Goal: Task Accomplishment & Management: Complete application form

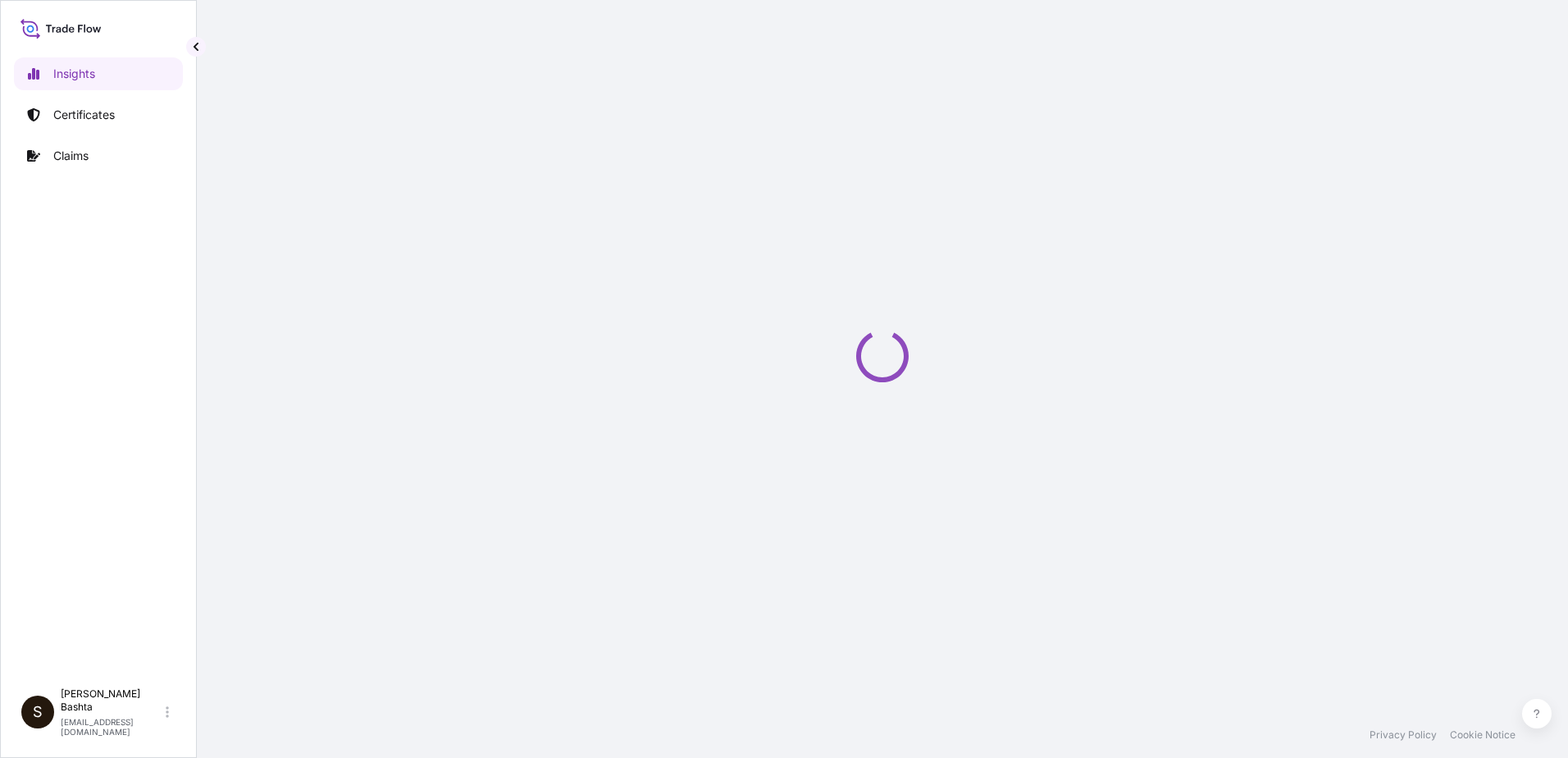
select select "2025"
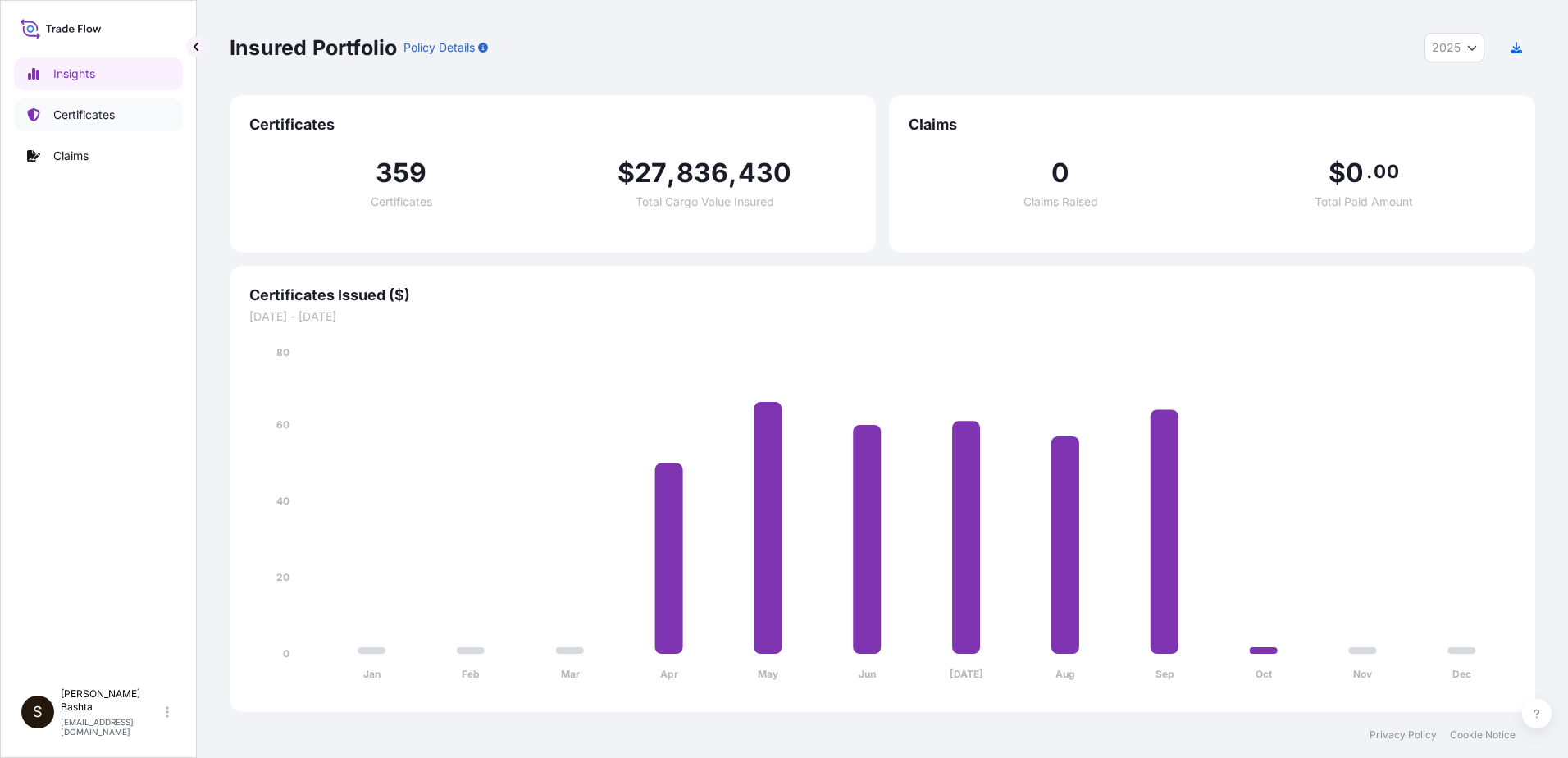
click at [111, 113] on p "Certificates" at bounding box center [84, 115] width 62 height 16
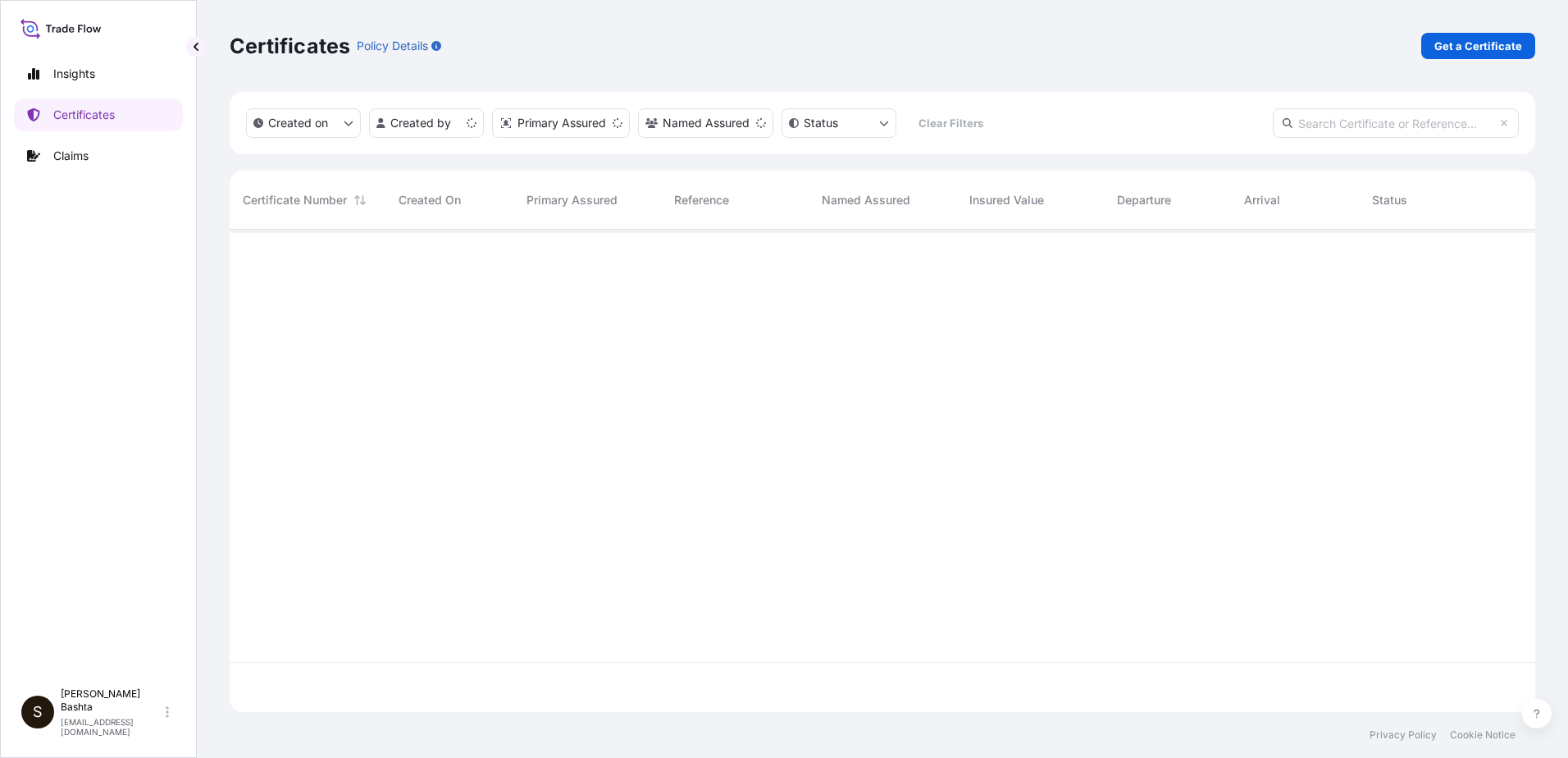
scroll to position [479, 1294]
click at [1496, 44] on p "Get a Certificate" at bounding box center [1478, 46] width 88 height 16
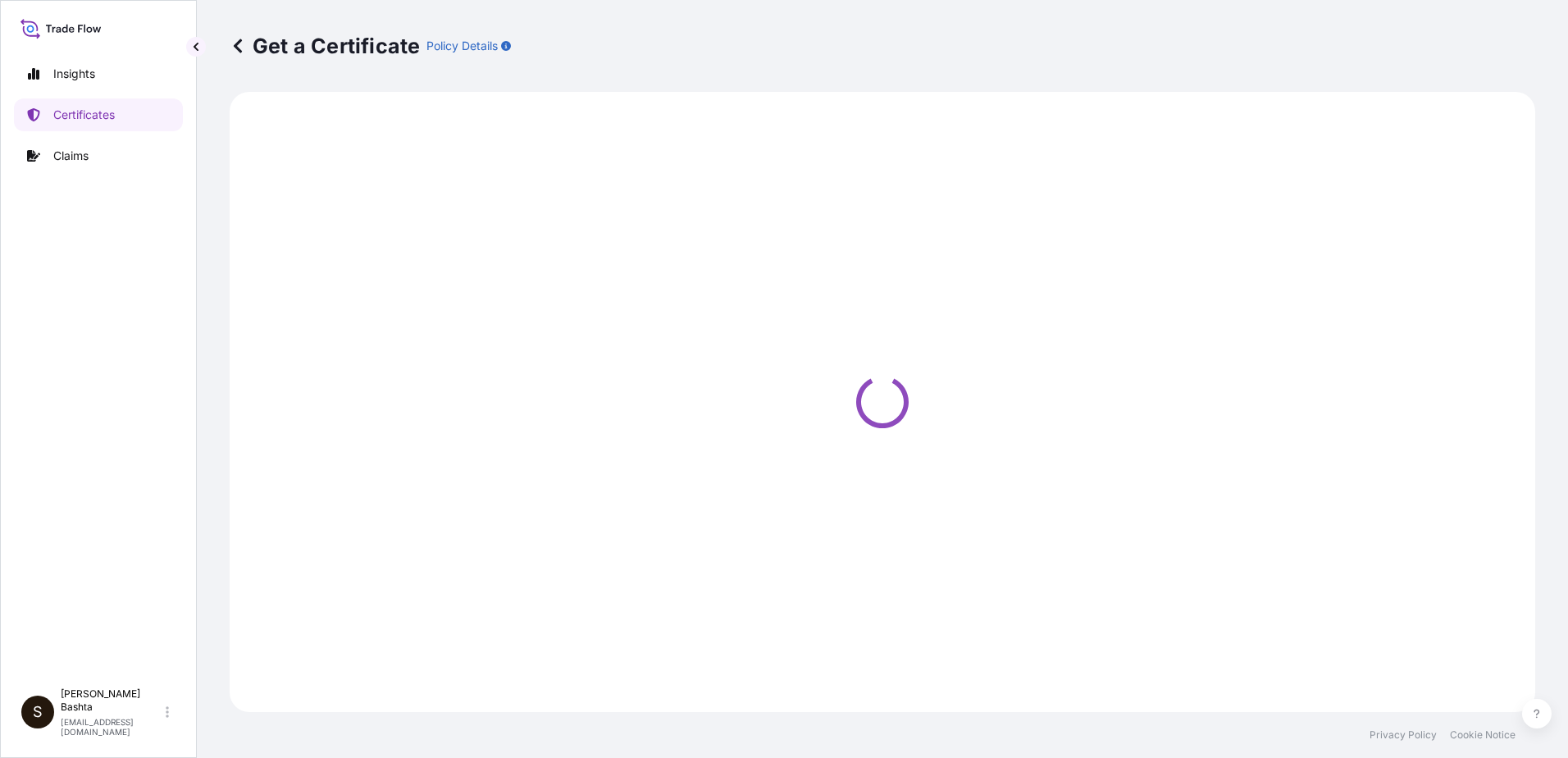
select select "Barge"
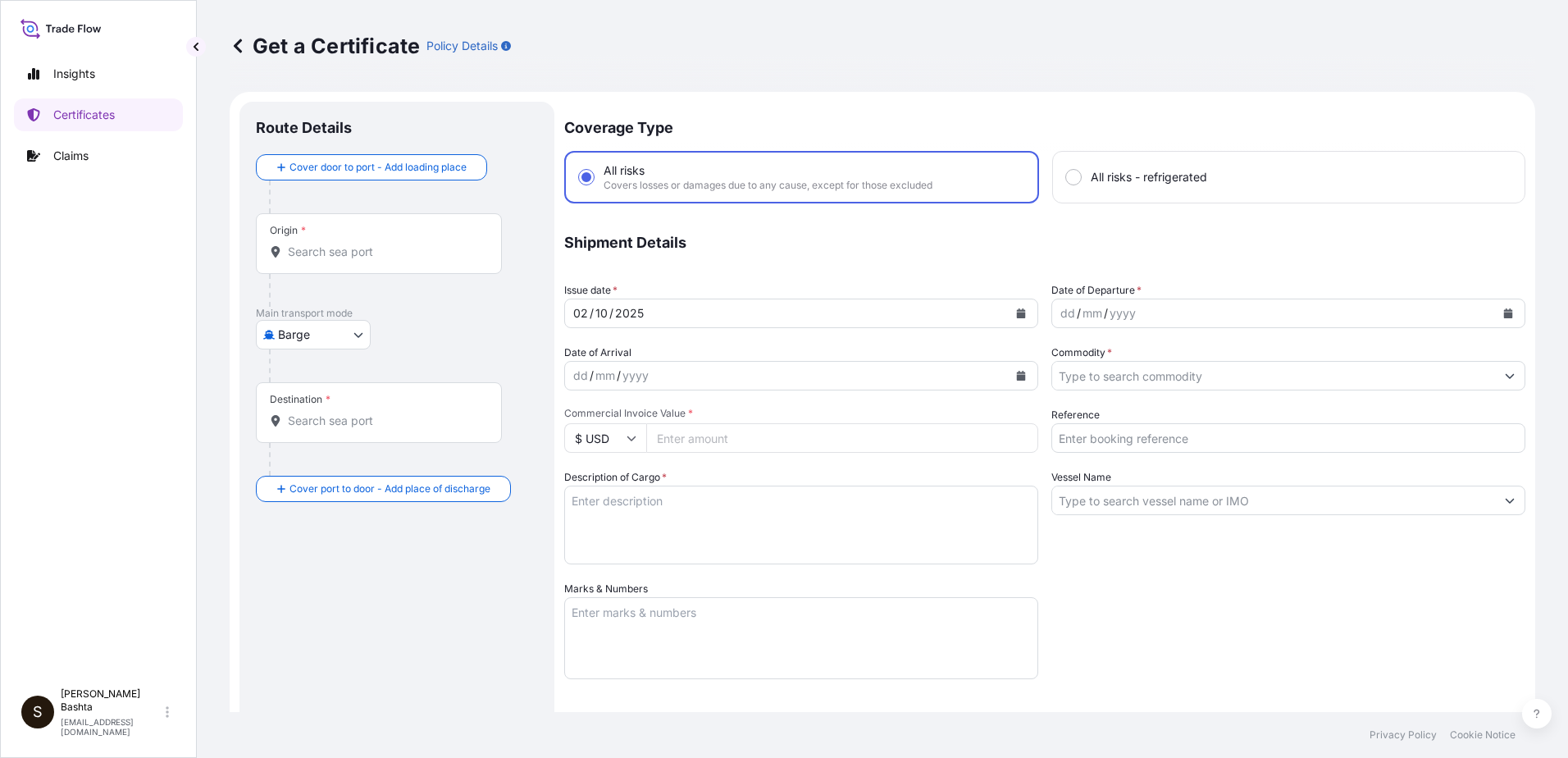
click at [345, 232] on div "Origin *" at bounding box center [379, 244] width 246 height 61
drag, startPoint x: 345, startPoint y: 232, endPoint x: 332, endPoint y: 238, distance: 14.3
click at [332, 238] on div "Origin *" at bounding box center [379, 244] width 246 height 61
drag, startPoint x: 332, startPoint y: 238, endPoint x: 311, endPoint y: 248, distance: 23.3
click at [311, 248] on input "Origin *" at bounding box center [384, 252] width 194 height 16
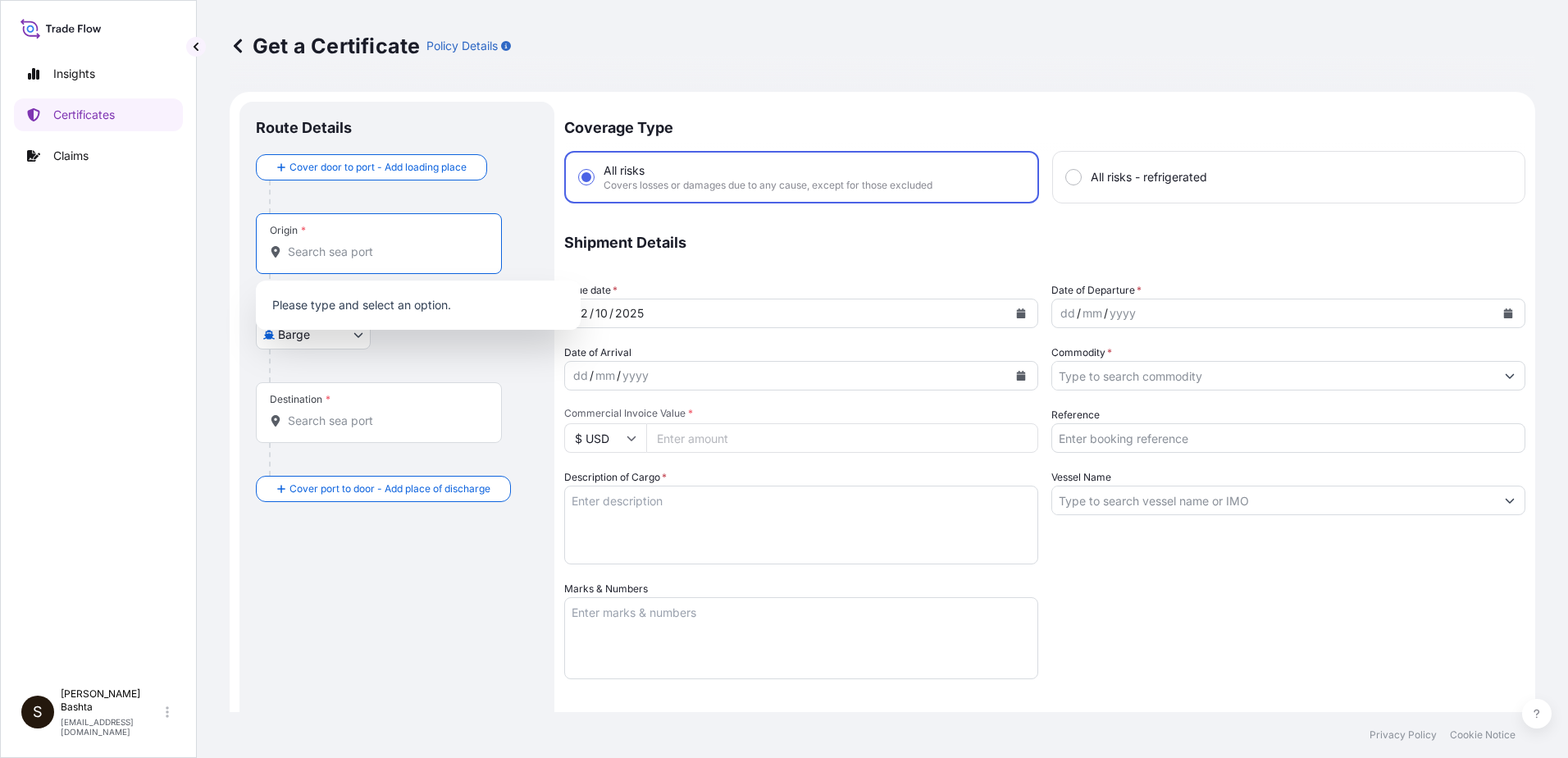
click at [313, 250] on input "Origin *" at bounding box center [384, 252] width 194 height 16
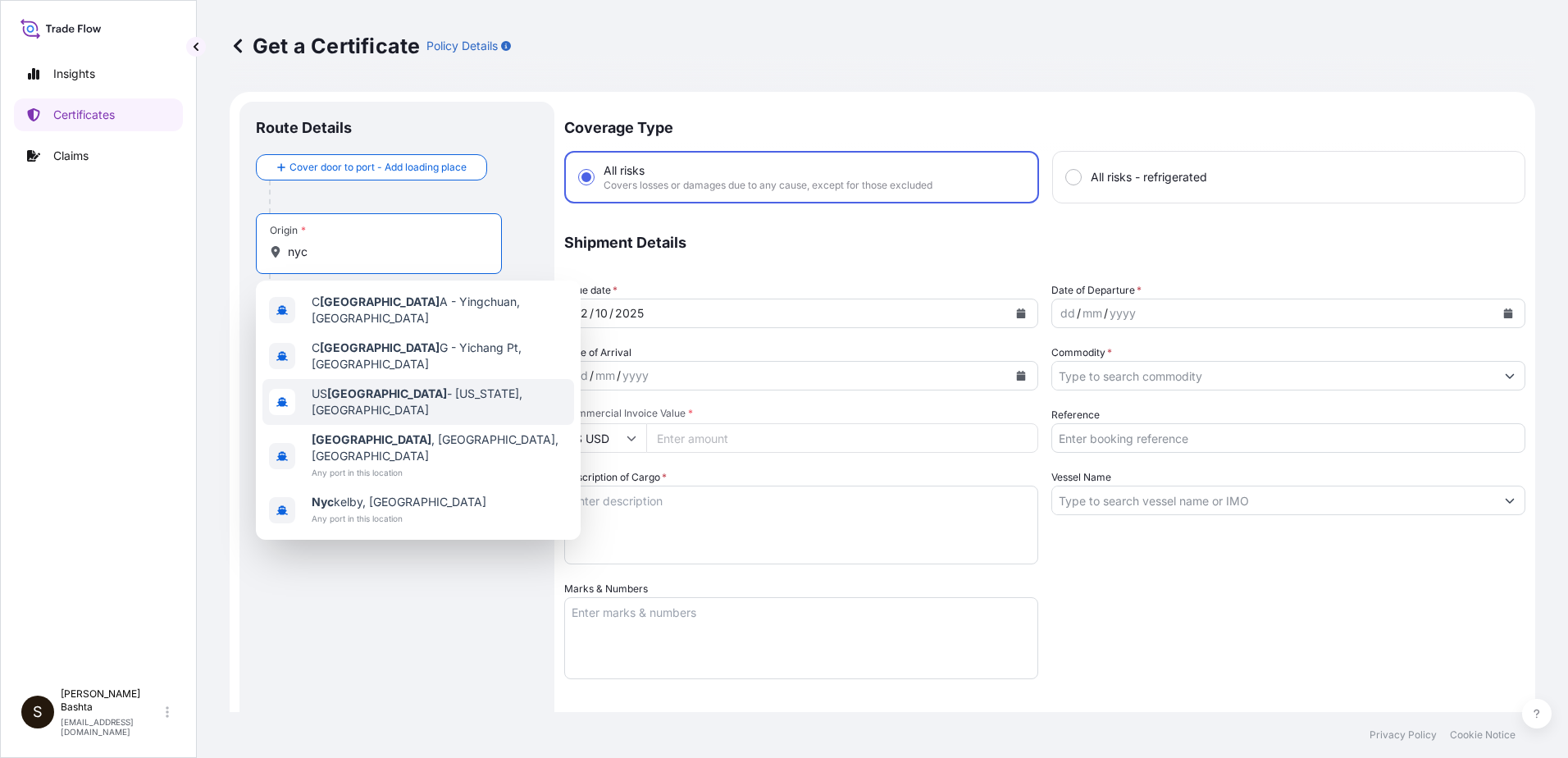
click at [368, 386] on span "US [GEOGRAPHIC_DATA] - [US_STATE], [GEOGRAPHIC_DATA]" at bounding box center [439, 402] width 256 height 33
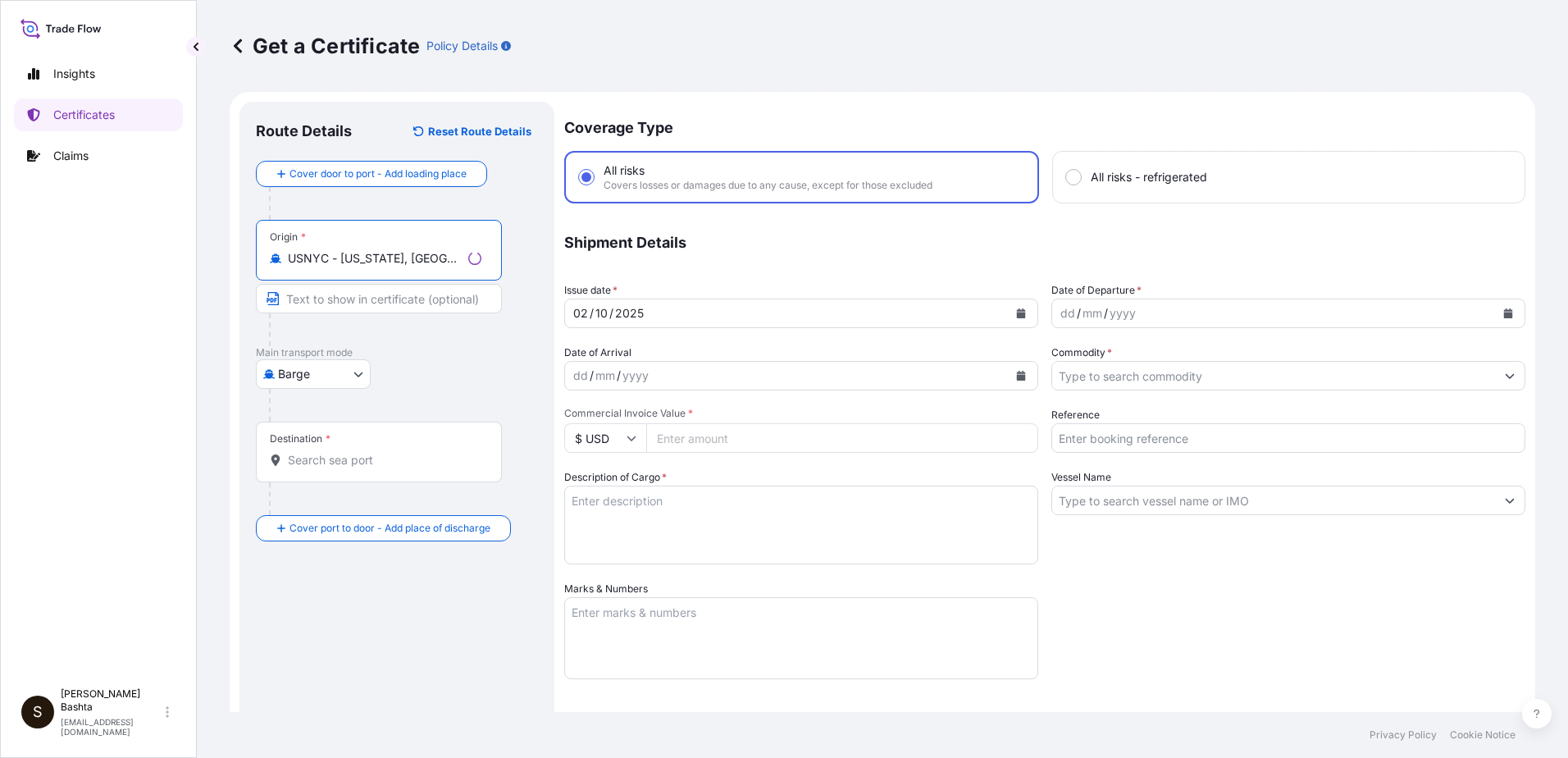
type input "USNYC - [US_STATE], [GEOGRAPHIC_DATA]"
click at [360, 375] on body "0 options available. 10 options available. 1 option available. 0 options availa…" at bounding box center [784, 379] width 1568 height 758
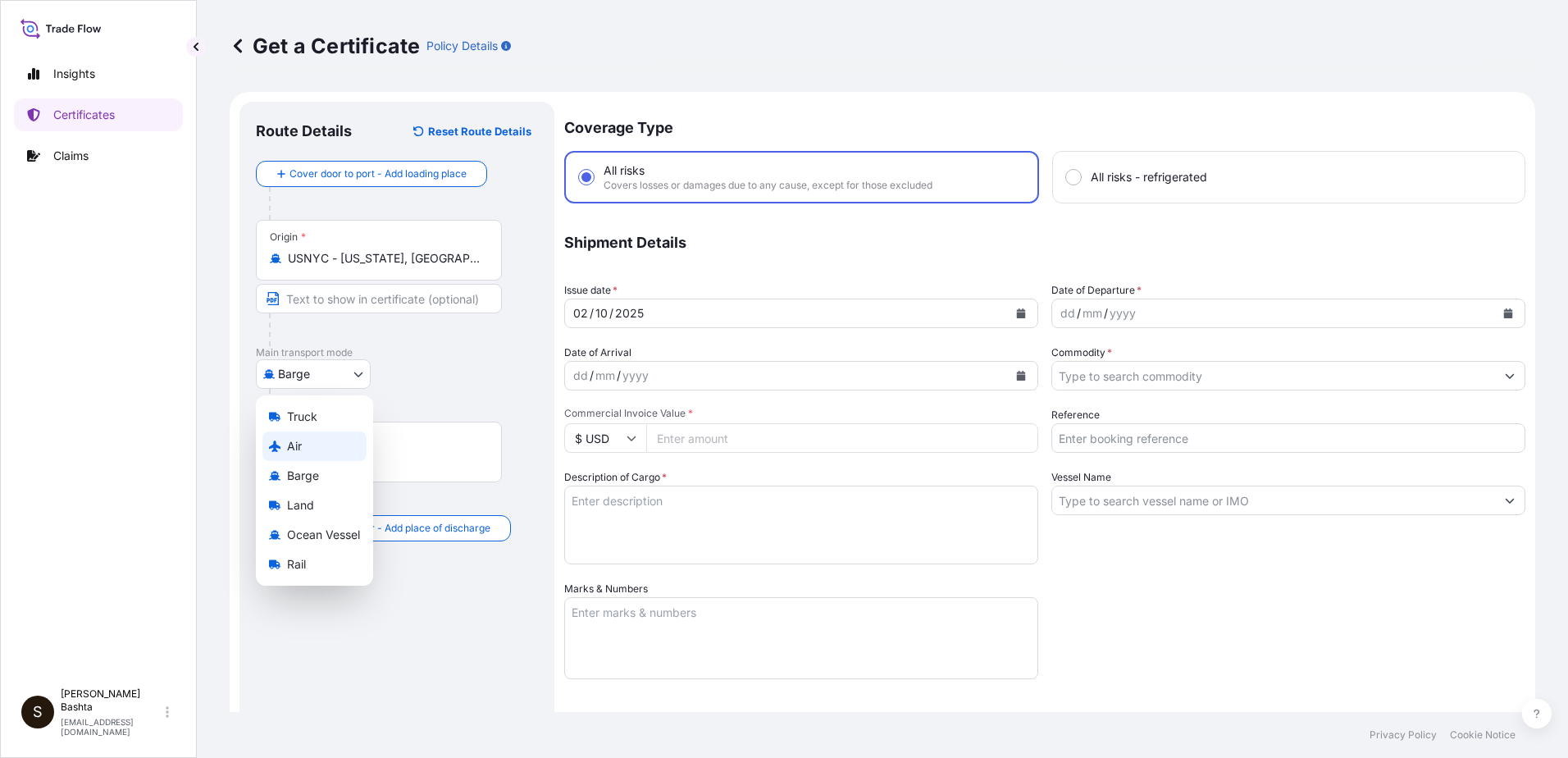
click at [316, 450] on div "Air" at bounding box center [315, 447] width 104 height 30
select select "Air"
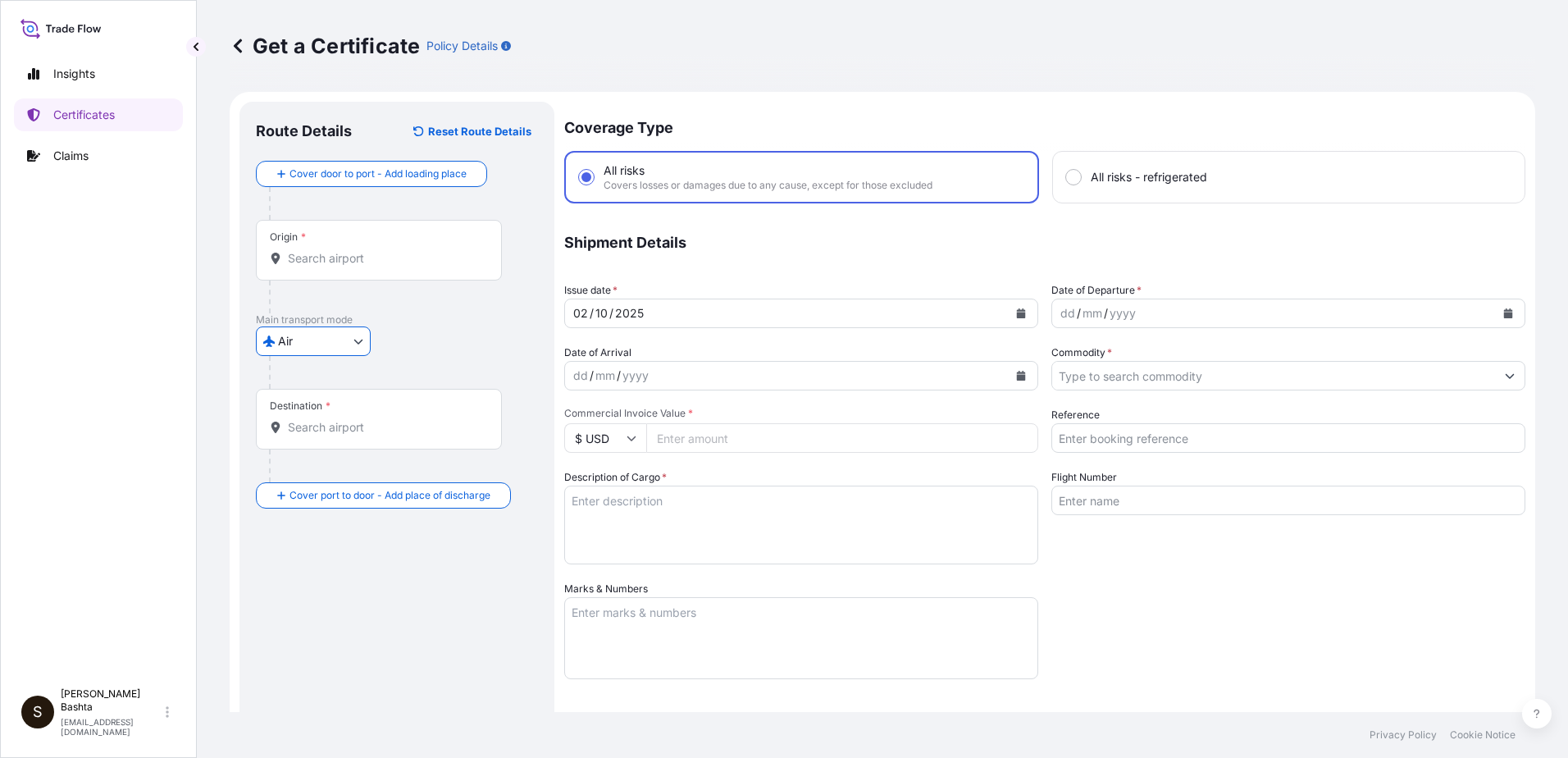
click at [330, 428] on input "Destination *" at bounding box center [384, 428] width 194 height 16
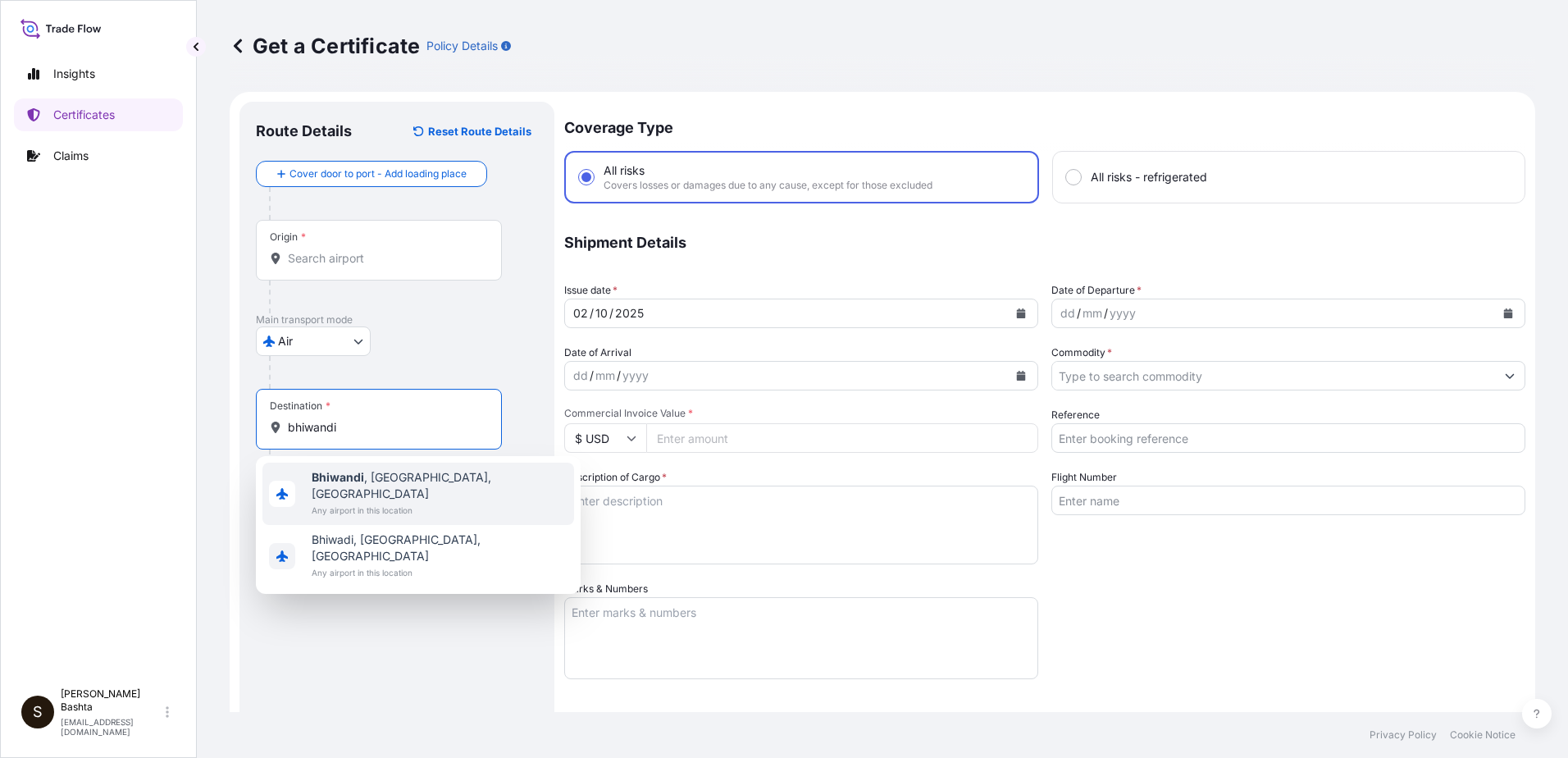
click at [405, 472] on span "[GEOGRAPHIC_DATA] , [GEOGRAPHIC_DATA], [GEOGRAPHIC_DATA]" at bounding box center [439, 485] width 256 height 33
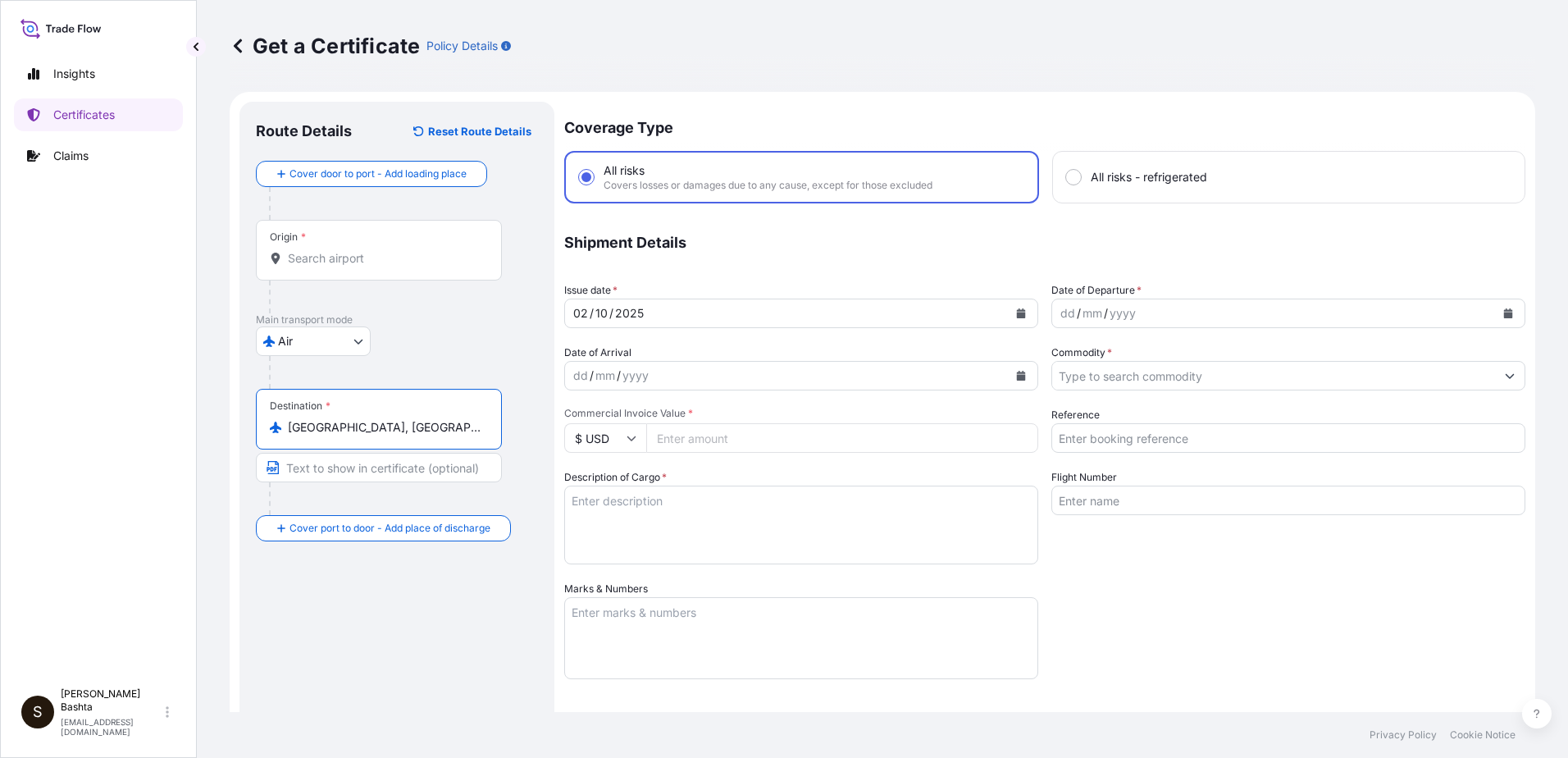
type input "[GEOGRAPHIC_DATA], [GEOGRAPHIC_DATA], [GEOGRAPHIC_DATA]"
click at [1062, 313] on div "dd" at bounding box center [1068, 313] width 18 height 20
click at [1502, 369] on button "Show suggestions" at bounding box center [1510, 376] width 30 height 30
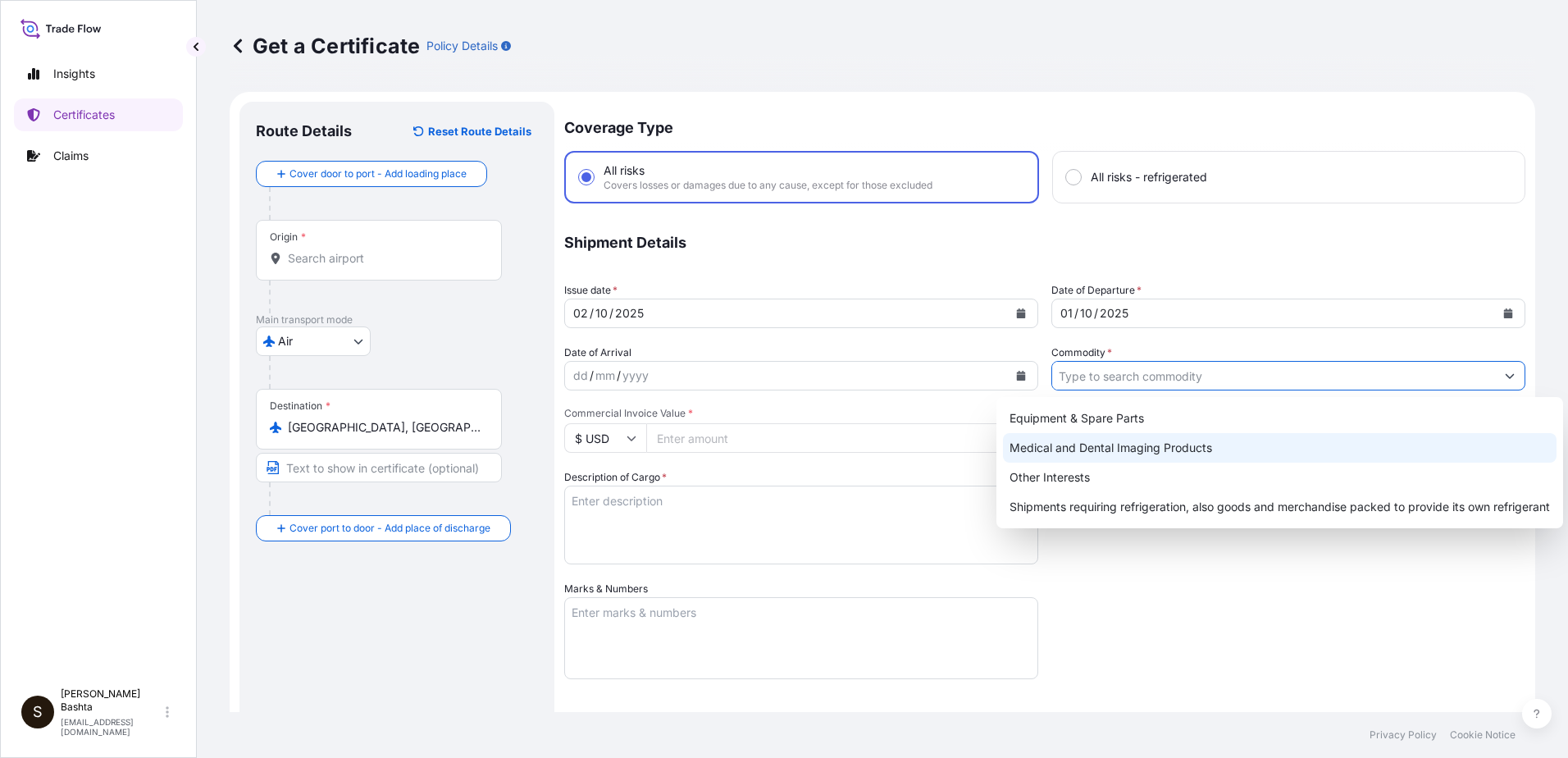
click at [1212, 450] on div "Medical and Dental Imaging Products" at bounding box center [1280, 448] width 554 height 30
type input "Medical and Dental Imaging Products"
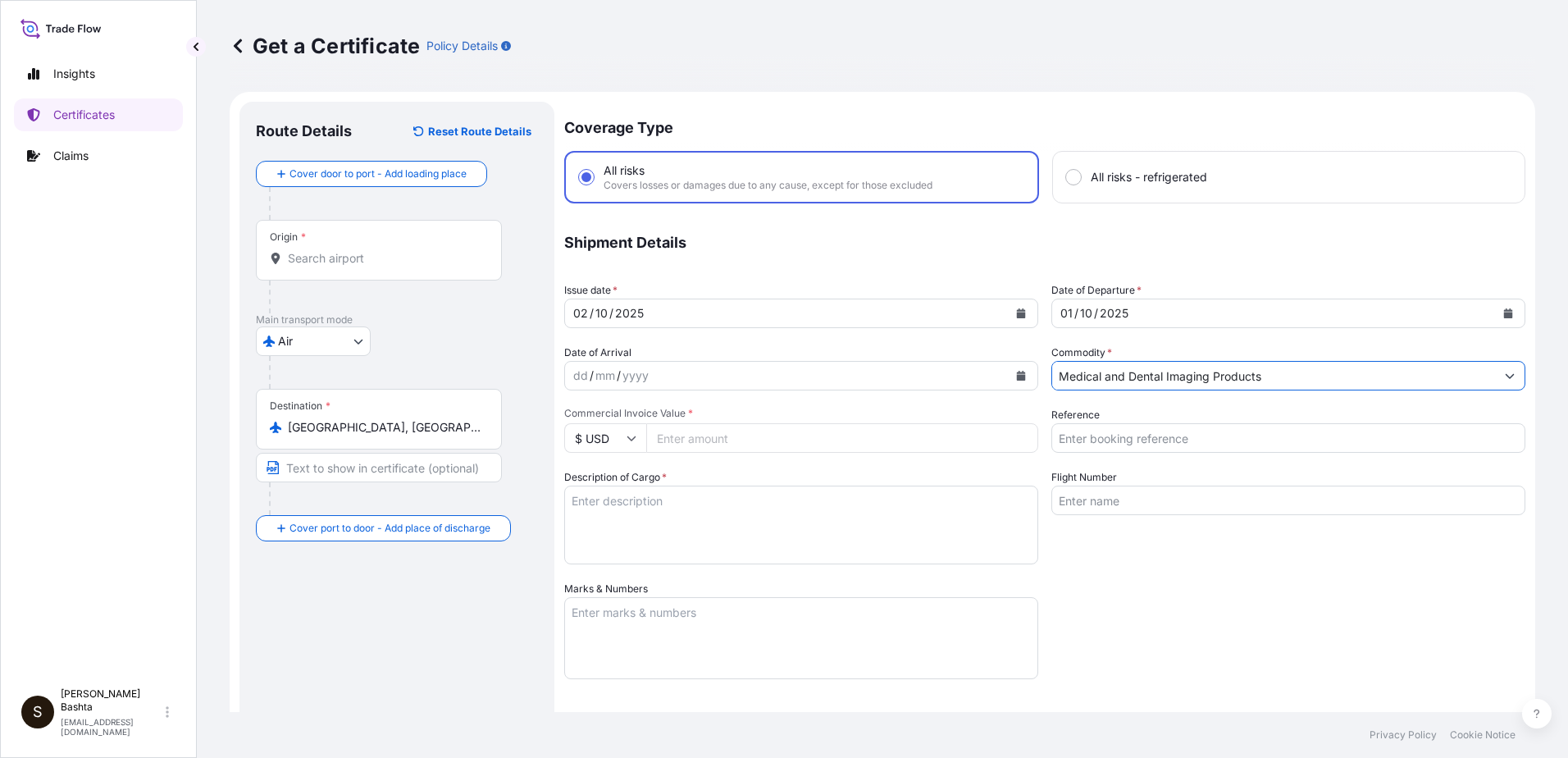
click at [1110, 437] on input "Reference" at bounding box center [1288, 438] width 474 height 30
type input "21244512"
click at [701, 446] on input "Commercial Invoice Value *" at bounding box center [842, 438] width 392 height 30
type input "4376.79"
click at [587, 501] on textarea "Description of Cargo *" at bounding box center [801, 525] width 474 height 79
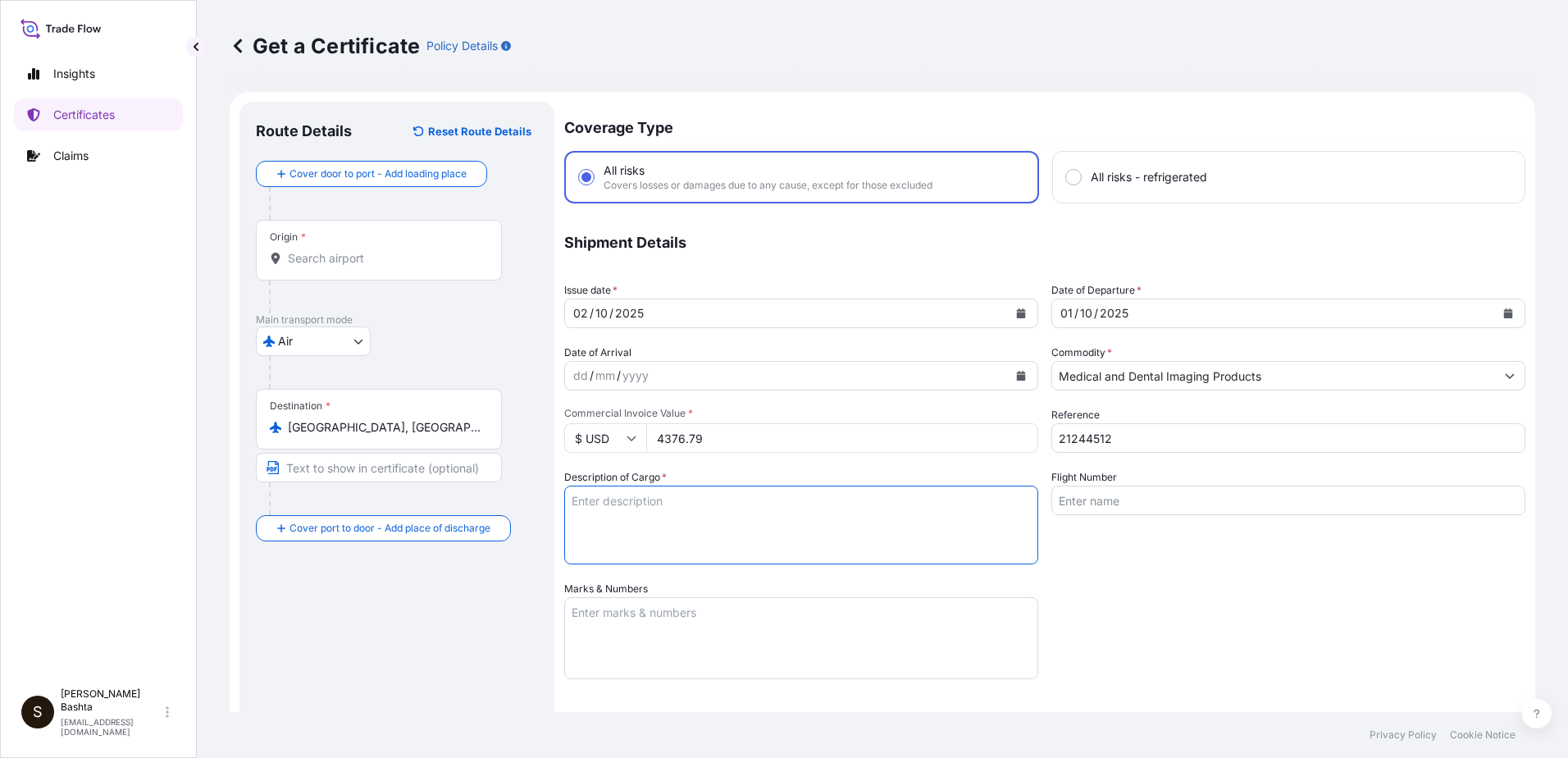
type textarea "MEDICAL AND DENTAL IMAGING PRODUCTS"
type input "Air"
type input "32008"
click at [644, 619] on textarea "Marks & Numbers" at bounding box center [801, 639] width 474 height 82
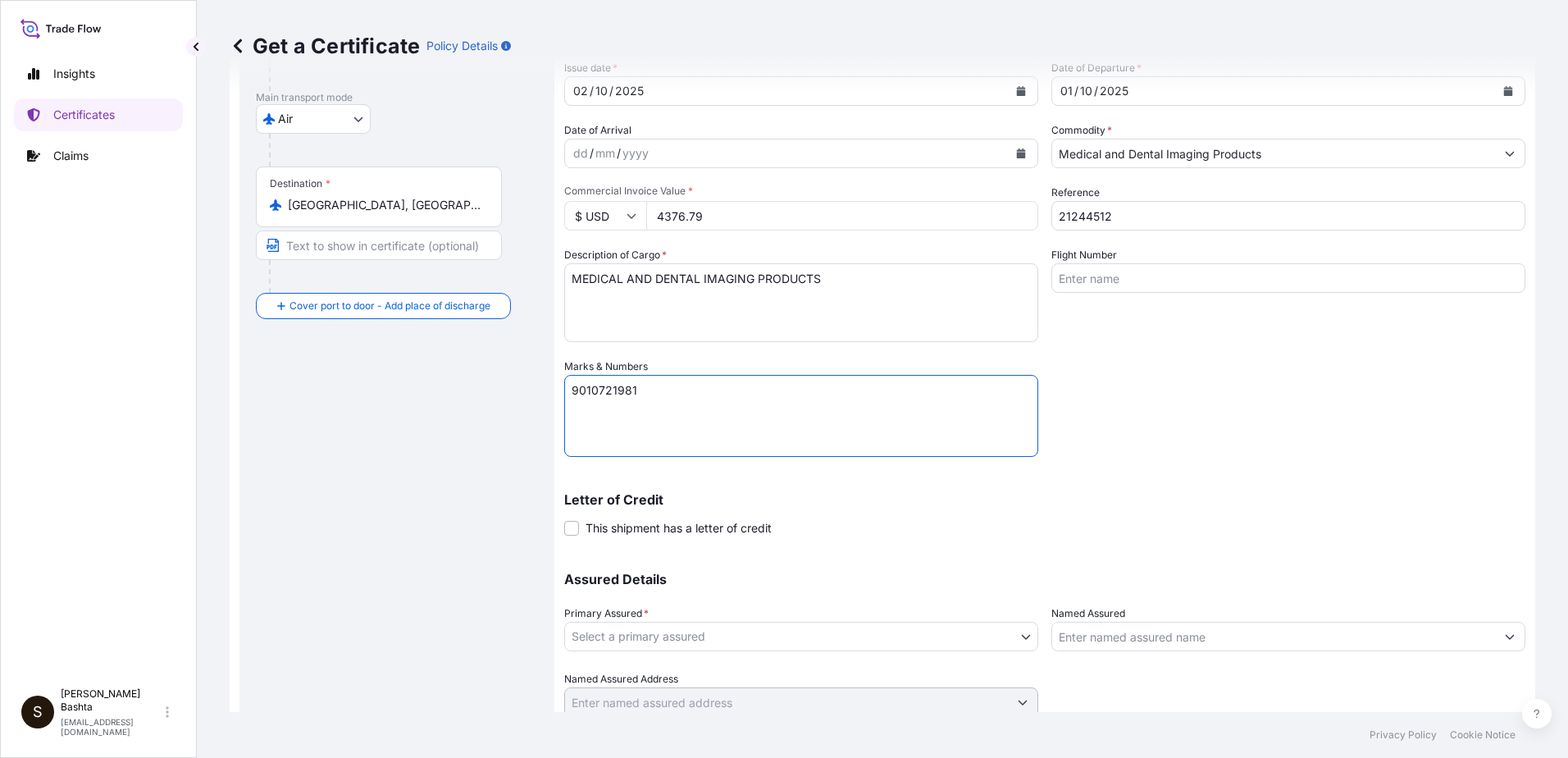
scroll to position [246, 0]
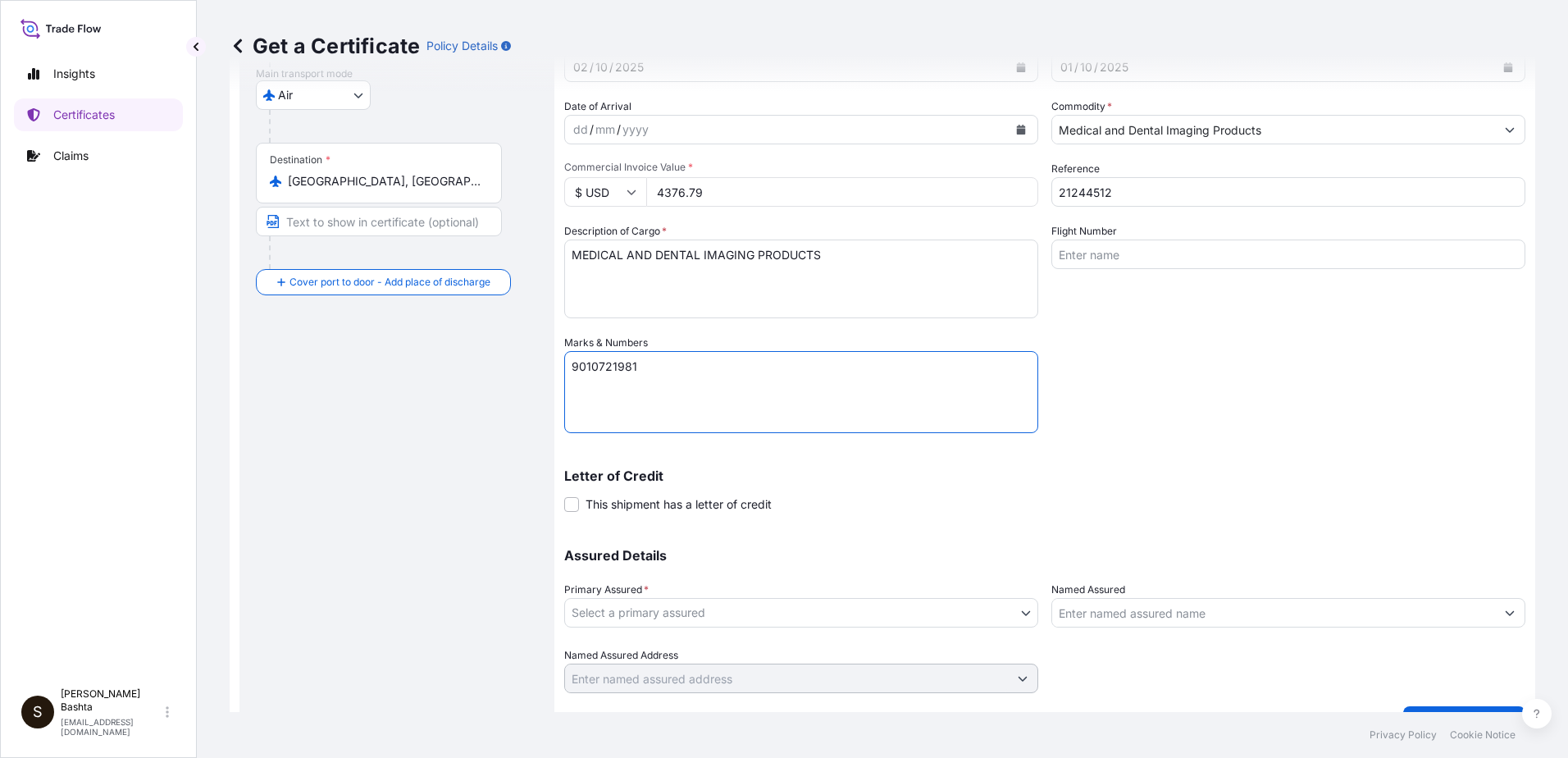
type textarea "9010721981"
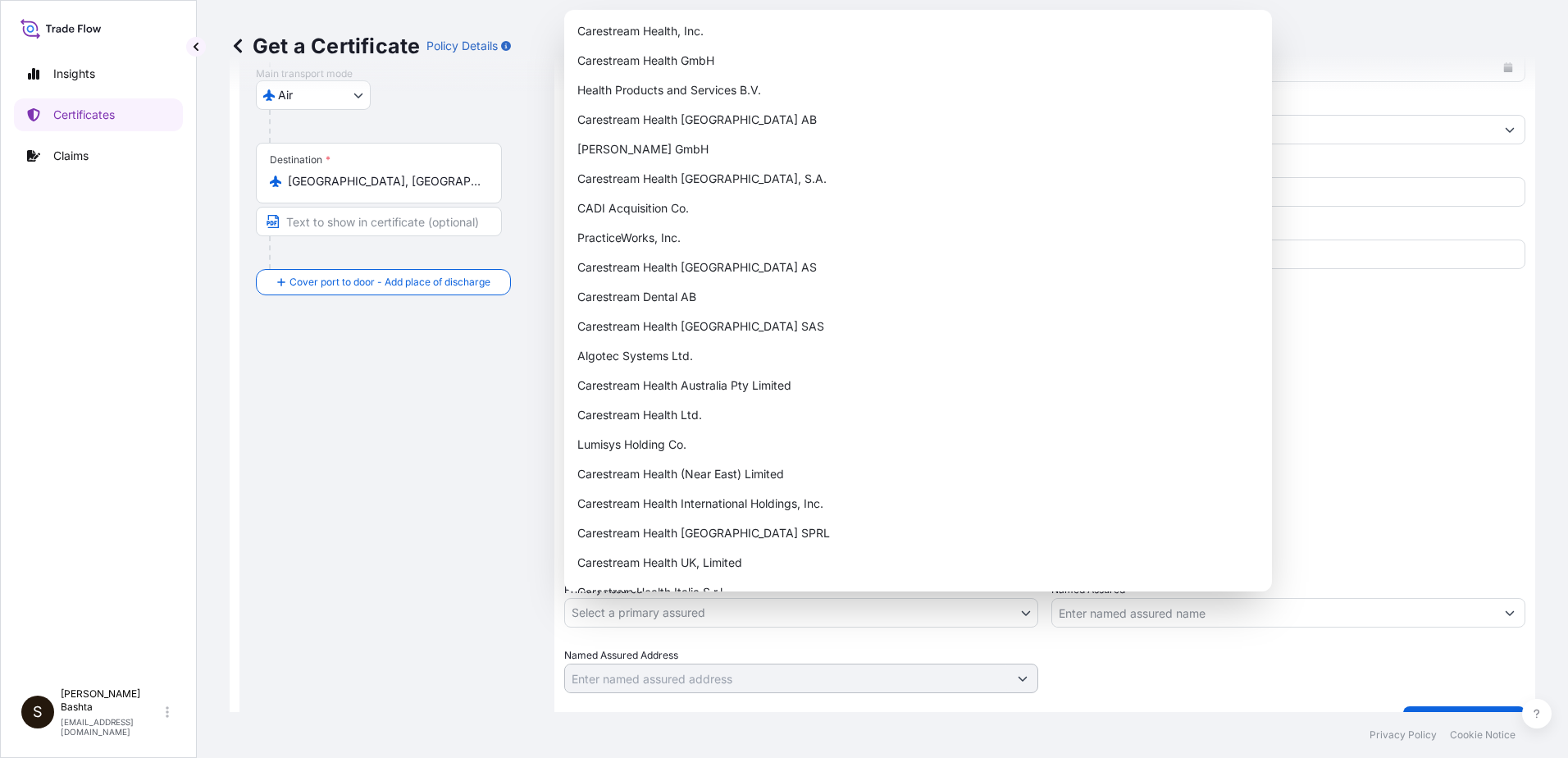
click at [1018, 614] on body "Insights Certificates Claims S [PERSON_NAME] [PERSON_NAME][EMAIL_ADDRESS][PERSO…" at bounding box center [784, 379] width 1568 height 758
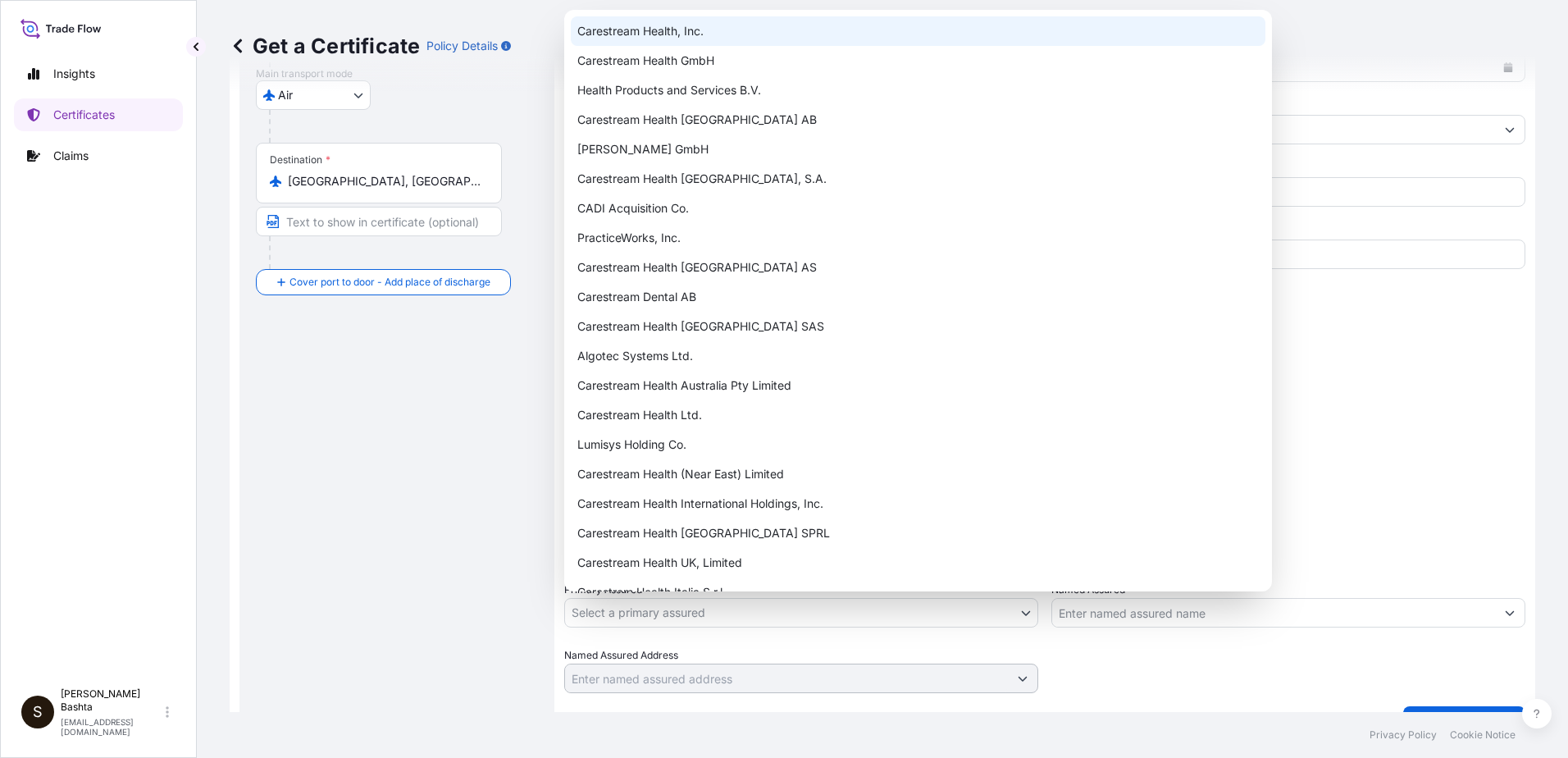
click at [715, 28] on div "Carestream Health, Inc." at bounding box center [918, 31] width 695 height 30
select select "32008"
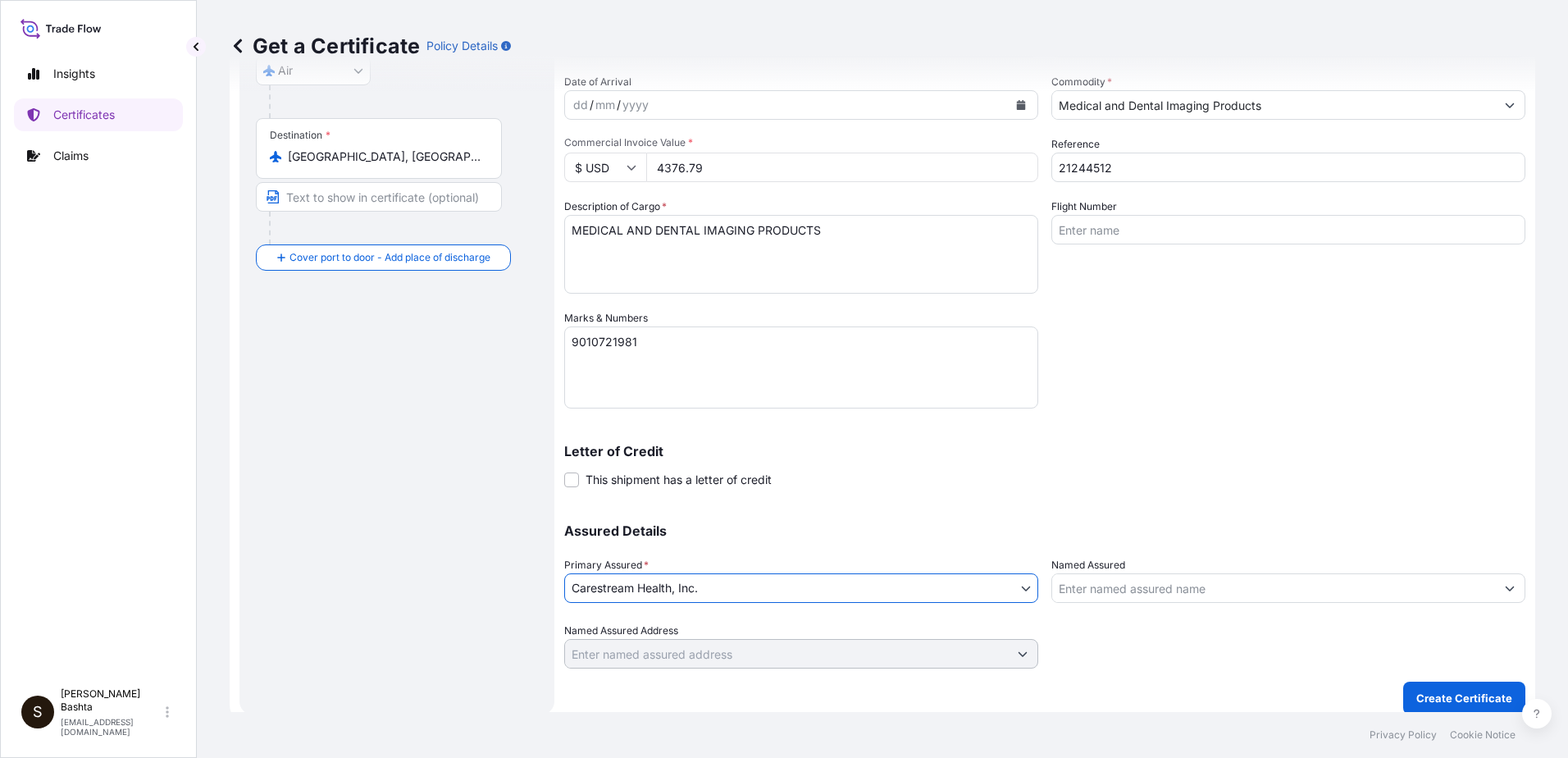
scroll to position [283, 0]
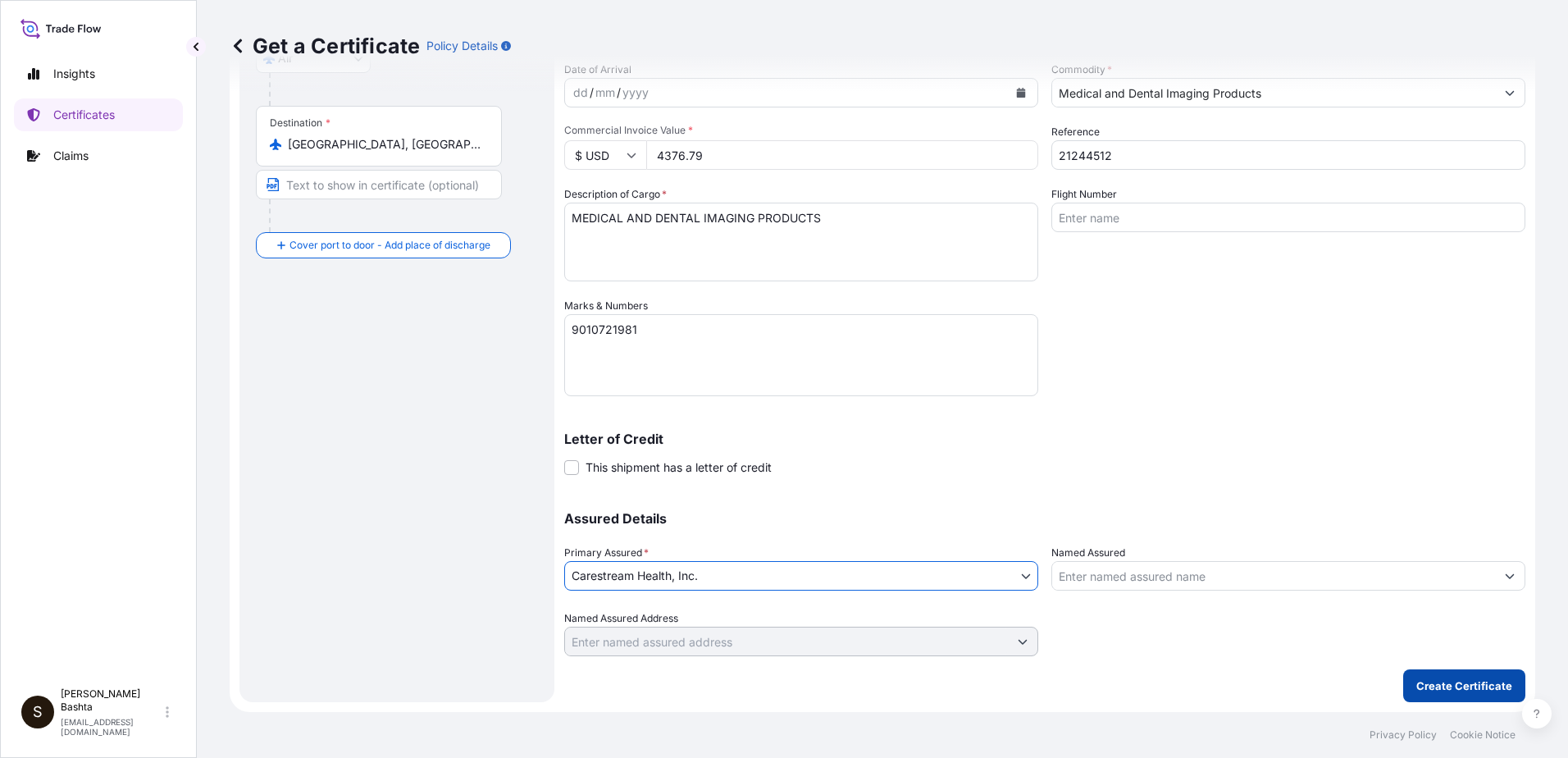
click at [1470, 688] on p "Create Certificate" at bounding box center [1464, 685] width 96 height 16
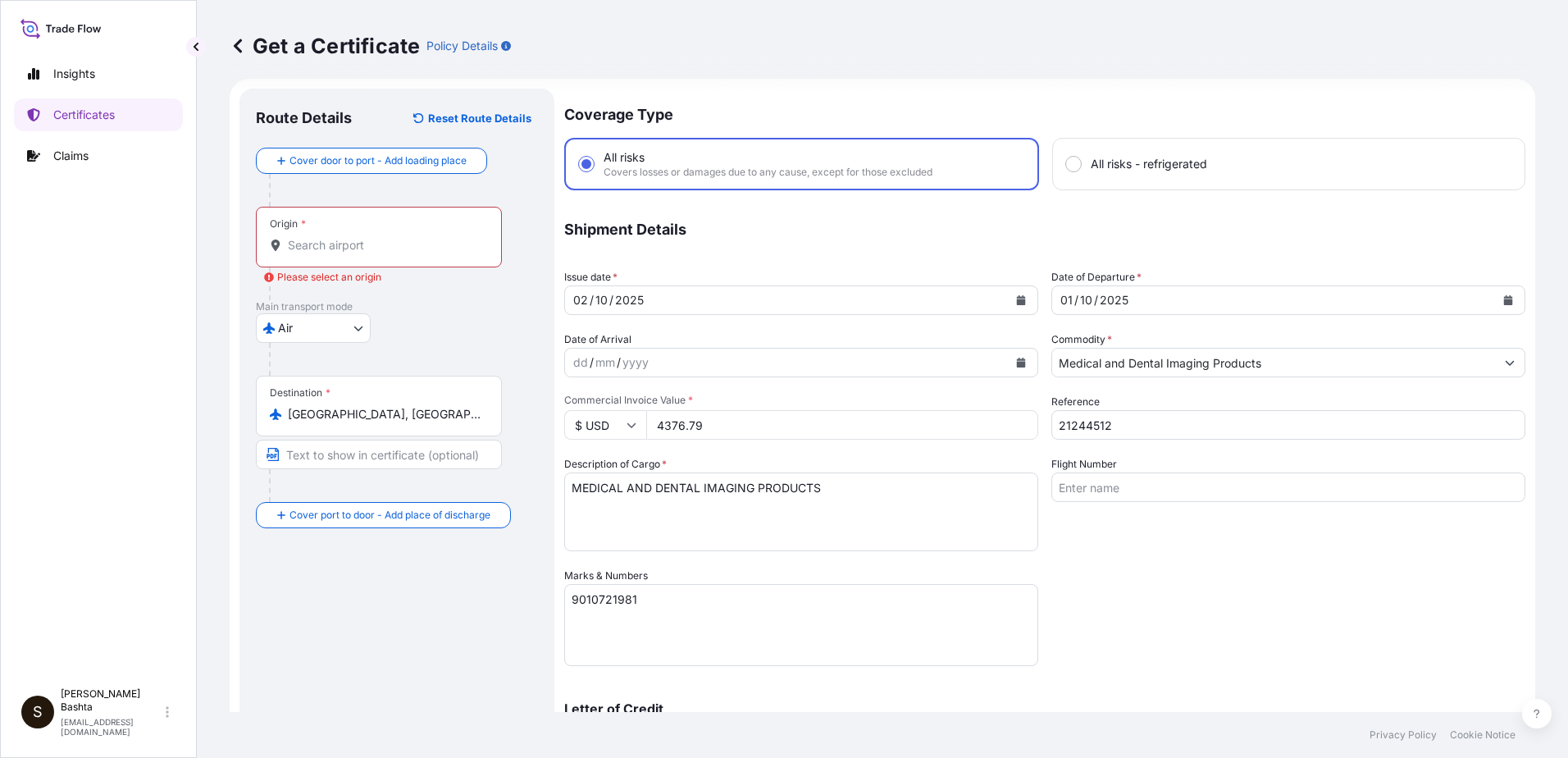
scroll to position [0, 0]
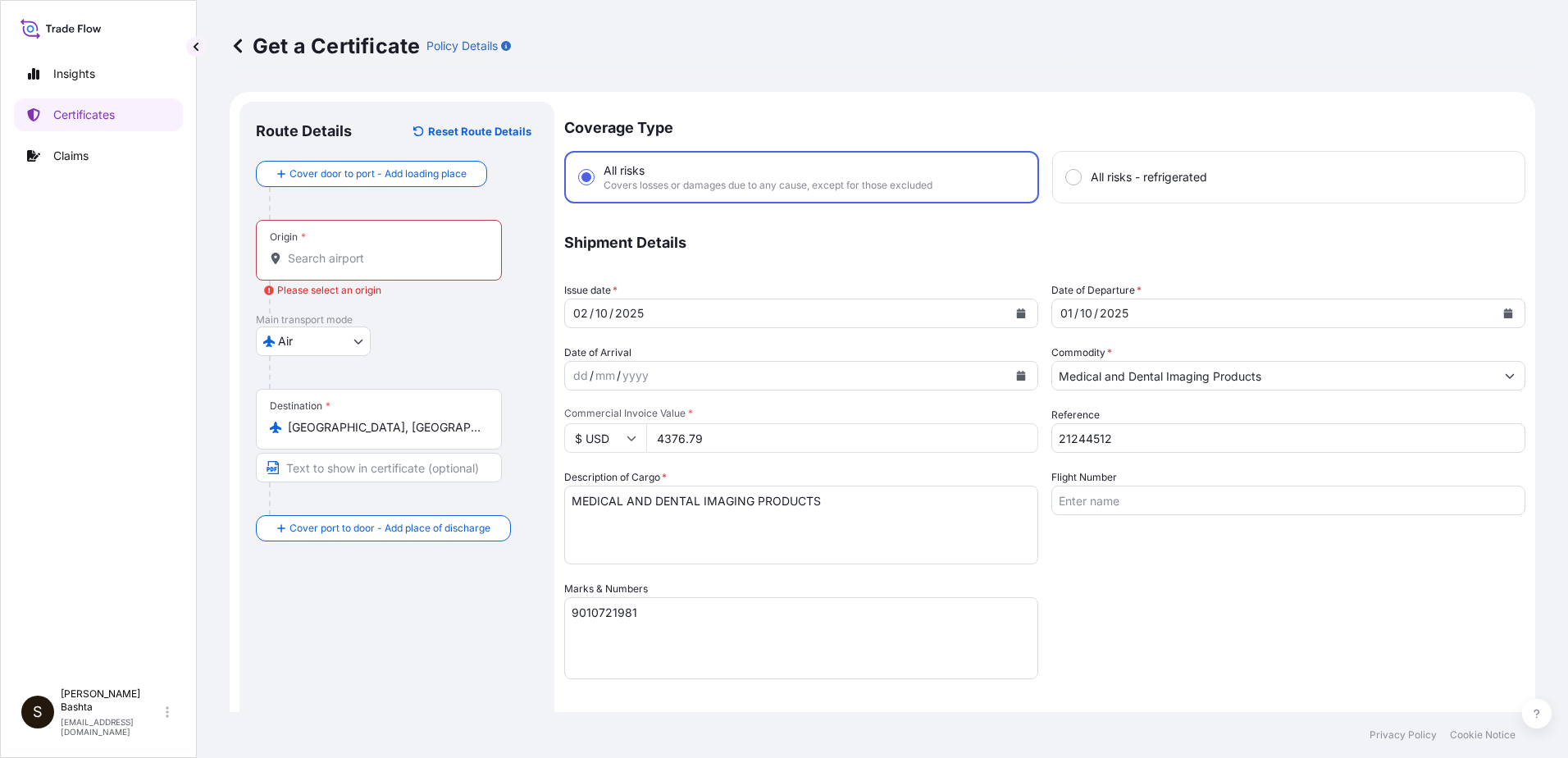
click at [326, 247] on div "Origin *" at bounding box center [379, 250] width 246 height 61
click at [301, 259] on input "Origin * Please select an origin" at bounding box center [384, 259] width 194 height 16
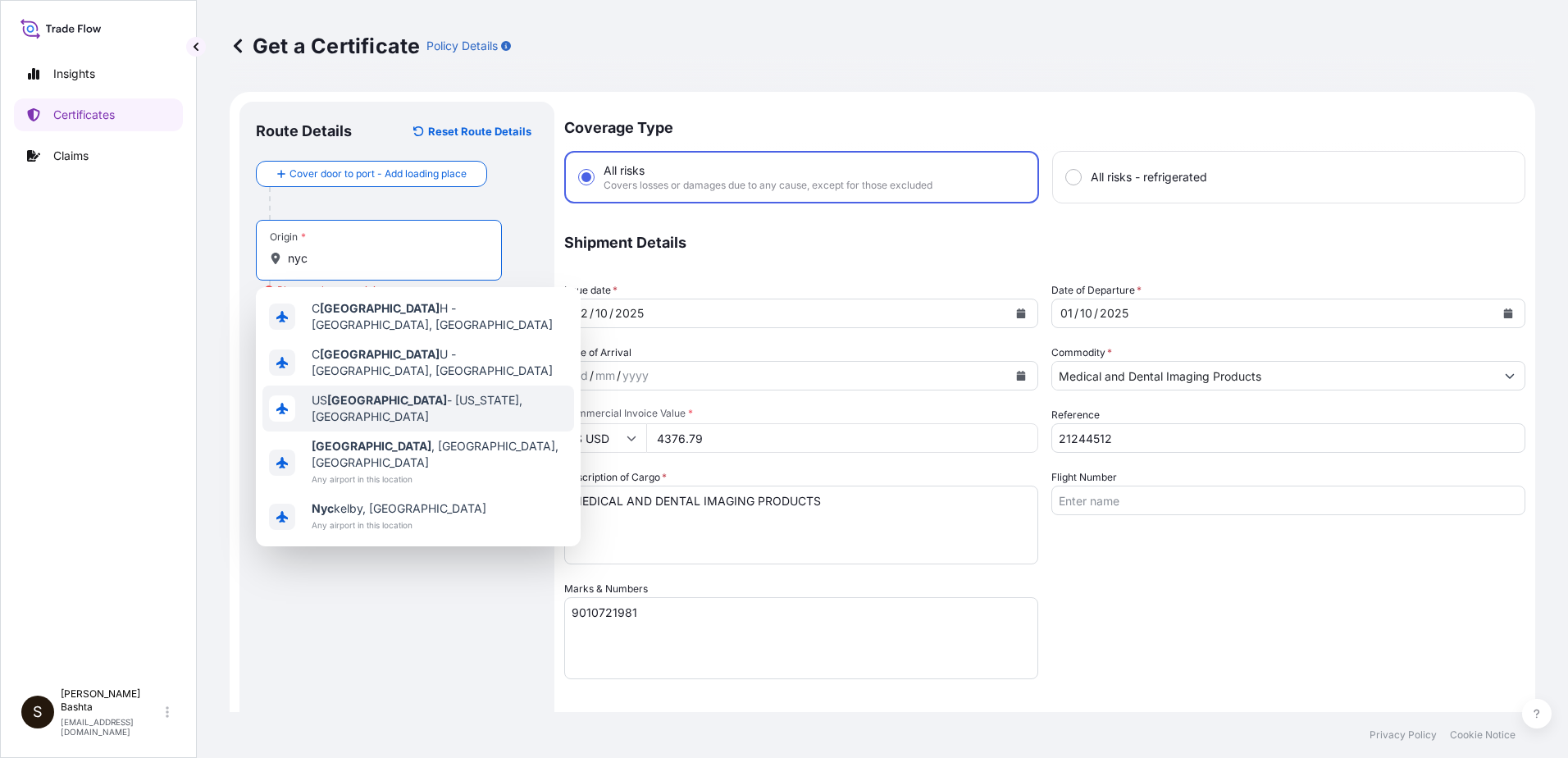
click at [425, 394] on span "US [GEOGRAPHIC_DATA] - [US_STATE], [GEOGRAPHIC_DATA]" at bounding box center [439, 409] width 256 height 33
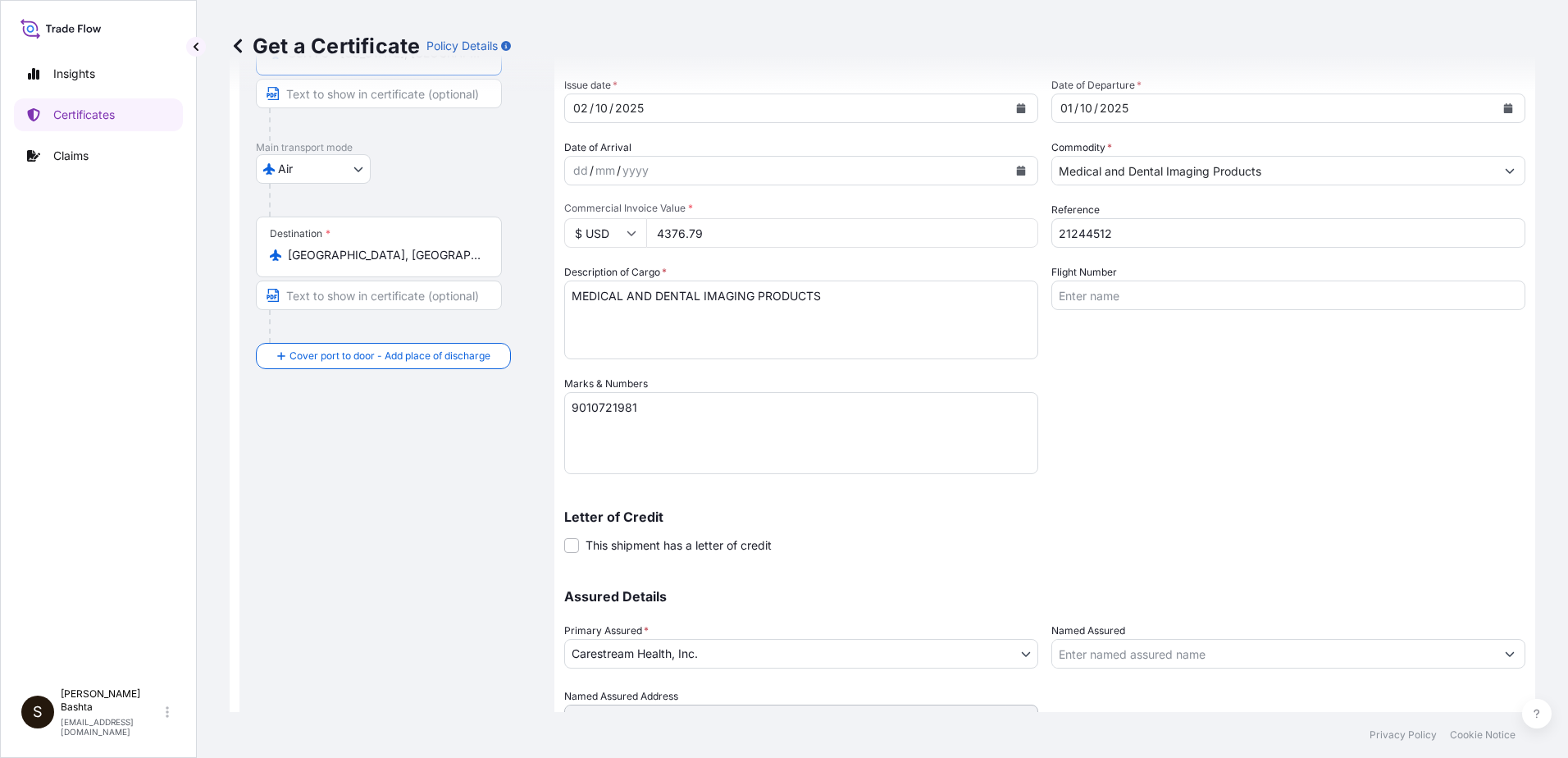
scroll to position [283, 0]
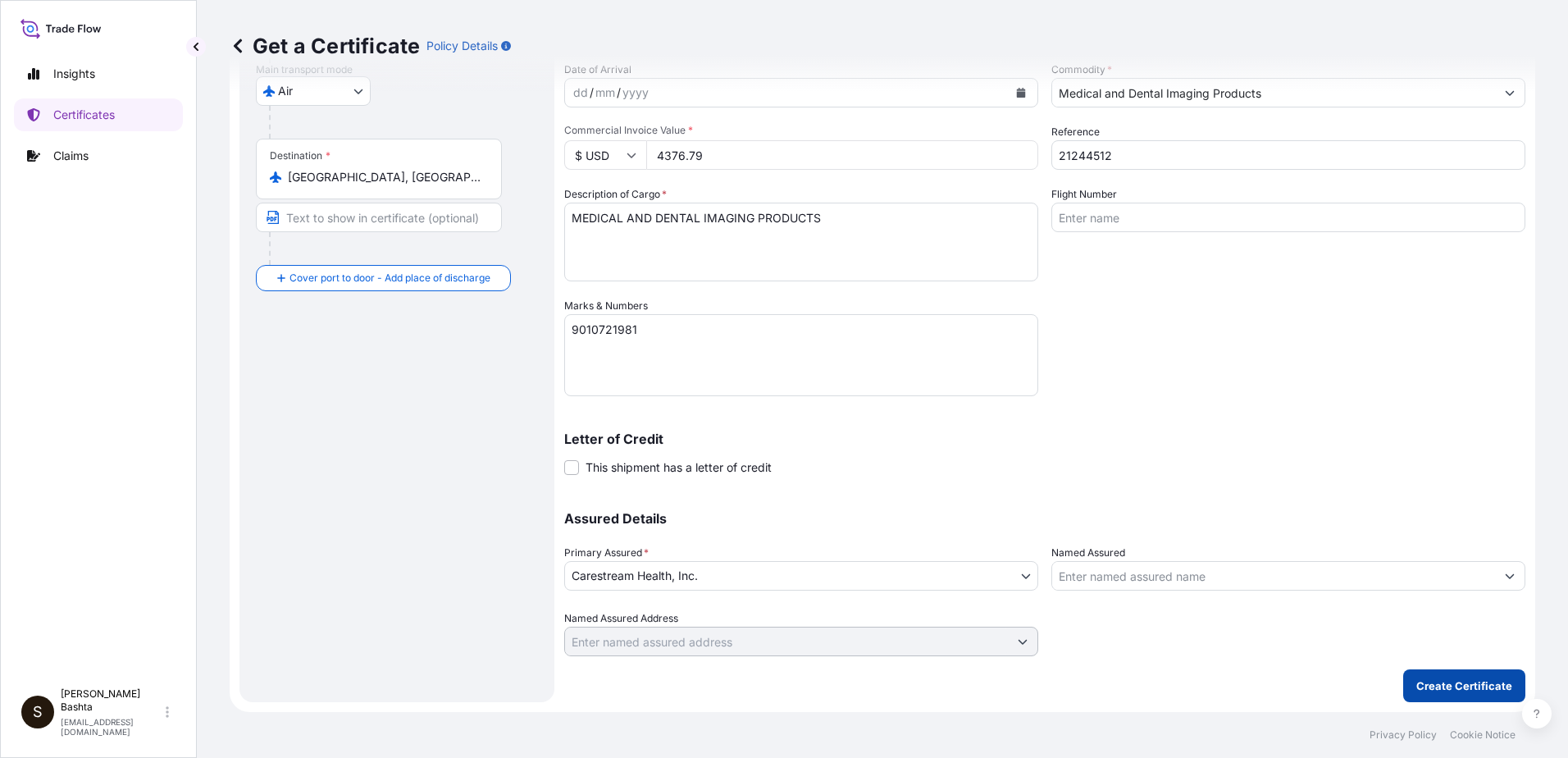
type input "USNYC - [US_STATE], [GEOGRAPHIC_DATA]"
click at [1439, 691] on p "Create Certificate" at bounding box center [1464, 685] width 96 height 16
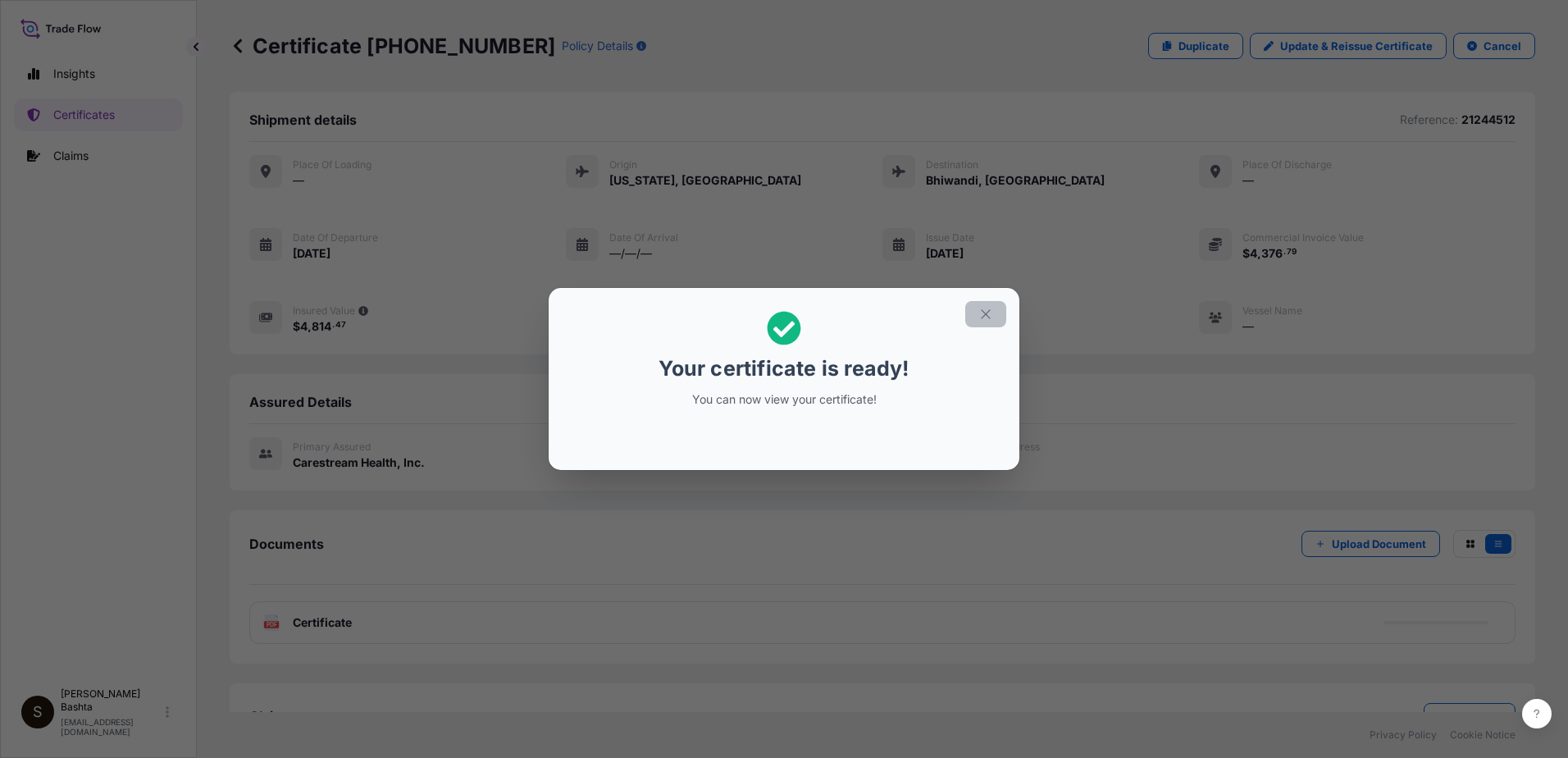
click at [986, 315] on icon "button" at bounding box center [986, 314] width 15 height 15
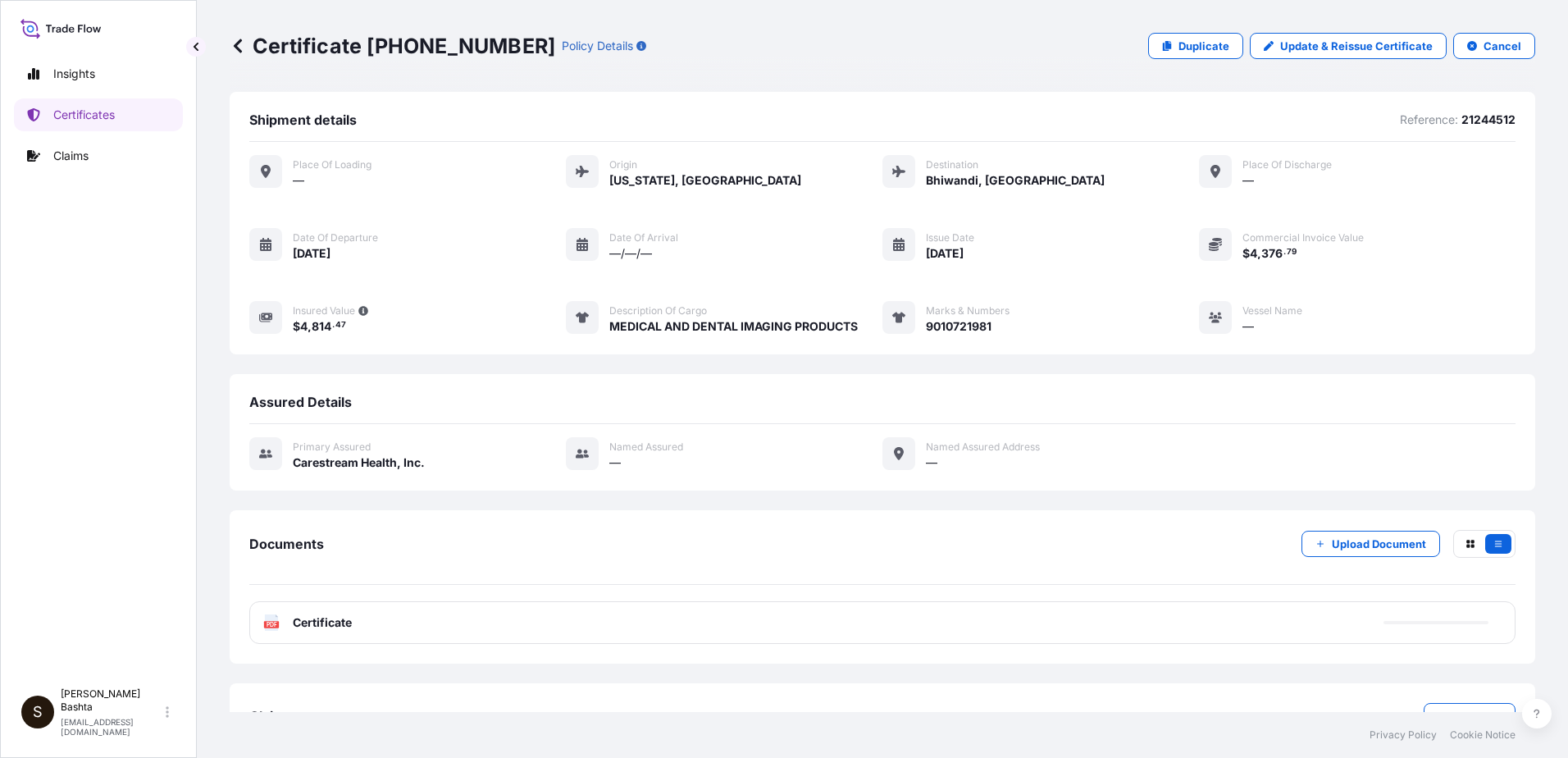
click at [271, 624] on text "PDF" at bounding box center [272, 625] width 11 height 6
click at [269, 623] on text "PDF" at bounding box center [272, 625] width 11 height 6
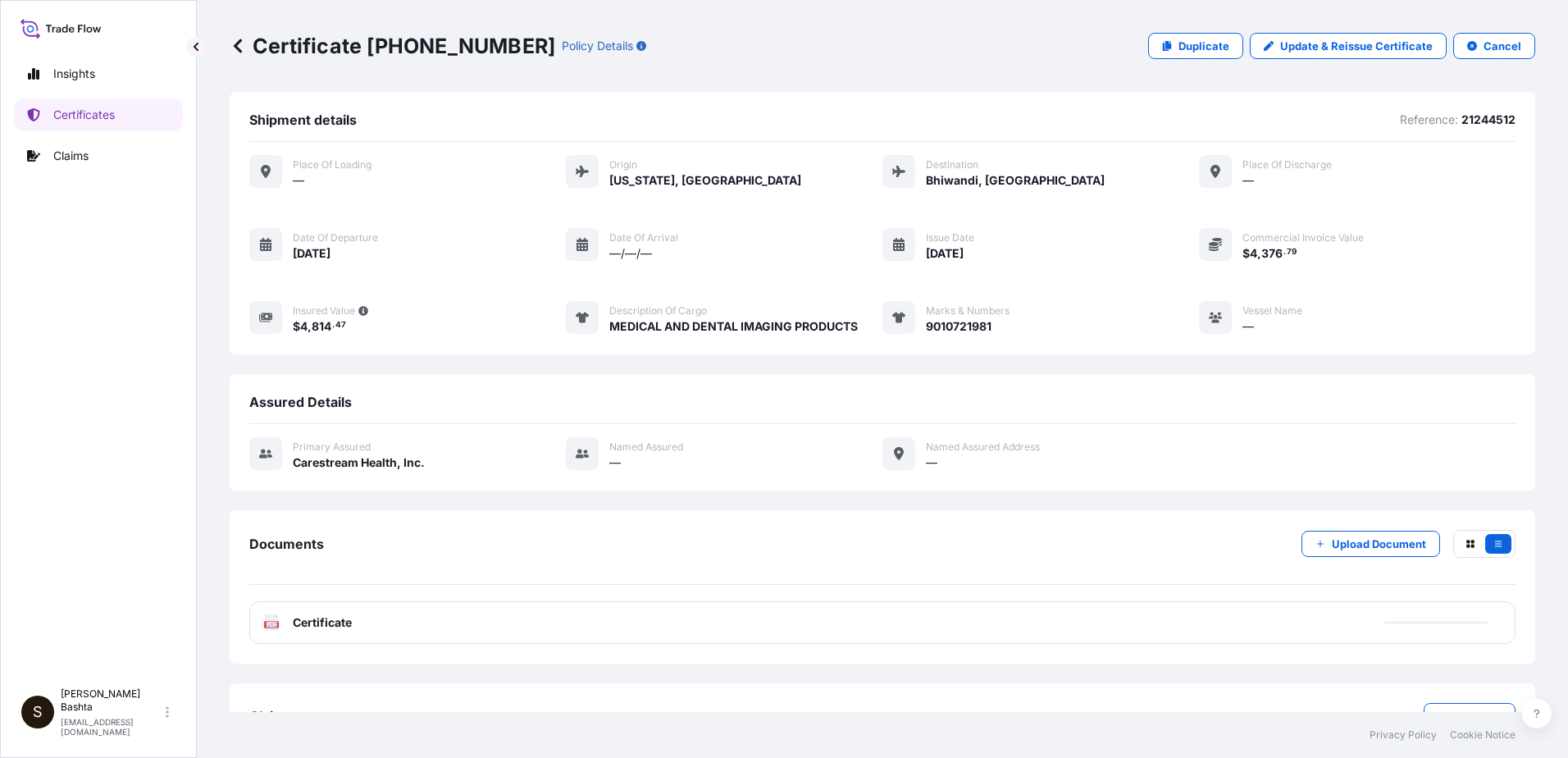
drag, startPoint x: 269, startPoint y: 623, endPoint x: 255, endPoint y: 620, distance: 14.3
click at [255, 620] on div "PDF Certificate" at bounding box center [882, 623] width 1266 height 43
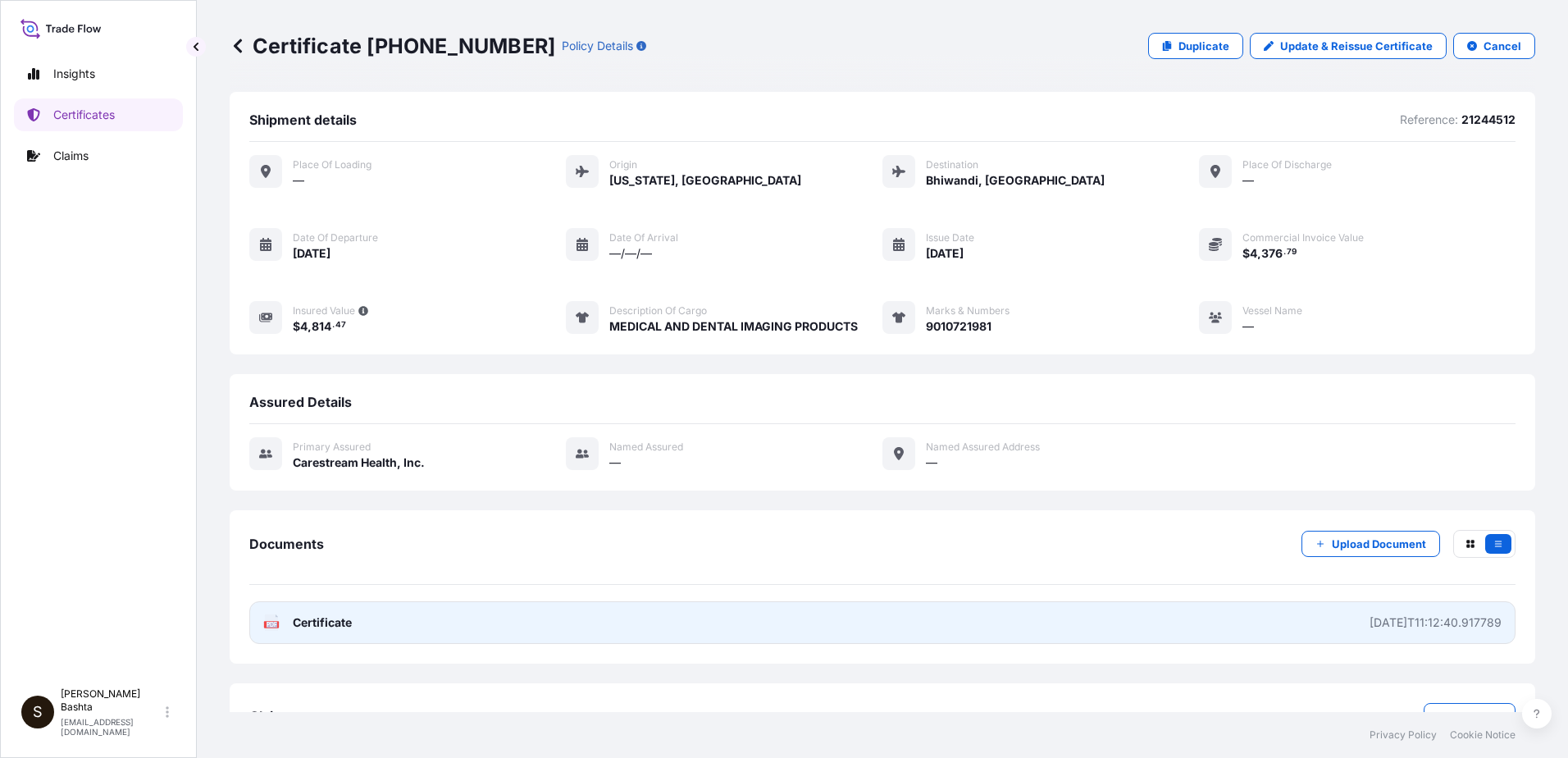
drag, startPoint x: 255, startPoint y: 620, endPoint x: 267, endPoint y: 625, distance: 13.0
click at [267, 625] on text "PDF" at bounding box center [272, 625] width 11 height 6
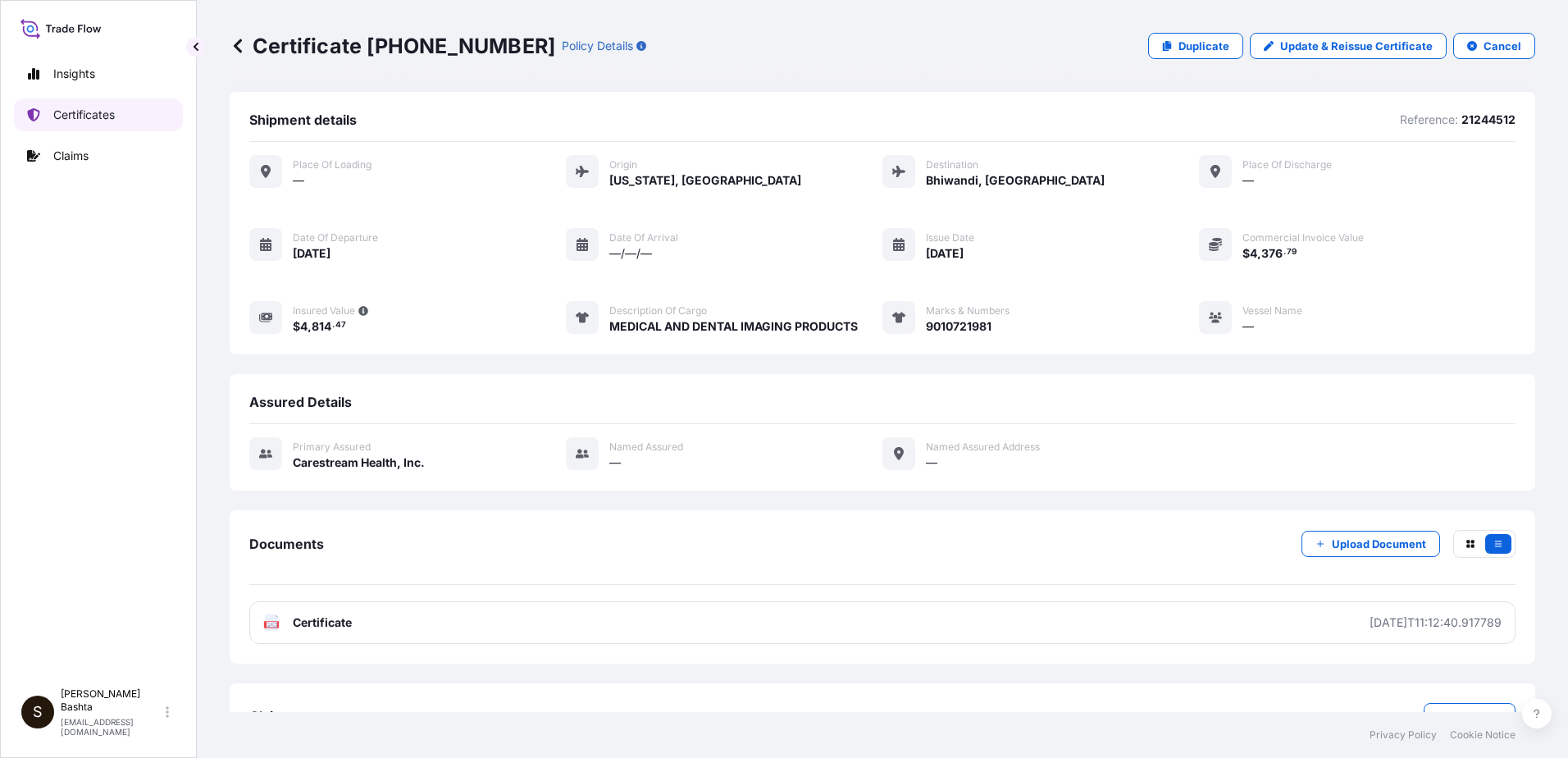
click at [130, 114] on link "Certificates" at bounding box center [98, 115] width 169 height 33
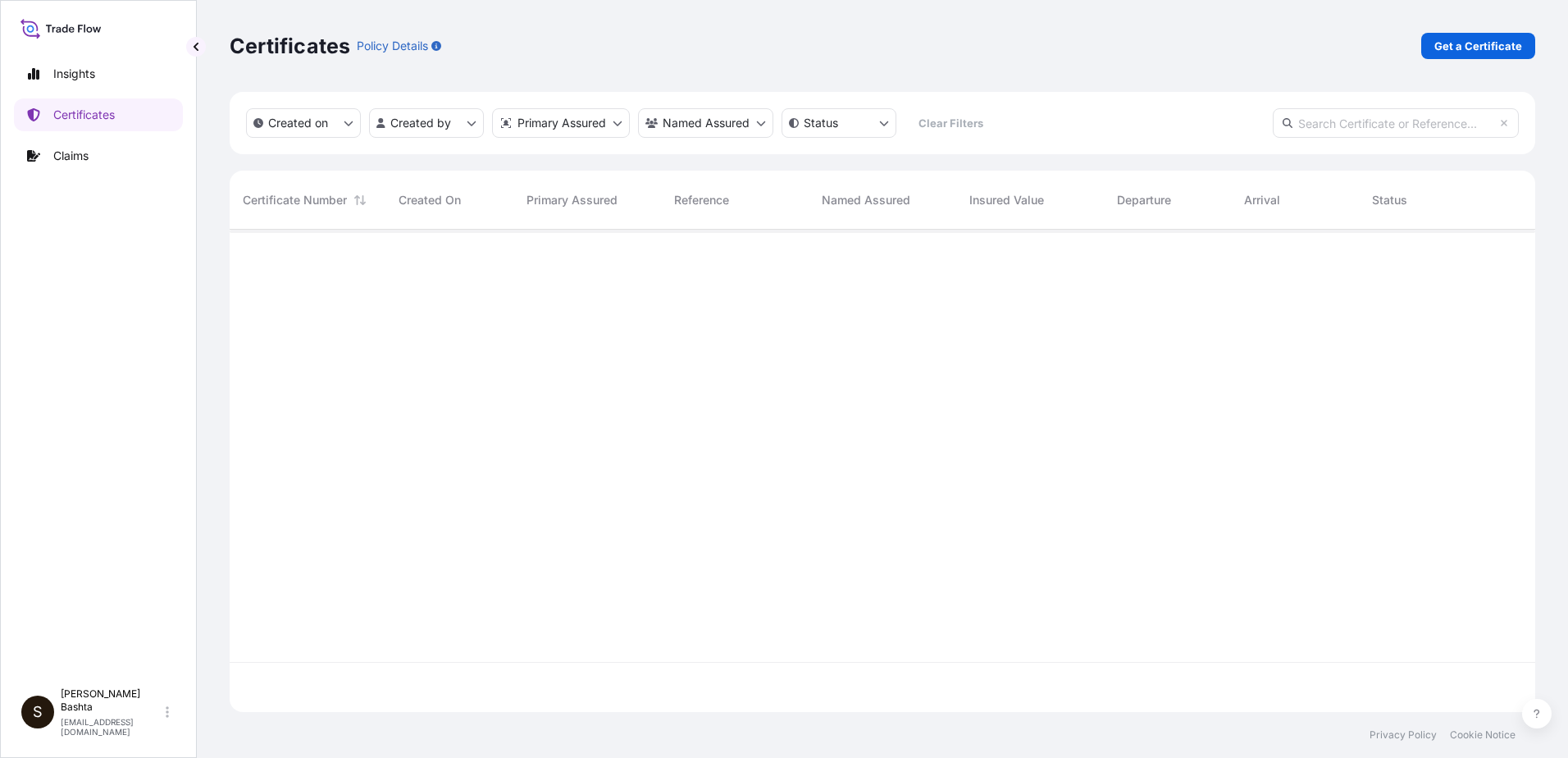
scroll to position [479, 1294]
click at [1481, 46] on p "Get a Certificate" at bounding box center [1478, 46] width 88 height 16
select select "Barge"
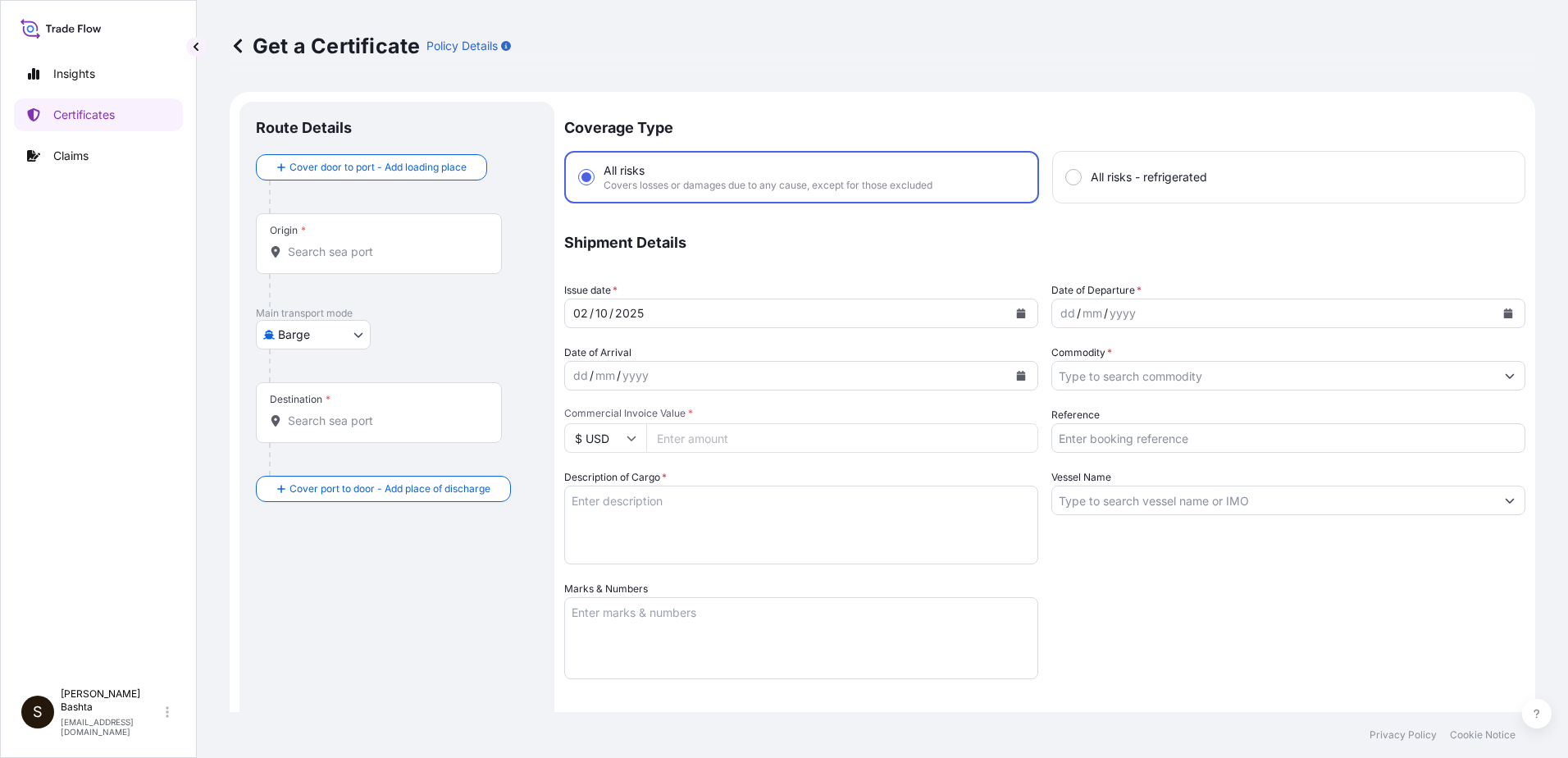
click at [333, 240] on div "Origin *" at bounding box center [379, 244] width 246 height 61
click at [333, 244] on input "Origin *" at bounding box center [384, 252] width 194 height 16
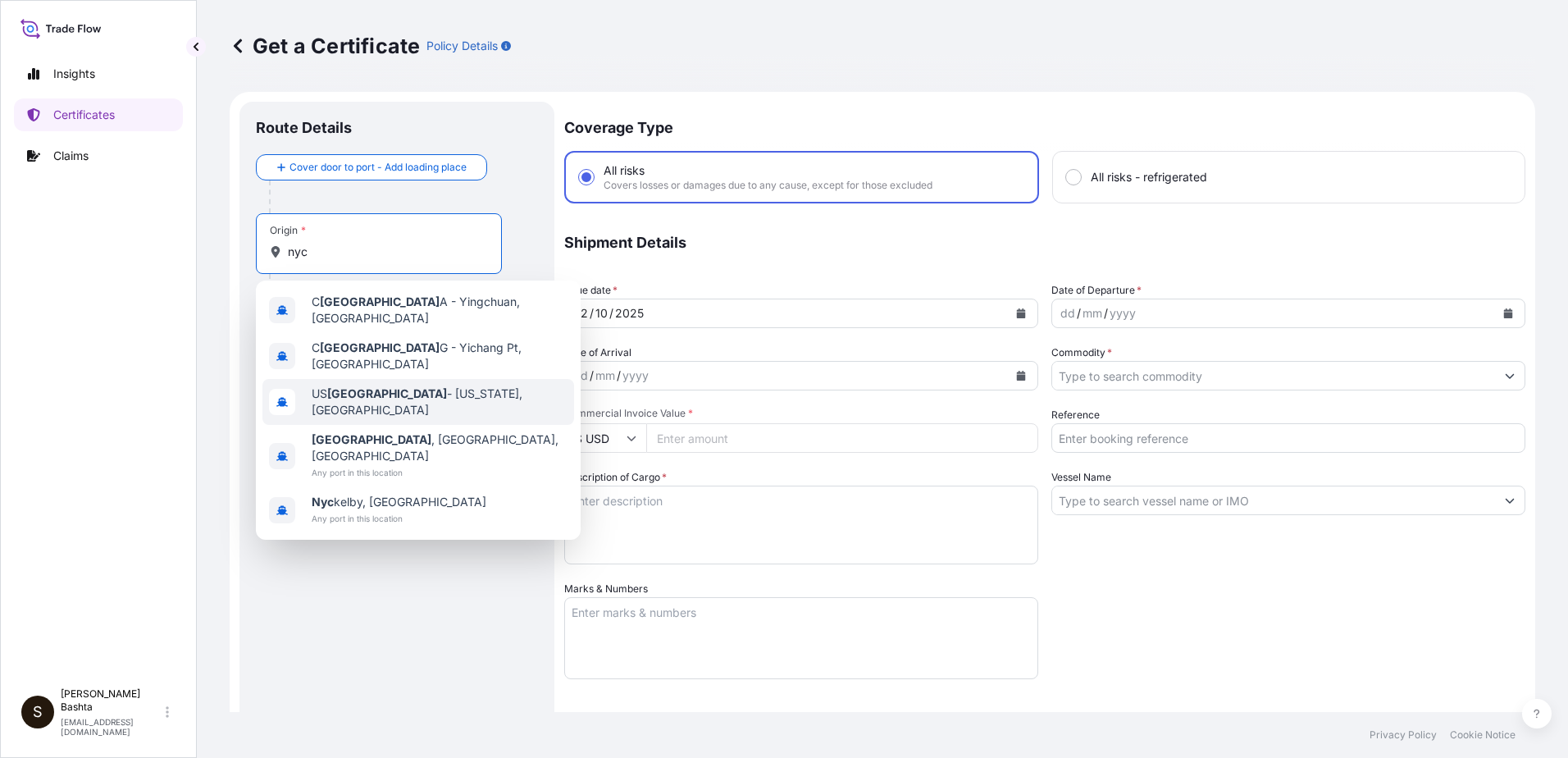
click at [411, 389] on span "US [GEOGRAPHIC_DATA] - [US_STATE], [GEOGRAPHIC_DATA]" at bounding box center [439, 402] width 256 height 33
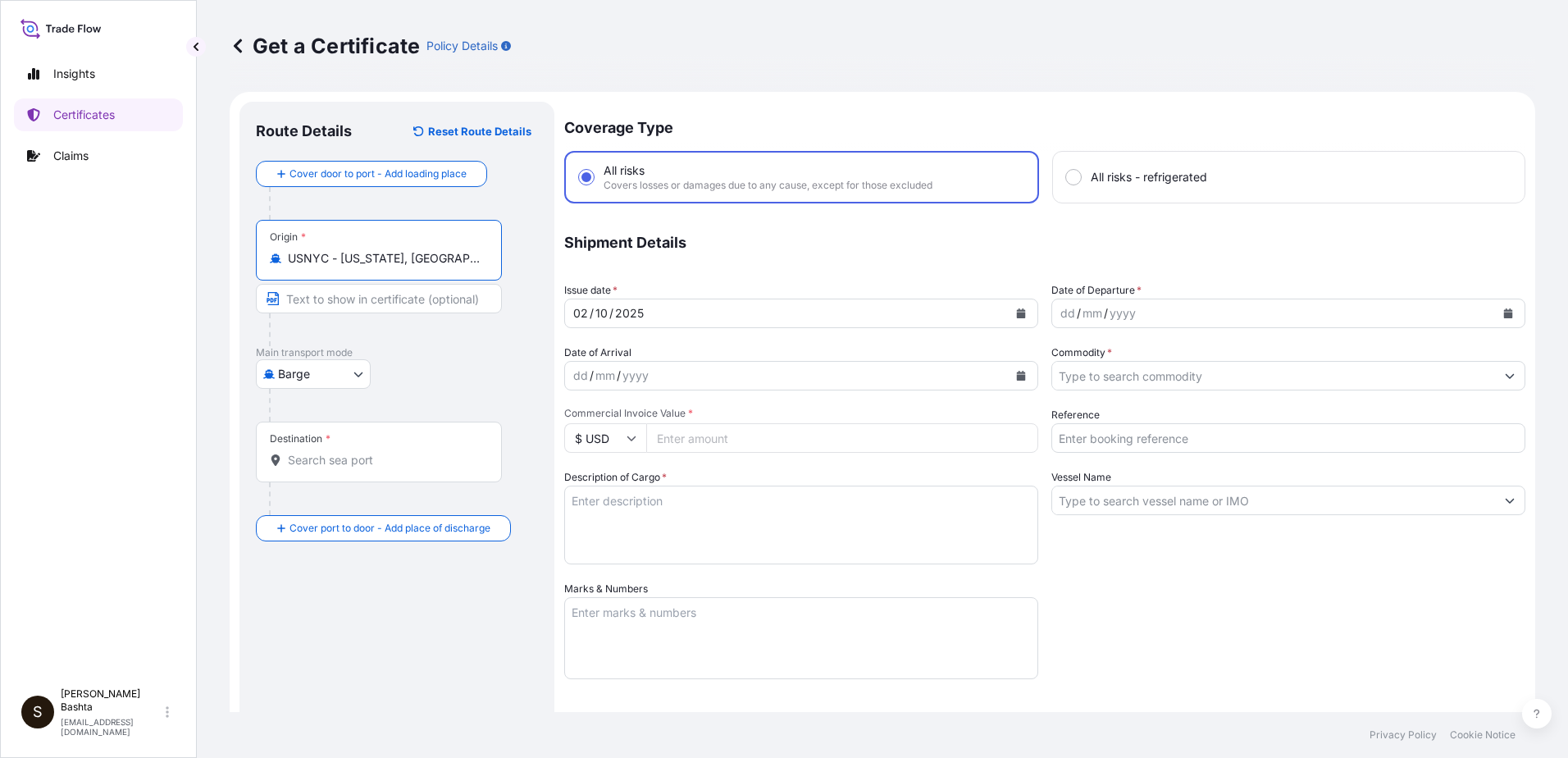
type input "USNYC - [US_STATE], [GEOGRAPHIC_DATA]"
click at [352, 373] on body "5 options available. Insights Certificates Claims S [PERSON_NAME] [PERSON_NAME]…" at bounding box center [784, 379] width 1568 height 758
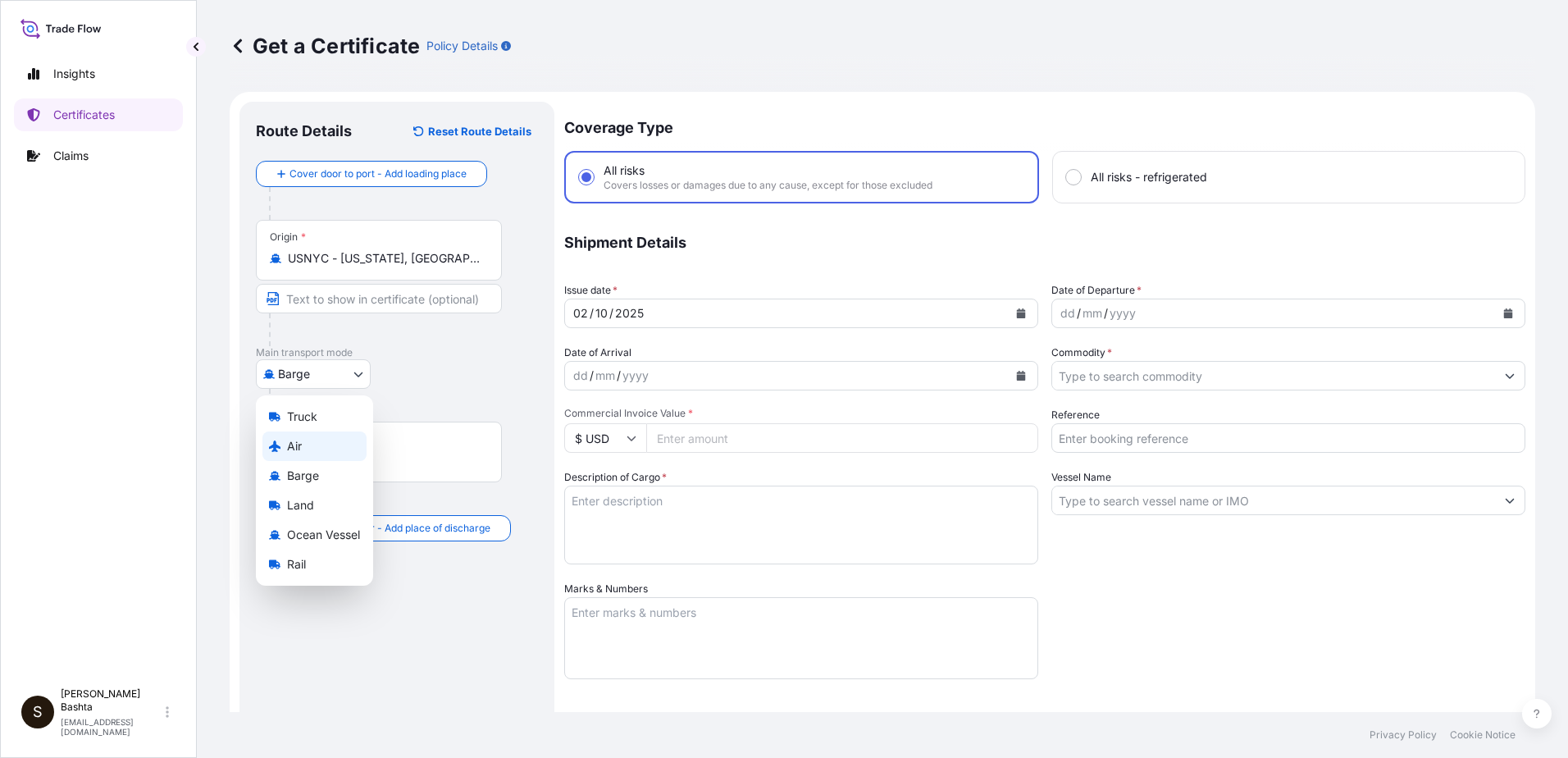
click at [299, 444] on span "Air" at bounding box center [294, 447] width 15 height 16
select select "Air"
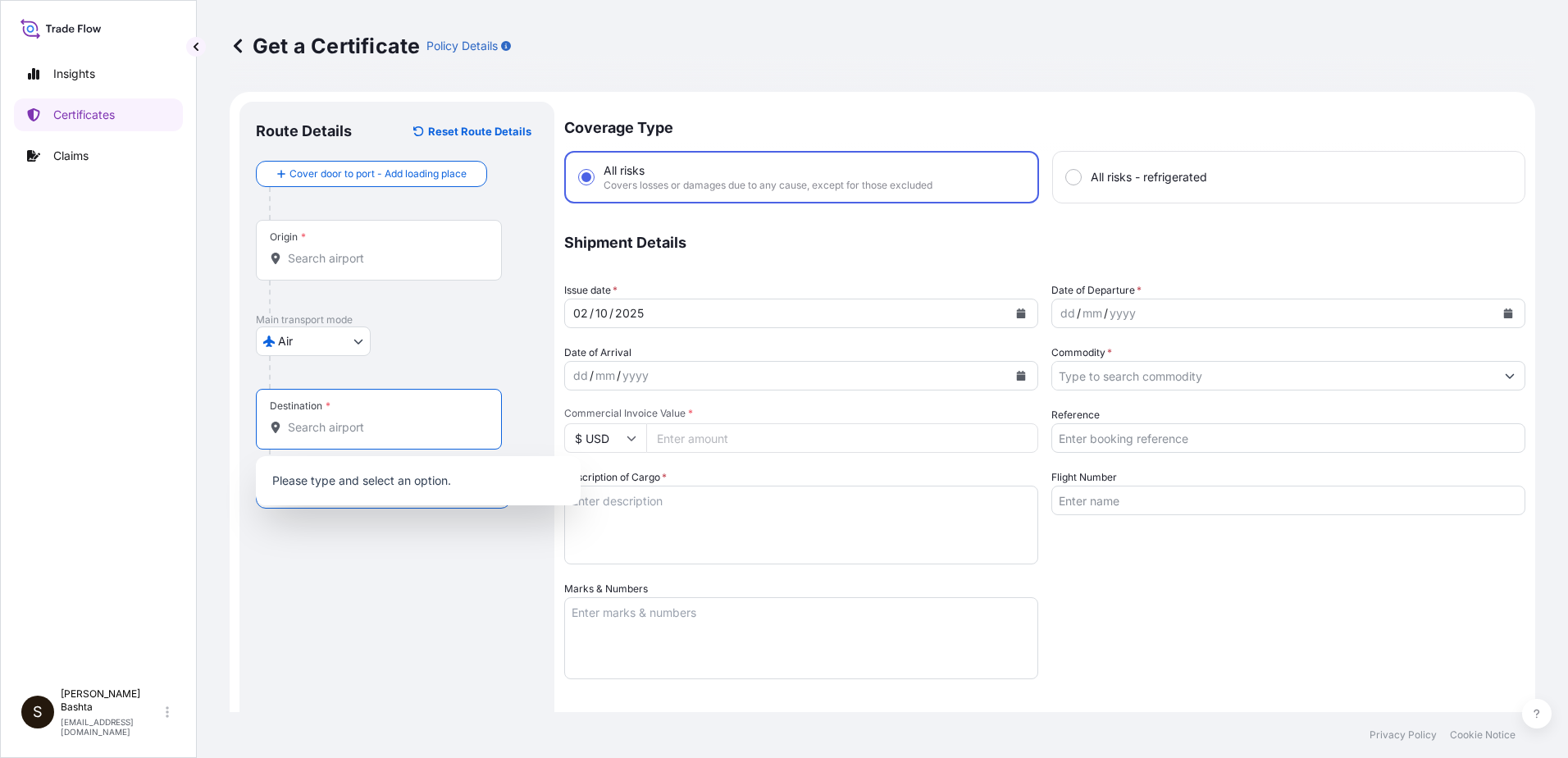
click at [311, 426] on input "Destination *" at bounding box center [384, 428] width 194 height 16
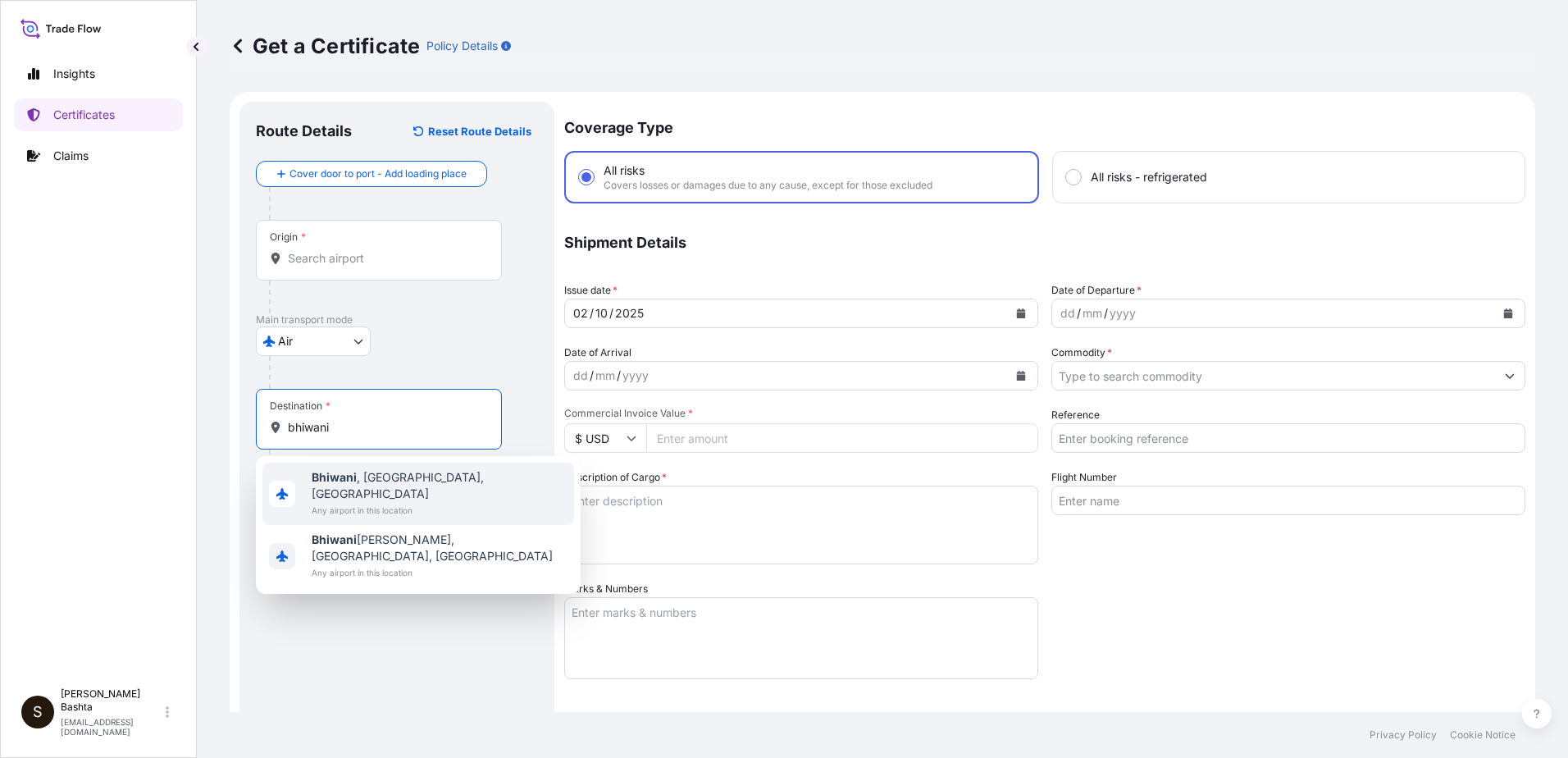
click at [372, 483] on span "Bhiwani , [GEOGRAPHIC_DATA], [GEOGRAPHIC_DATA]" at bounding box center [439, 485] width 256 height 33
type input "Bhiwani, [GEOGRAPHIC_DATA], [GEOGRAPHIC_DATA]"
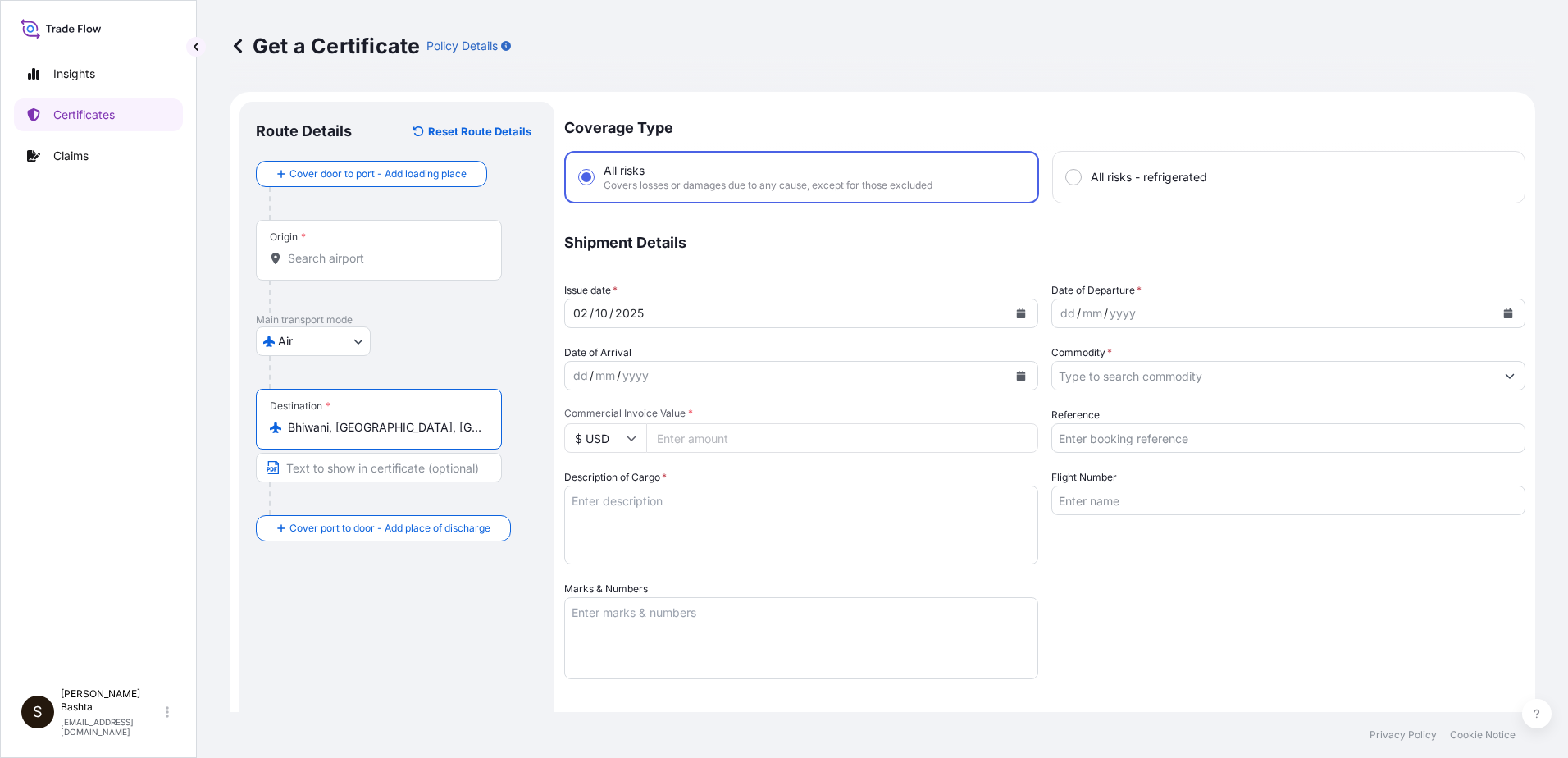
drag, startPoint x: 433, startPoint y: 432, endPoint x: 256, endPoint y: 422, distance: 177.3
click at [256, 422] on div "Destination * Bhiwani, [GEOGRAPHIC_DATA], [GEOGRAPHIC_DATA]" at bounding box center [379, 419] width 246 height 61
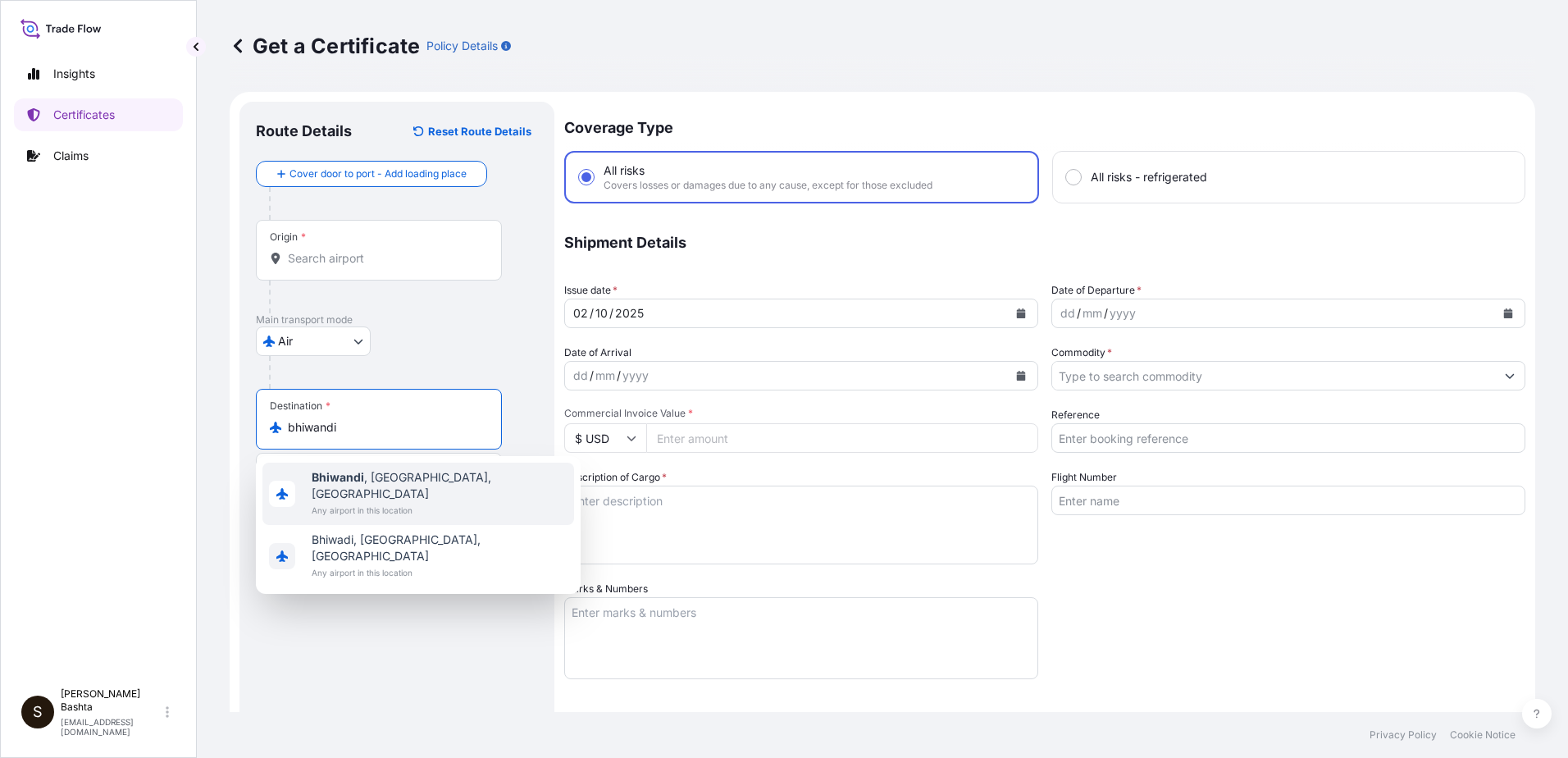
click at [402, 481] on span "[GEOGRAPHIC_DATA] , [GEOGRAPHIC_DATA], [GEOGRAPHIC_DATA]" at bounding box center [439, 485] width 256 height 33
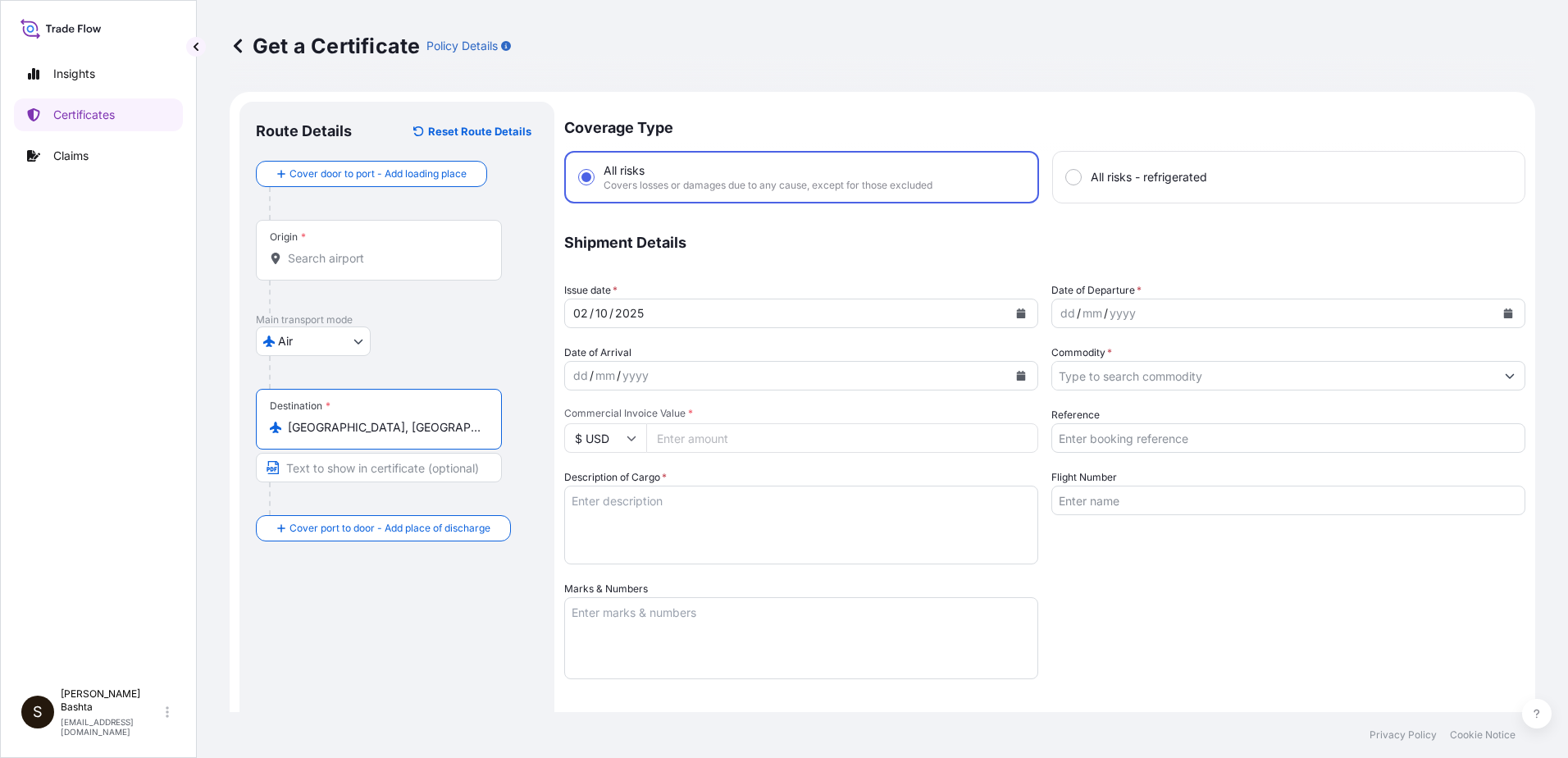
type input "[GEOGRAPHIC_DATA], [GEOGRAPHIC_DATA], [GEOGRAPHIC_DATA]"
click at [1059, 315] on div "dd" at bounding box center [1068, 313] width 18 height 20
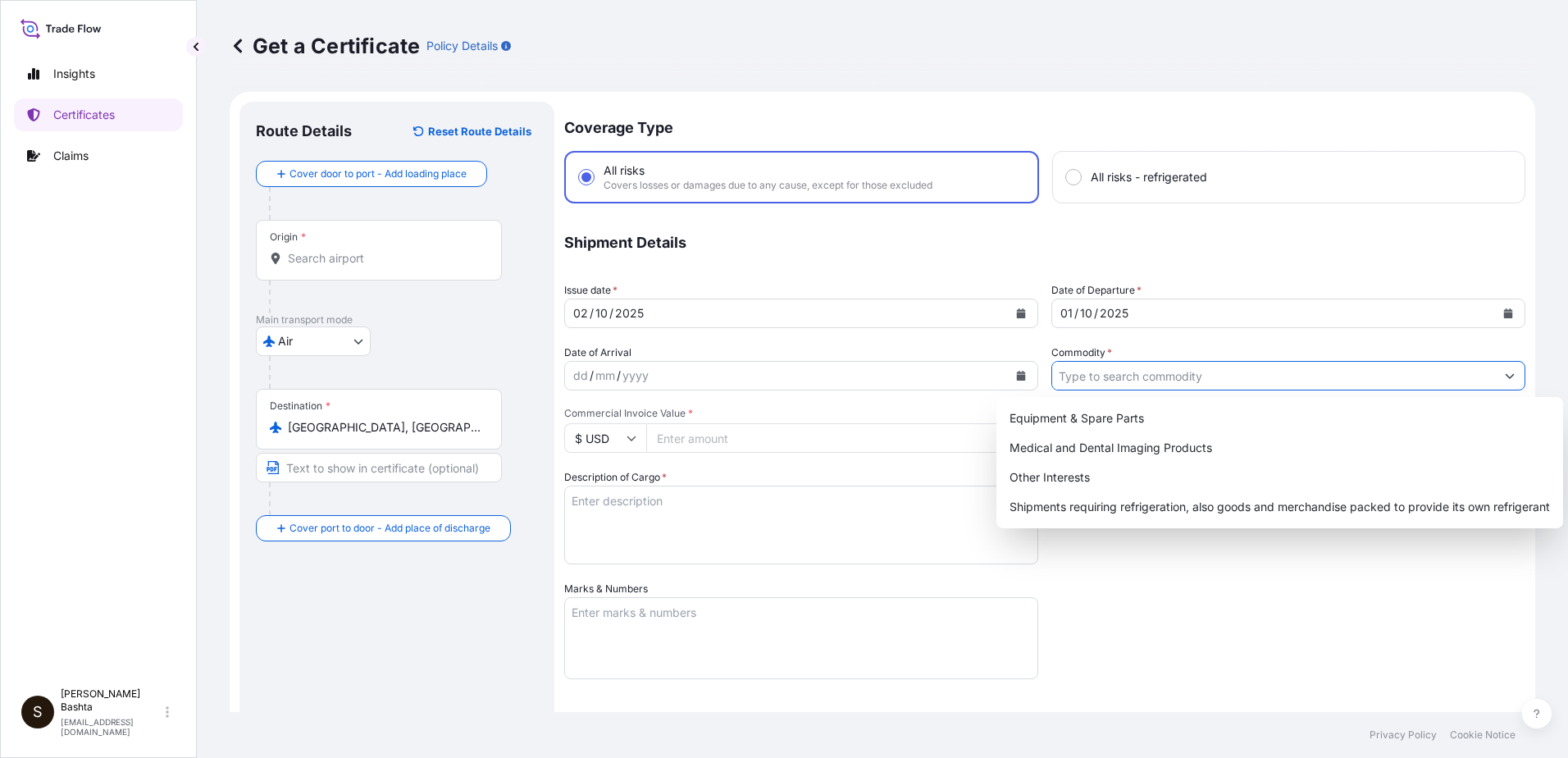
click at [1505, 371] on icon "Show suggestions" at bounding box center [1510, 376] width 10 height 10
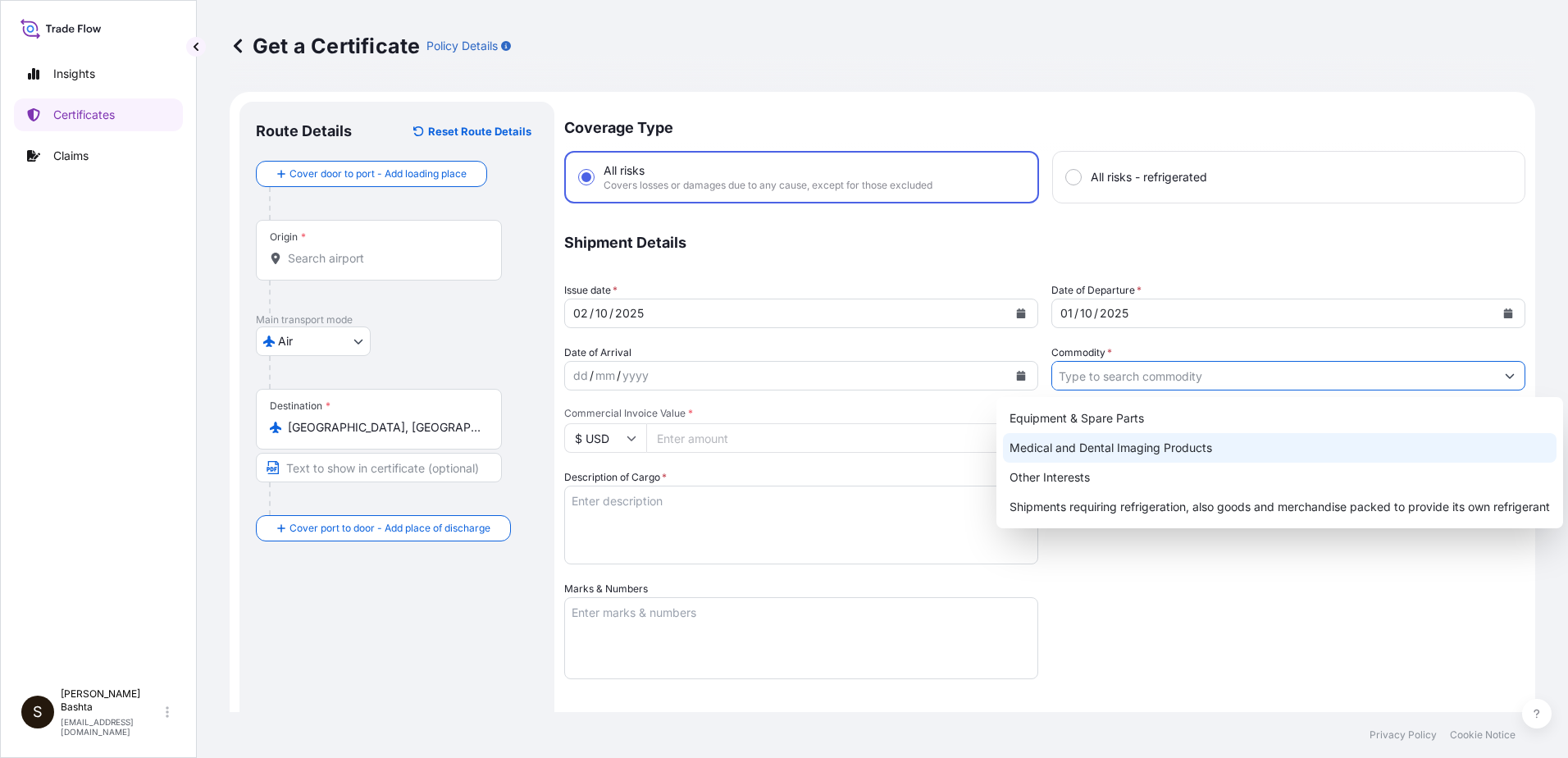
click at [1215, 450] on div "Medical and Dental Imaging Products" at bounding box center [1280, 448] width 554 height 30
type input "Medical and Dental Imaging Products"
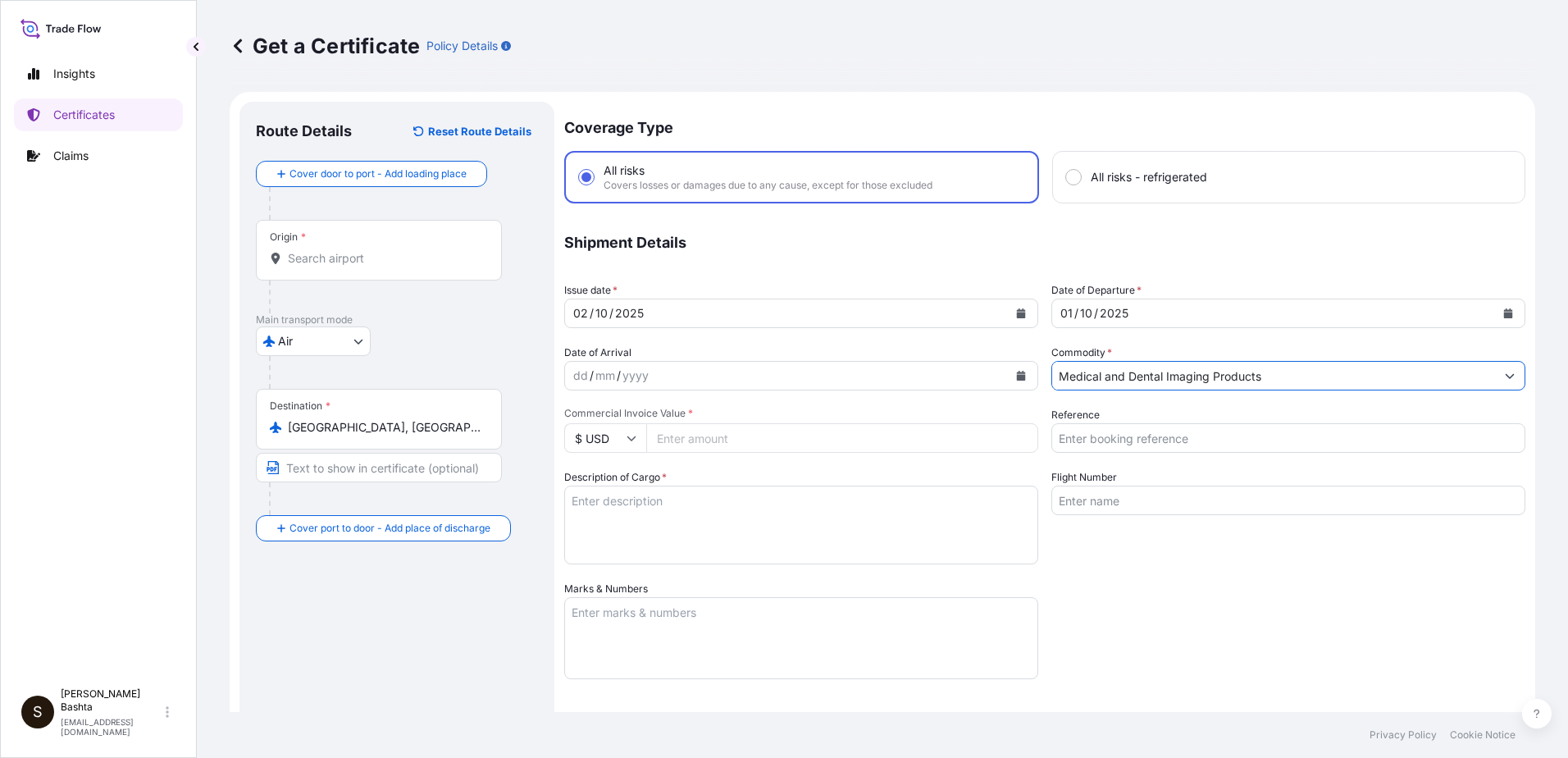
click at [1163, 436] on input "Reference" at bounding box center [1288, 438] width 474 height 30
type input "21244510"
click at [734, 441] on input "Commercial Invoice Value *" at bounding box center [842, 438] width 392 height 30
type input "330.00"
click at [610, 616] on textarea "Marks & Numbers" at bounding box center [801, 639] width 474 height 82
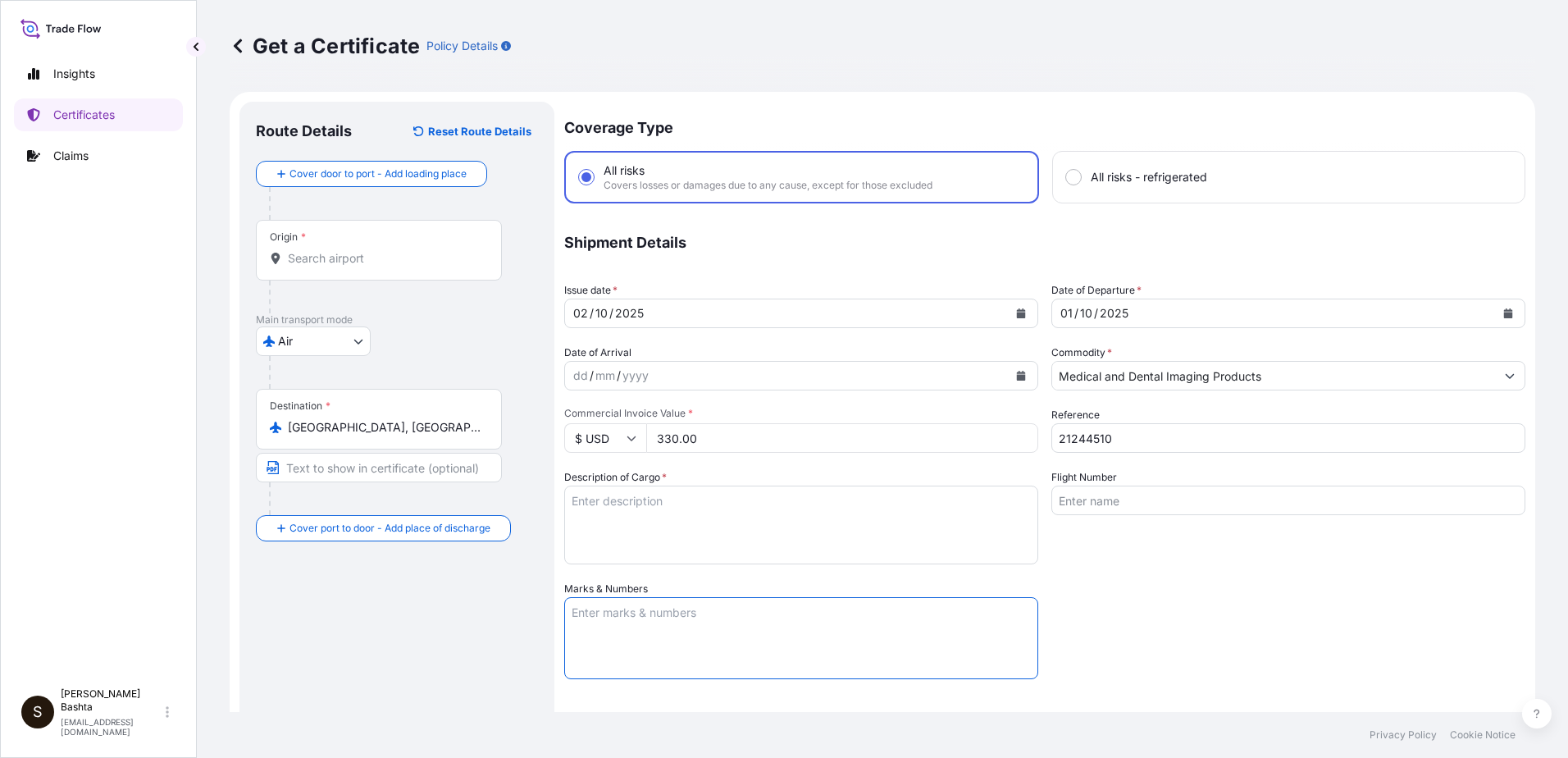
click at [579, 609] on textarea "Marks & Numbers" at bounding box center [801, 639] width 474 height 82
drag, startPoint x: 591, startPoint y: 614, endPoint x: 571, endPoint y: 657, distance: 47.4
click at [591, 615] on textarea "Marks & Numbers" at bounding box center [801, 639] width 474 height 82
click at [583, 636] on textarea "Marks & Numbers" at bounding box center [801, 639] width 474 height 82
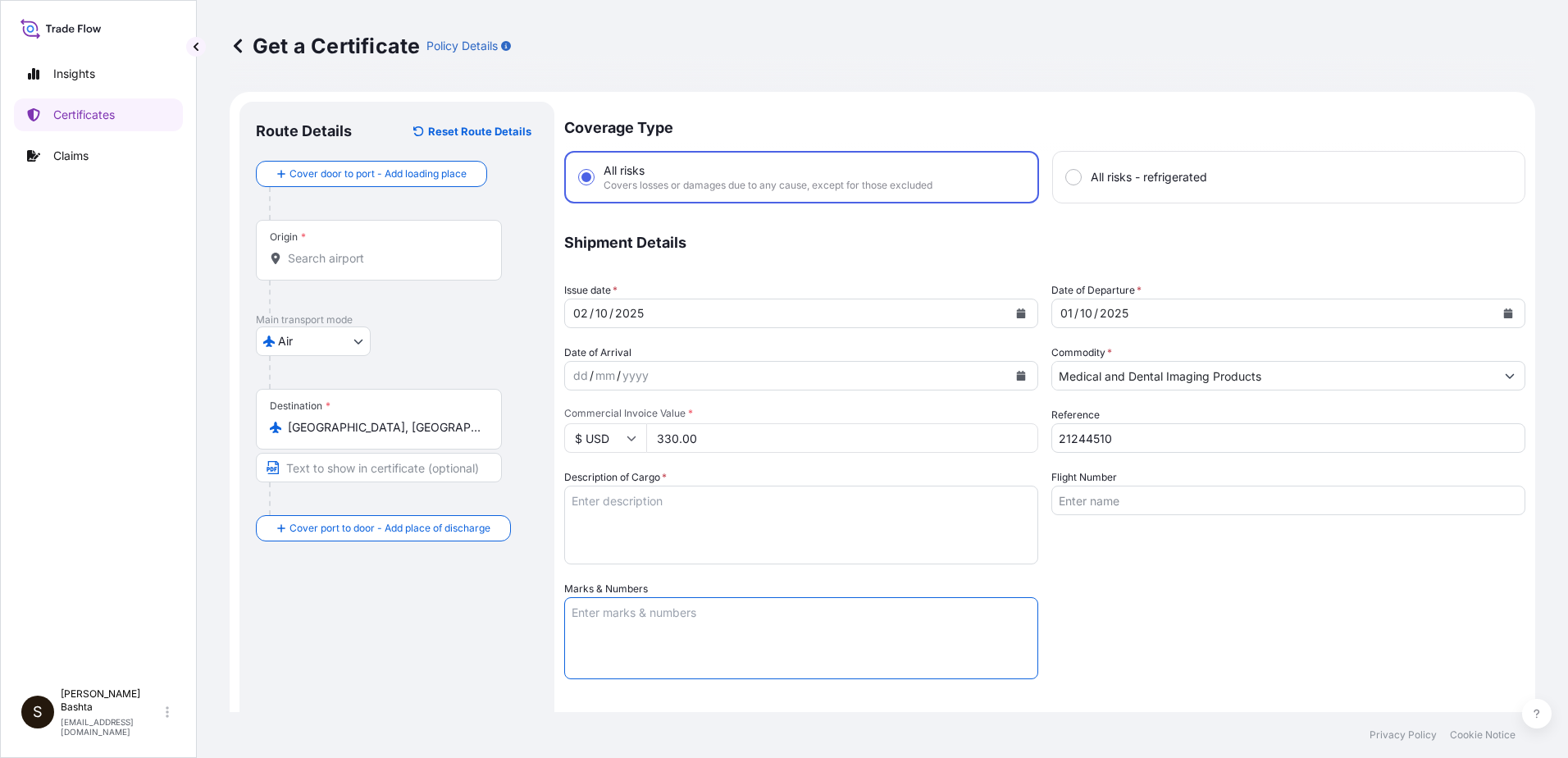
click at [583, 644] on textarea "Marks & Numbers" at bounding box center [801, 639] width 474 height 82
click at [583, 667] on textarea "Marks & Numbers" at bounding box center [801, 639] width 474 height 82
click at [601, 611] on textarea "Marks & Numbers" at bounding box center [801, 639] width 474 height 82
drag, startPoint x: 607, startPoint y: 611, endPoint x: 597, endPoint y: 611, distance: 10.0
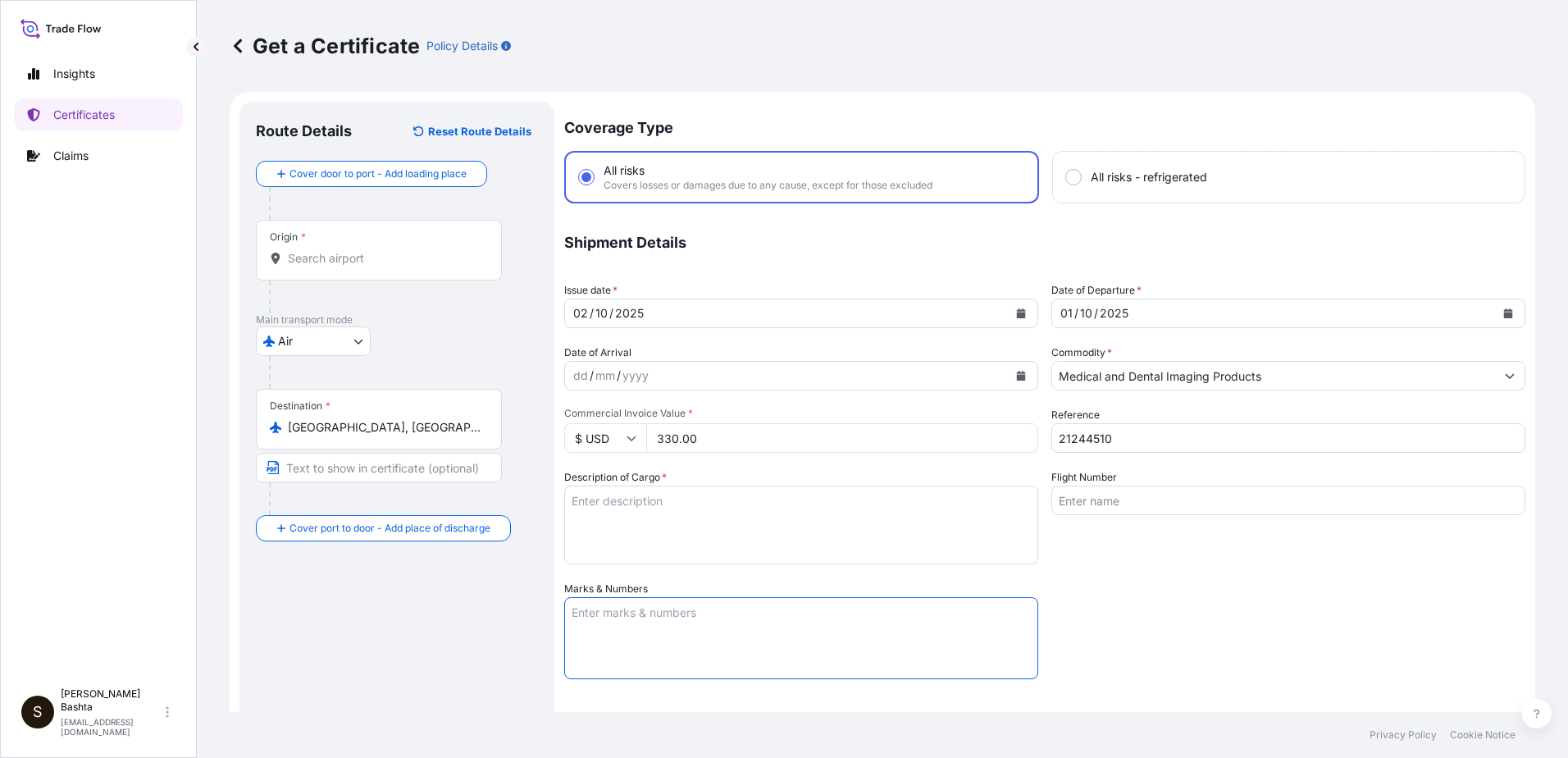
click at [597, 611] on textarea "Marks & Numbers" at bounding box center [801, 639] width 474 height 82
click at [669, 600] on textarea "Marks & Numbers" at bounding box center [801, 639] width 474 height 82
click at [581, 611] on textarea "Marks & Numbers" at bounding box center [801, 639] width 474 height 82
click at [581, 624] on textarea "Marks & Numbers" at bounding box center [801, 639] width 474 height 82
click at [582, 623] on textarea "Marks & Numbers" at bounding box center [801, 639] width 474 height 82
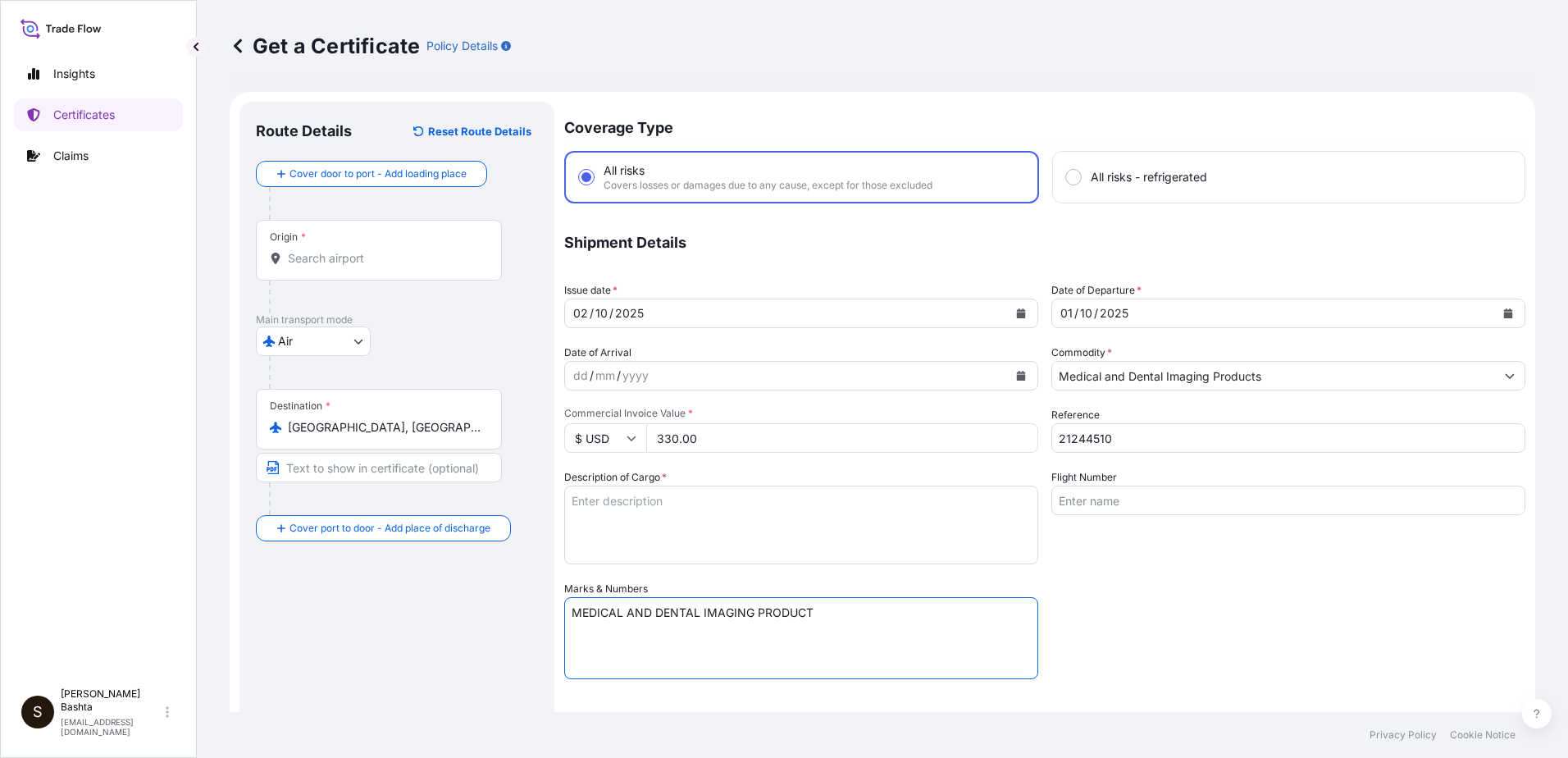
type textarea "MEDICAL AND DENTAL IMAGING PRODUCTS"
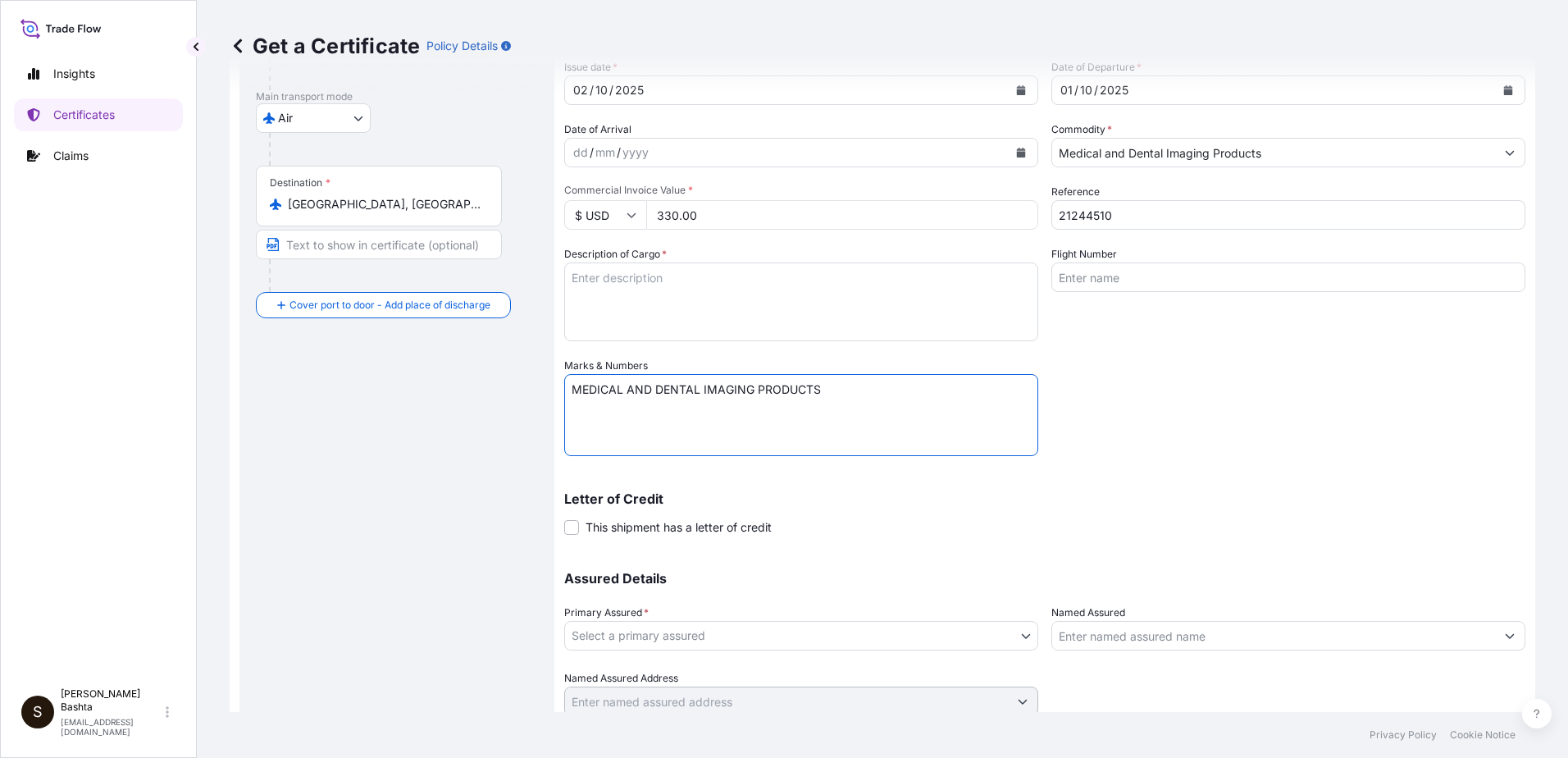
scroll to position [246, 0]
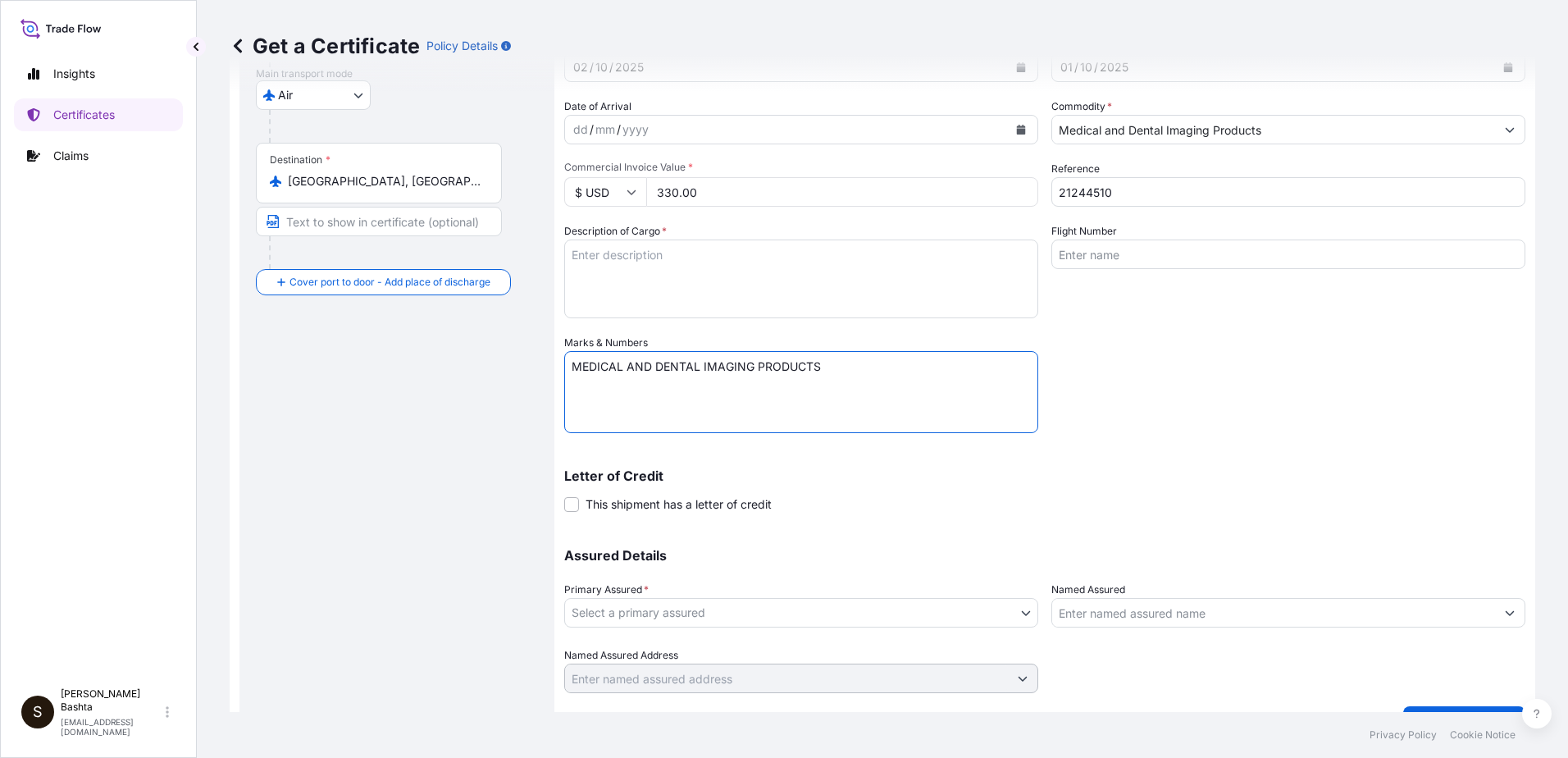
drag, startPoint x: 824, startPoint y: 366, endPoint x: 493, endPoint y: 372, distance: 331.1
click at [493, 372] on form "Route Details Reset Route Details Cover door to port - Add loading place Place …" at bounding box center [882, 297] width 1306 height 903
click at [627, 259] on textarea "Description of Cargo *" at bounding box center [801, 279] width 474 height 79
type textarea "MEDICAL AND DENTAL IMAGING PRODUCTS"
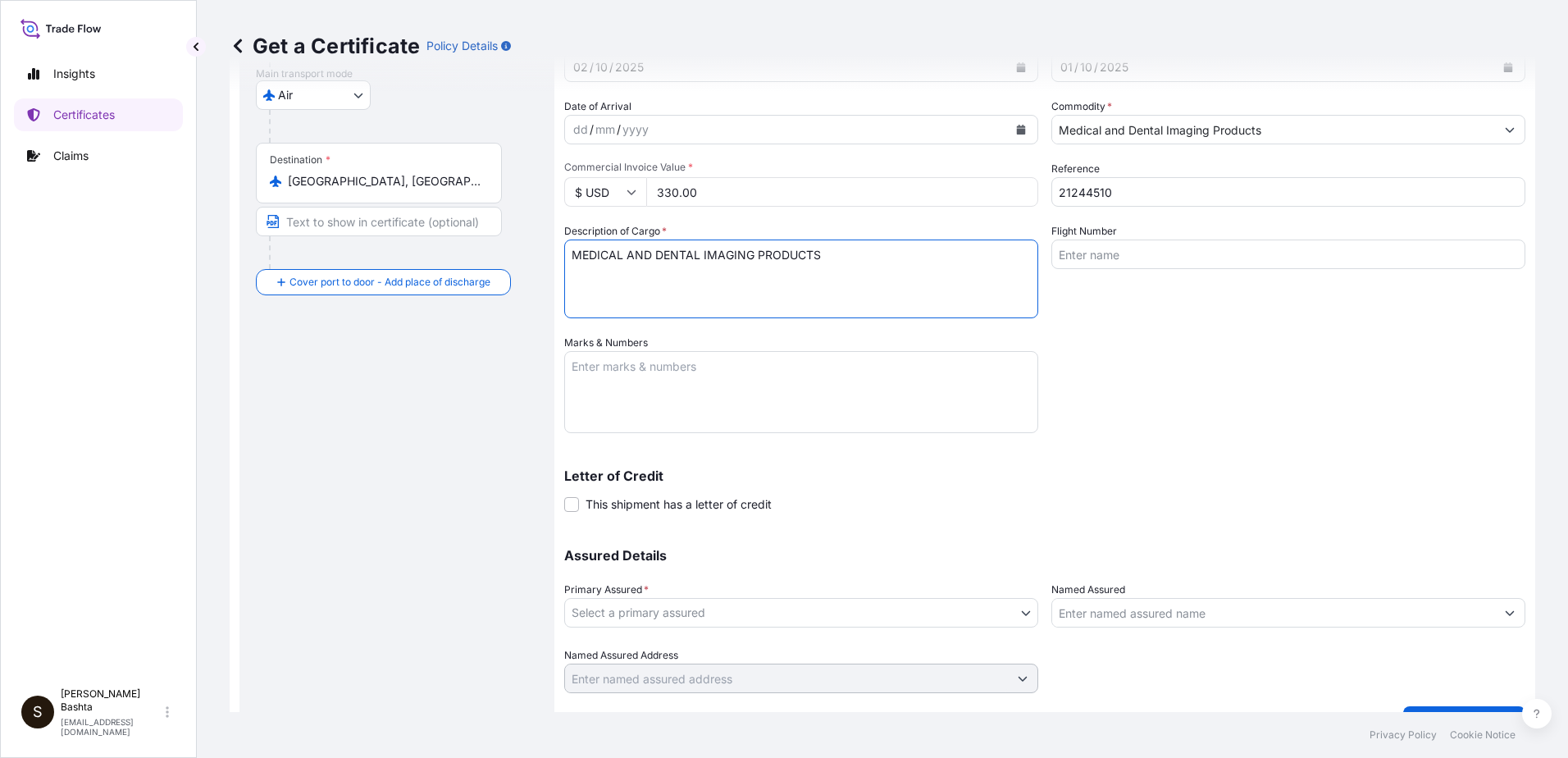
type input "Air"
type input "32008"
click at [586, 372] on textarea "Marks & Numbers" at bounding box center [801, 392] width 474 height 82
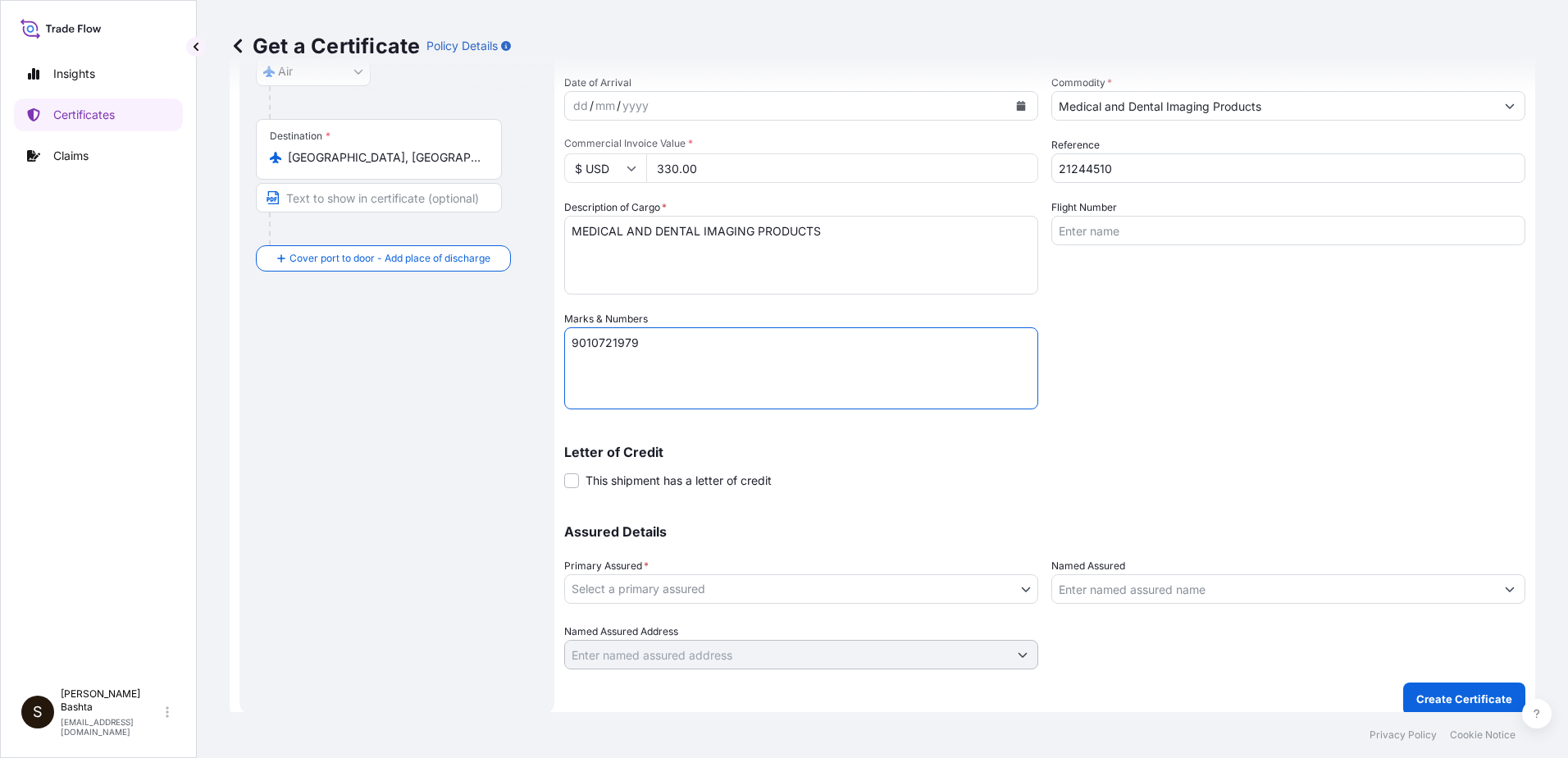
scroll to position [283, 0]
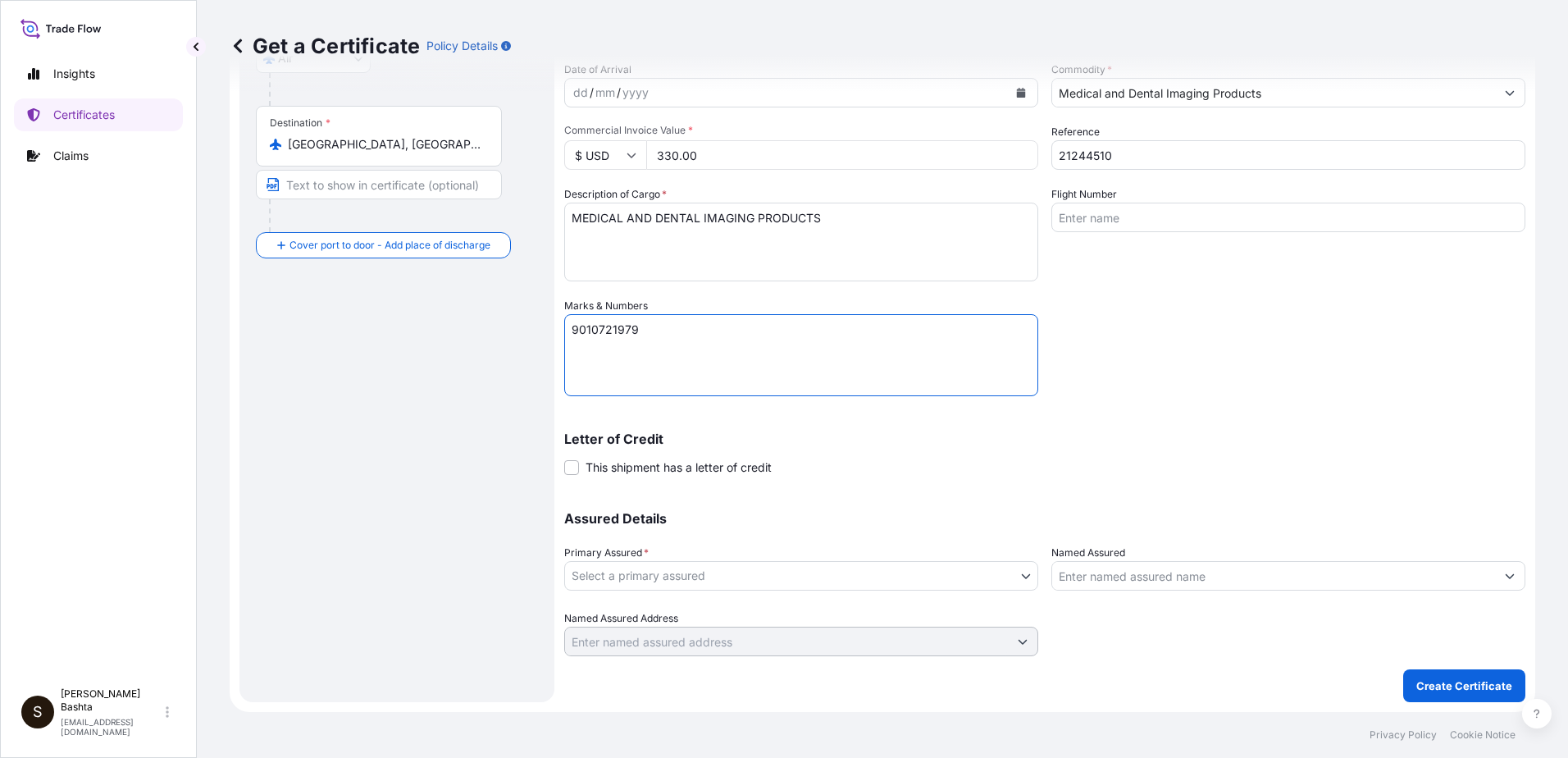
type textarea "9010721979"
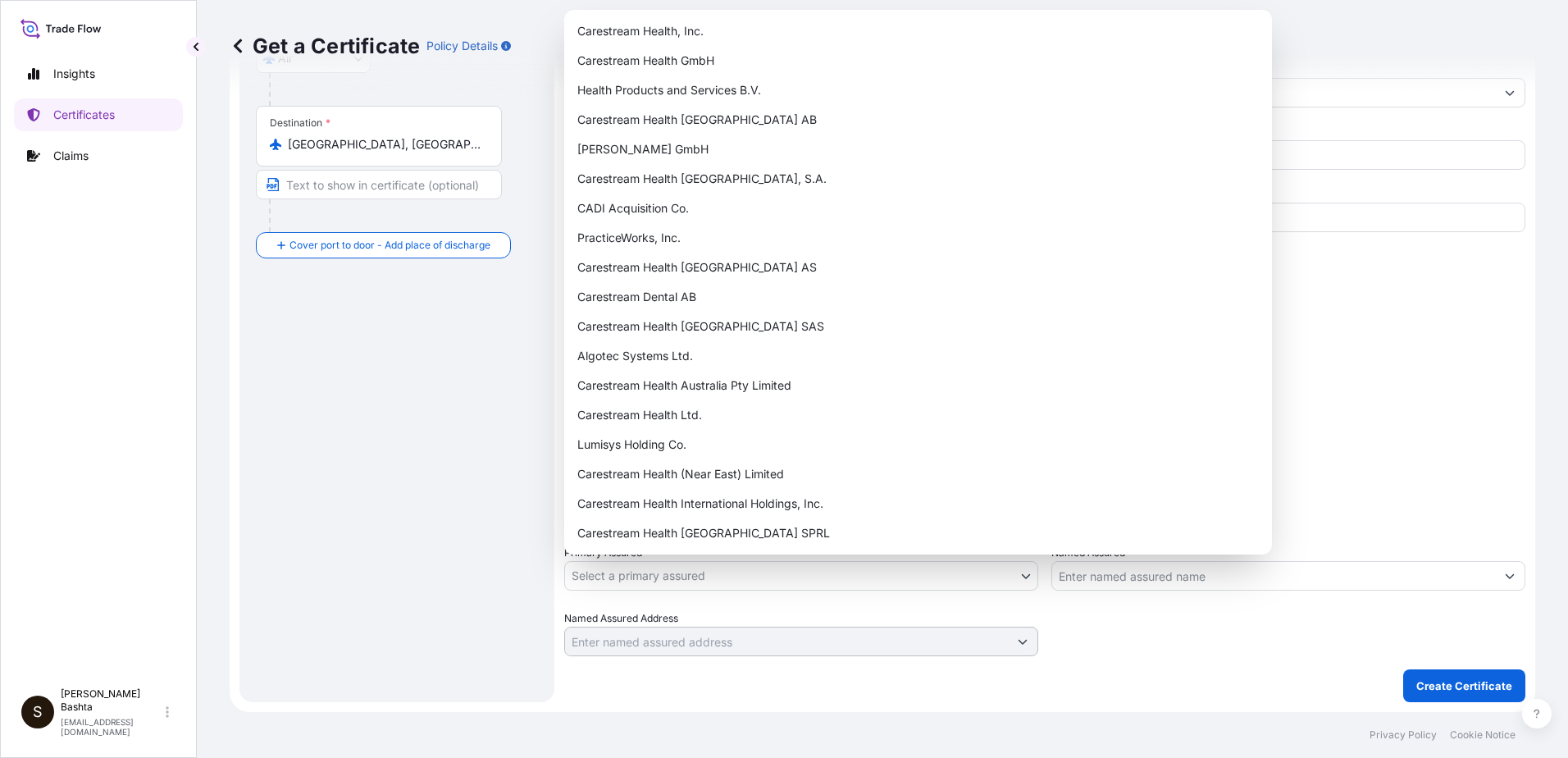
click at [1019, 573] on body "Insights Certificates Claims S [PERSON_NAME] [PERSON_NAME][EMAIL_ADDRESS][PERSO…" at bounding box center [784, 379] width 1568 height 758
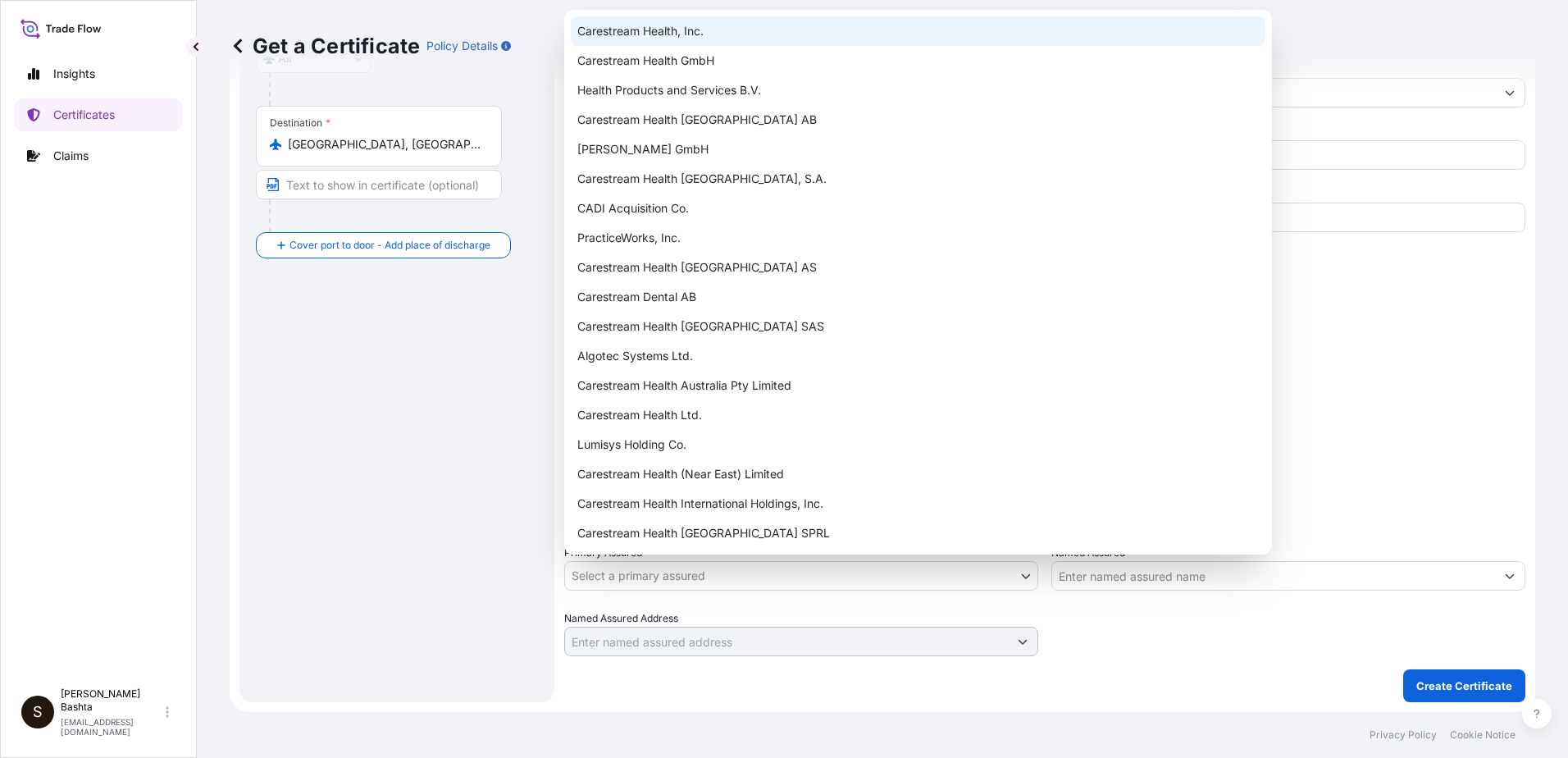
click at [676, 26] on div "Carestream Health, Inc." at bounding box center [918, 31] width 695 height 30
select select "32008"
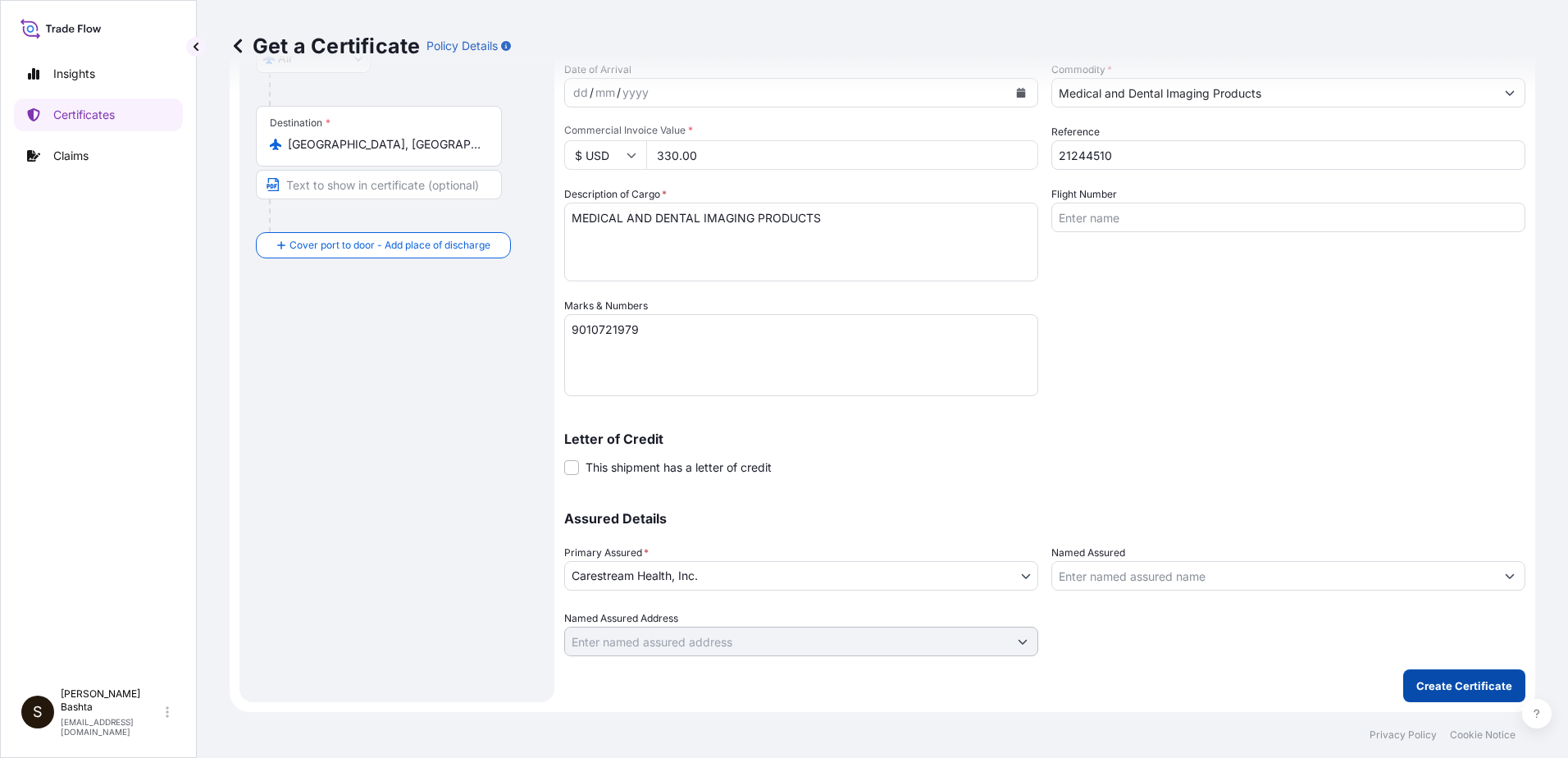
click at [1475, 682] on p "Create Certificate" at bounding box center [1464, 685] width 96 height 16
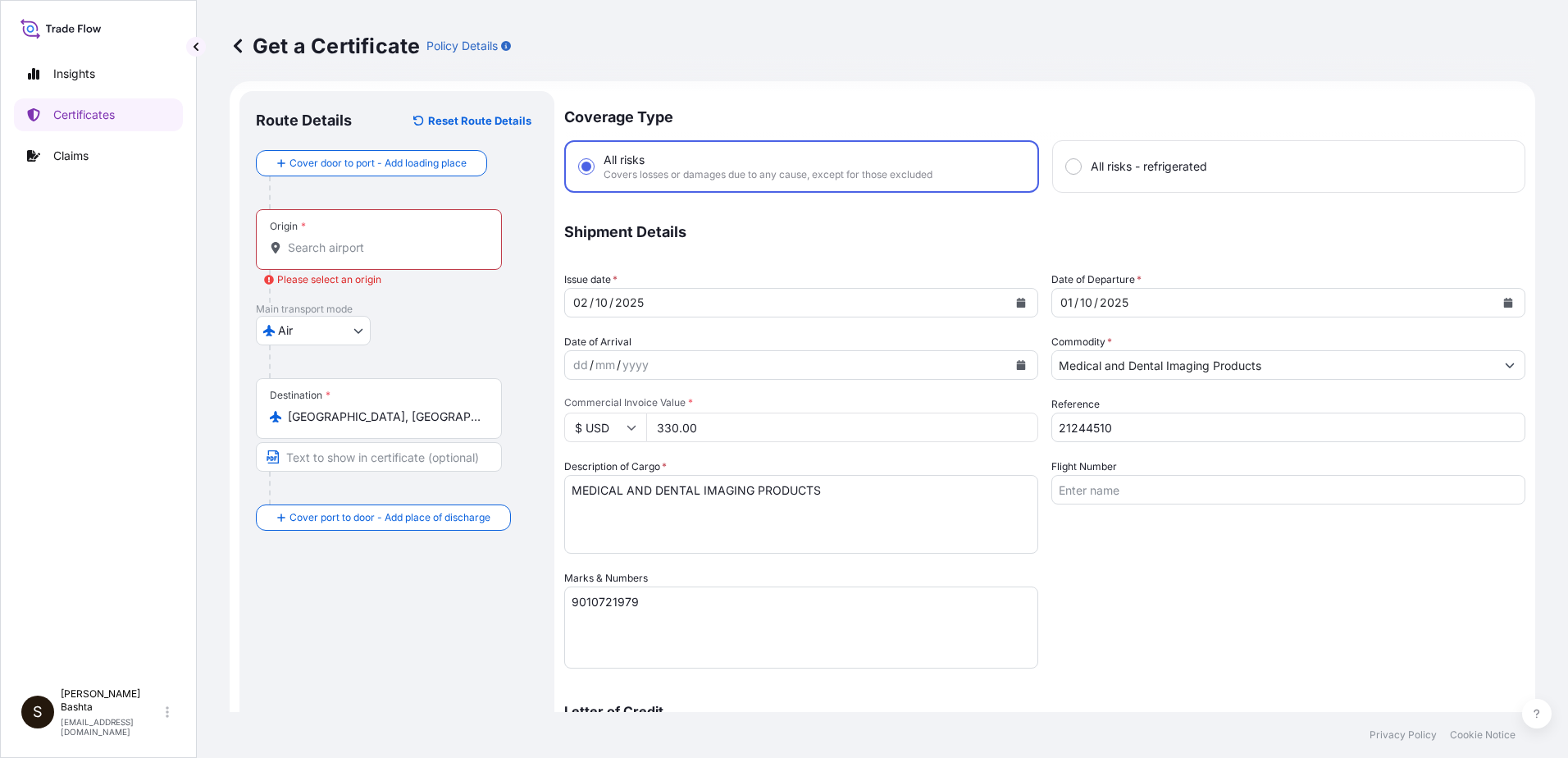
scroll to position [0, 0]
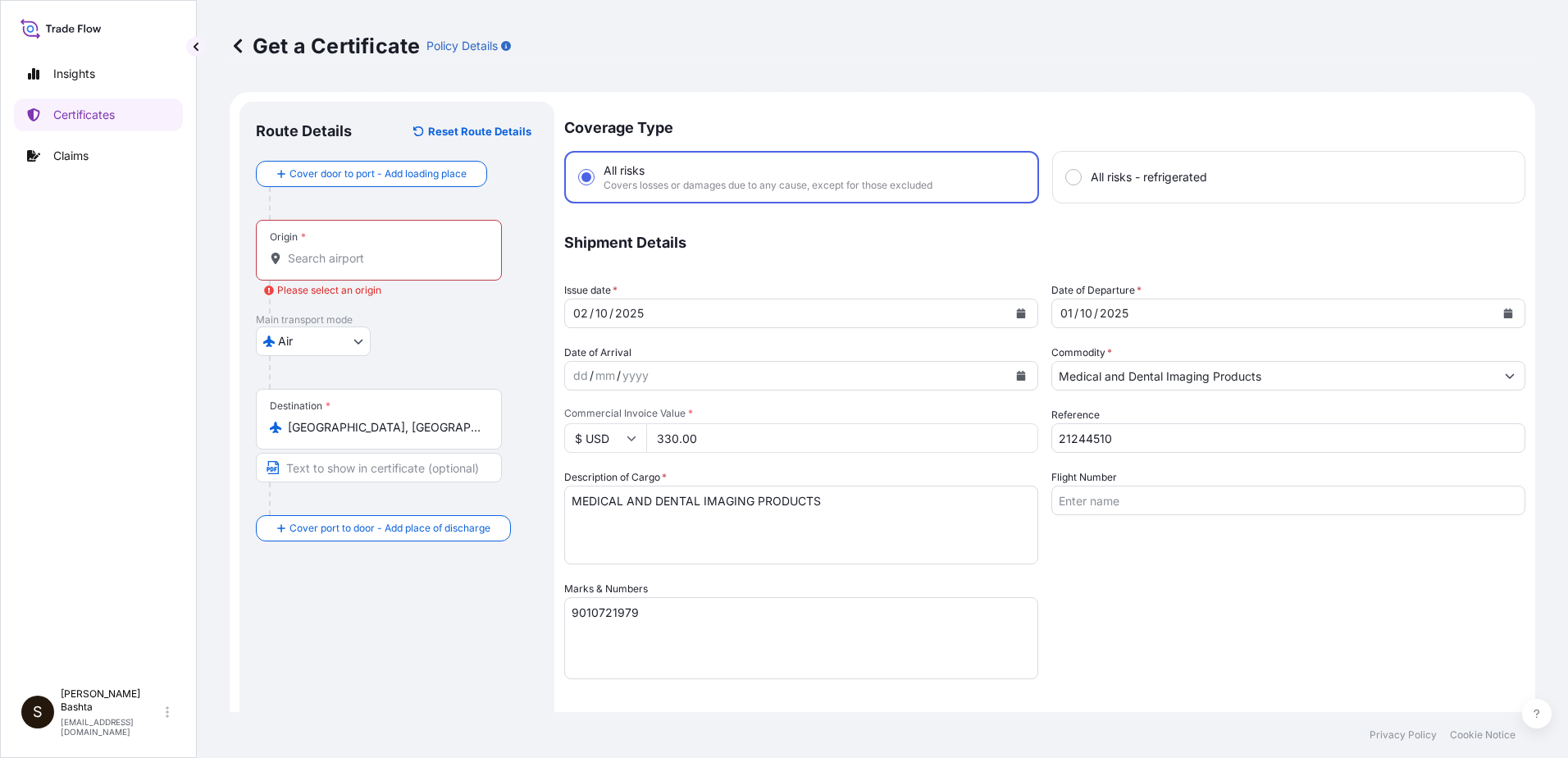
click at [352, 255] on input "Origin * Please select an origin" at bounding box center [384, 259] width 194 height 16
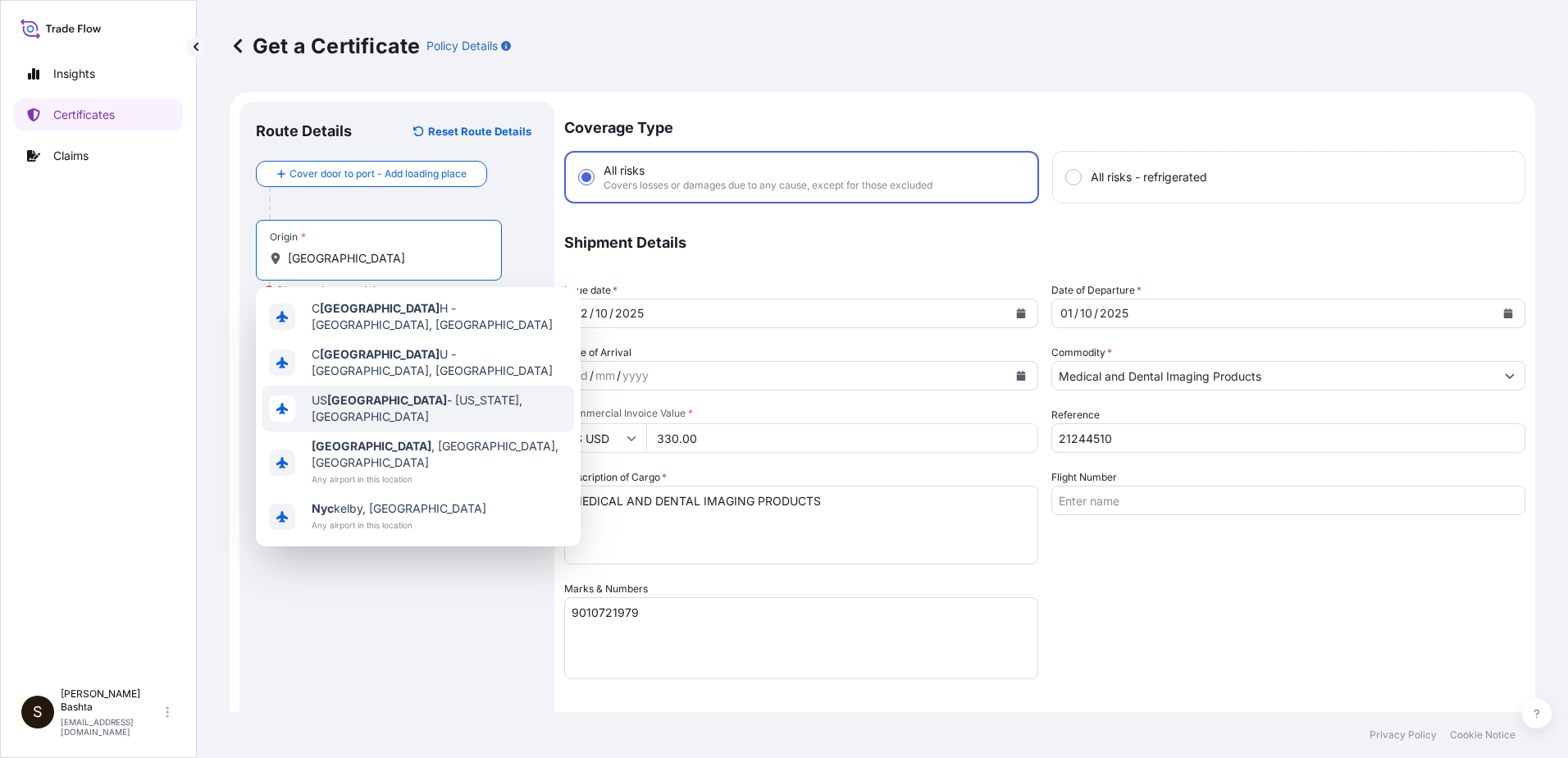
click at [414, 395] on span "US [GEOGRAPHIC_DATA] - [US_STATE], [GEOGRAPHIC_DATA]" at bounding box center [439, 409] width 256 height 33
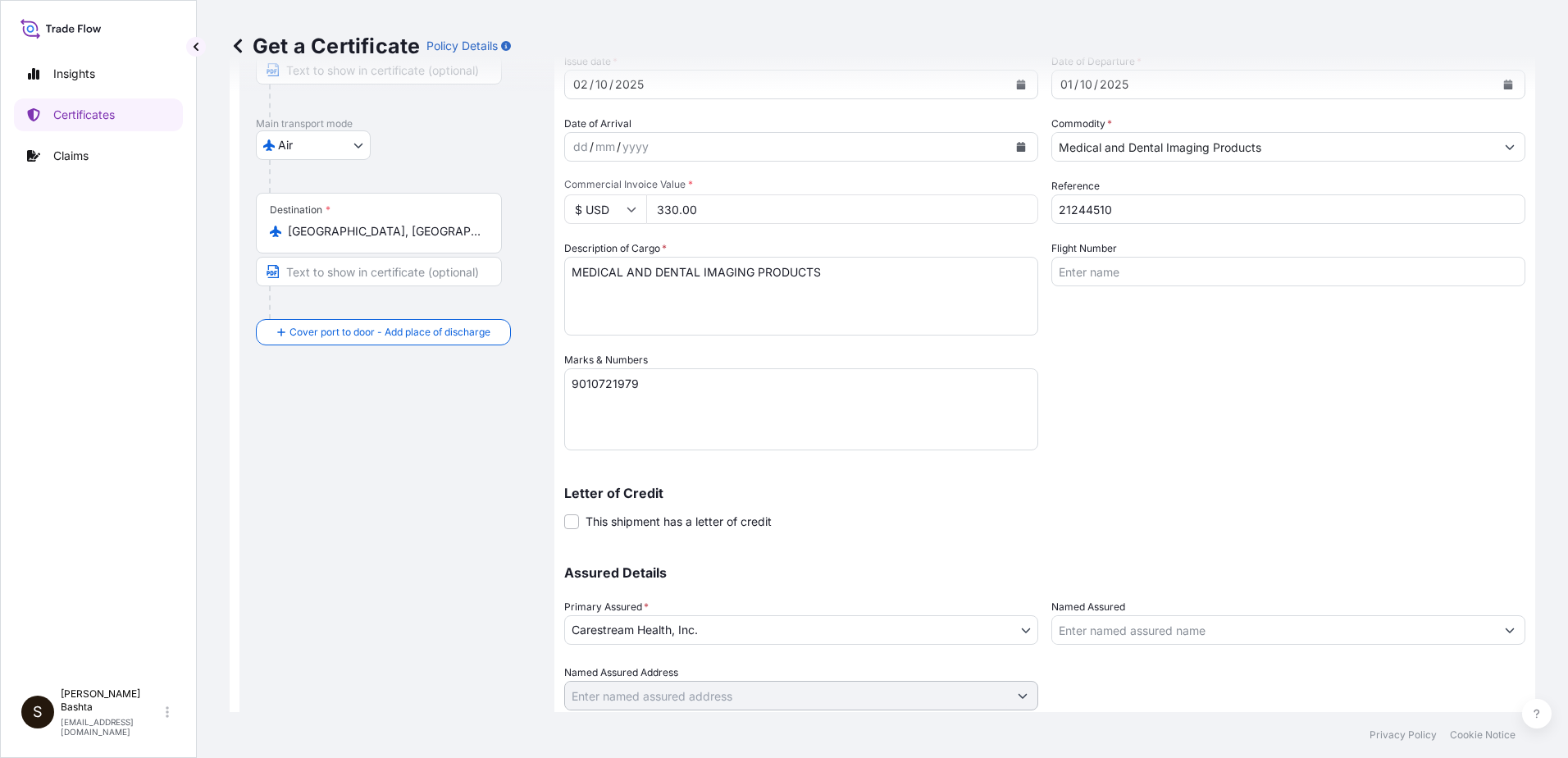
scroll to position [283, 0]
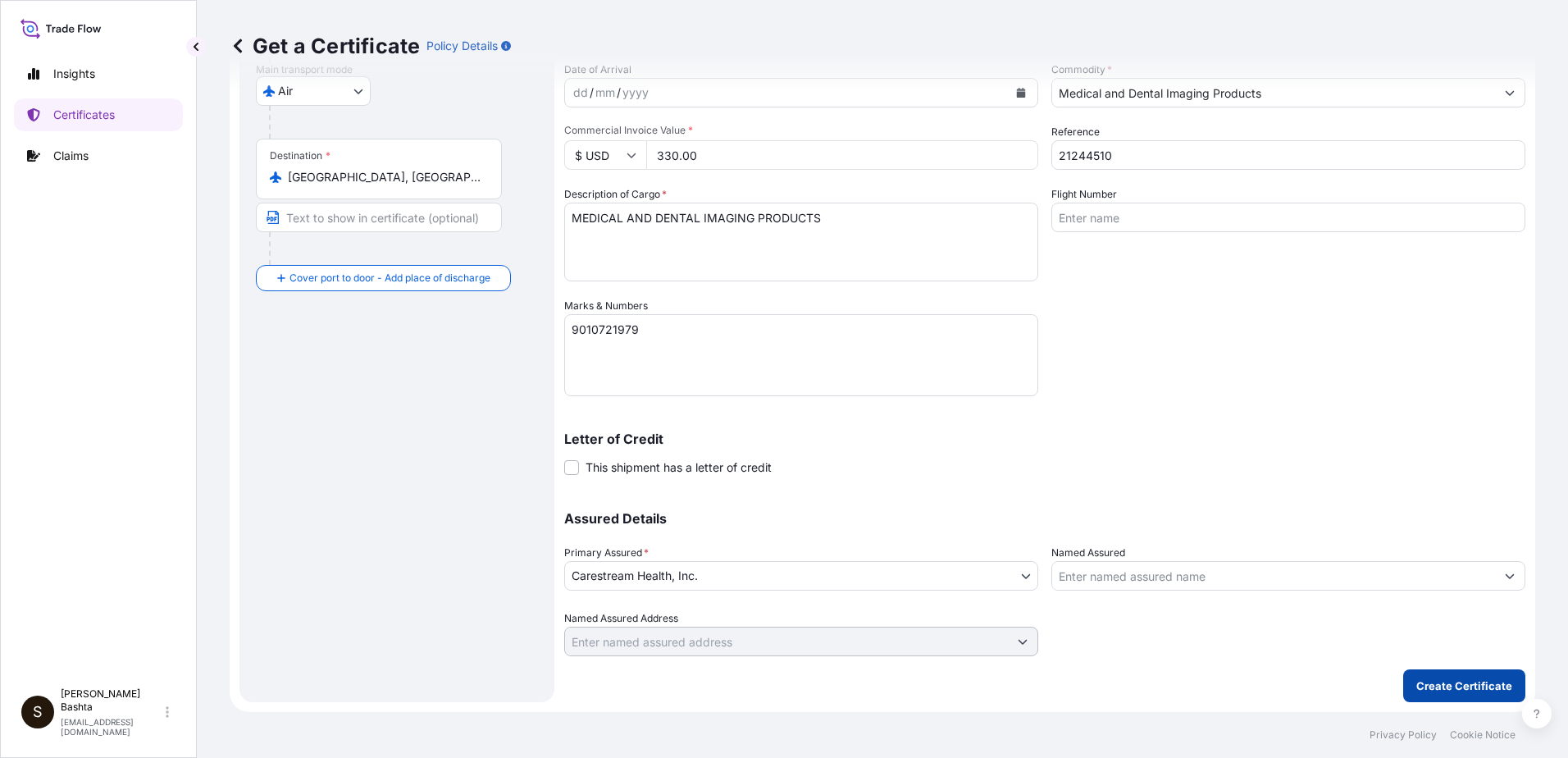
type input "USNYC - [US_STATE], [GEOGRAPHIC_DATA]"
click at [1473, 685] on p "Create Certificate" at bounding box center [1464, 685] width 96 height 16
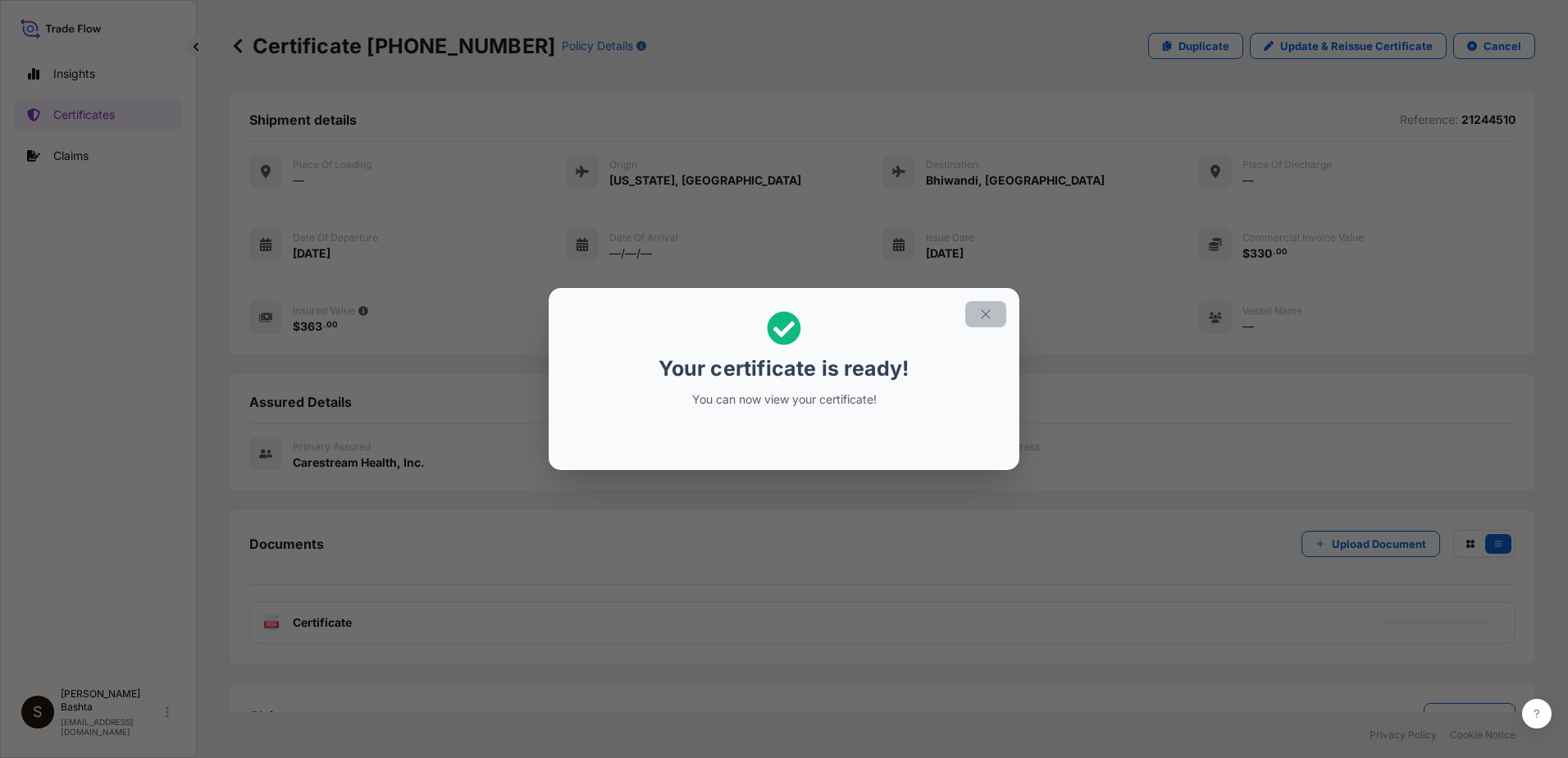
click at [989, 314] on icon "button" at bounding box center [986, 314] width 15 height 15
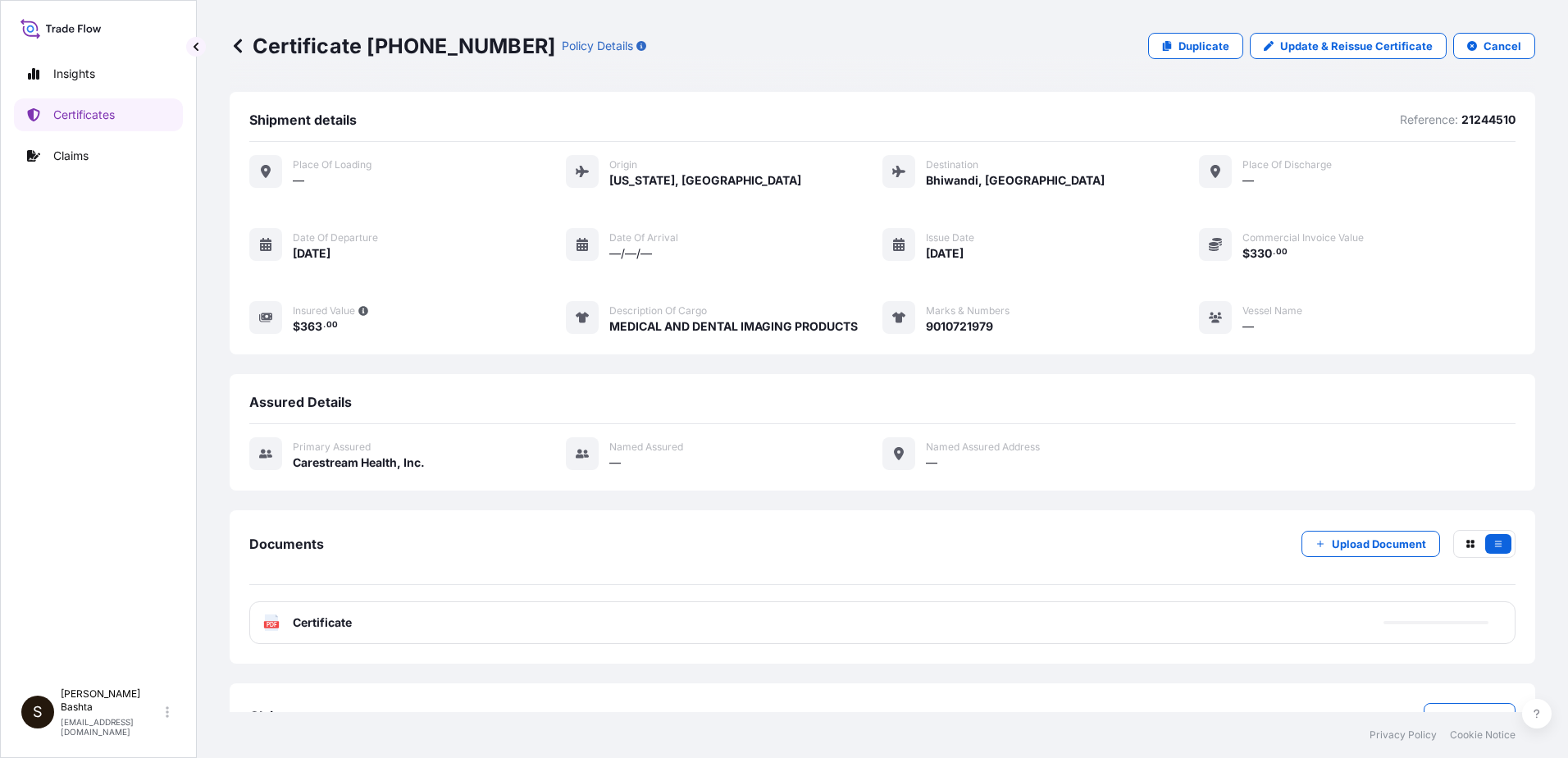
click at [276, 624] on text "PDF" at bounding box center [272, 625] width 11 height 6
click at [275, 624] on text "PDF" at bounding box center [272, 625] width 11 height 6
click at [270, 624] on text "PDF" at bounding box center [272, 625] width 11 height 6
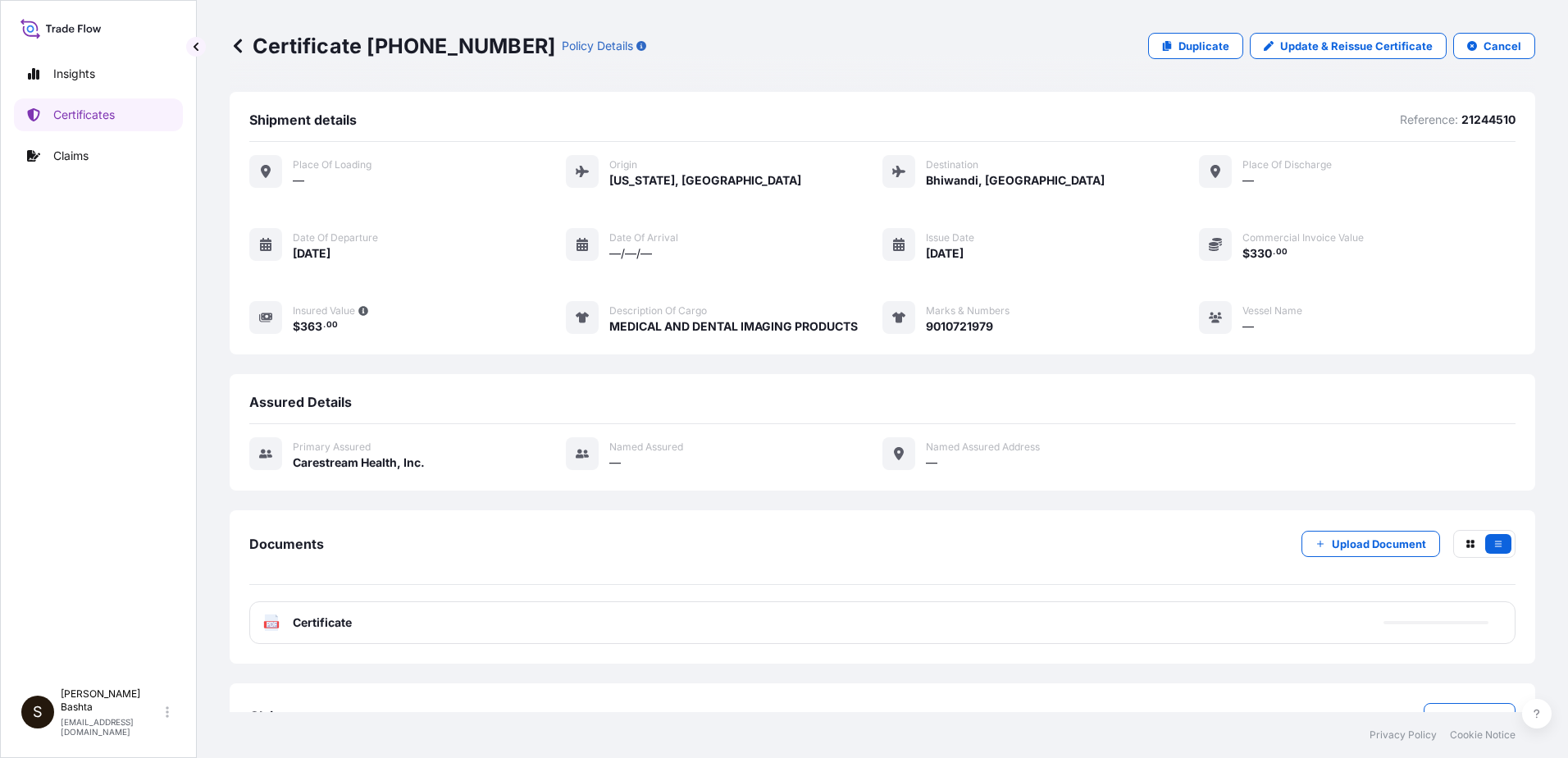
click at [270, 624] on text "PDF" at bounding box center [272, 625] width 11 height 6
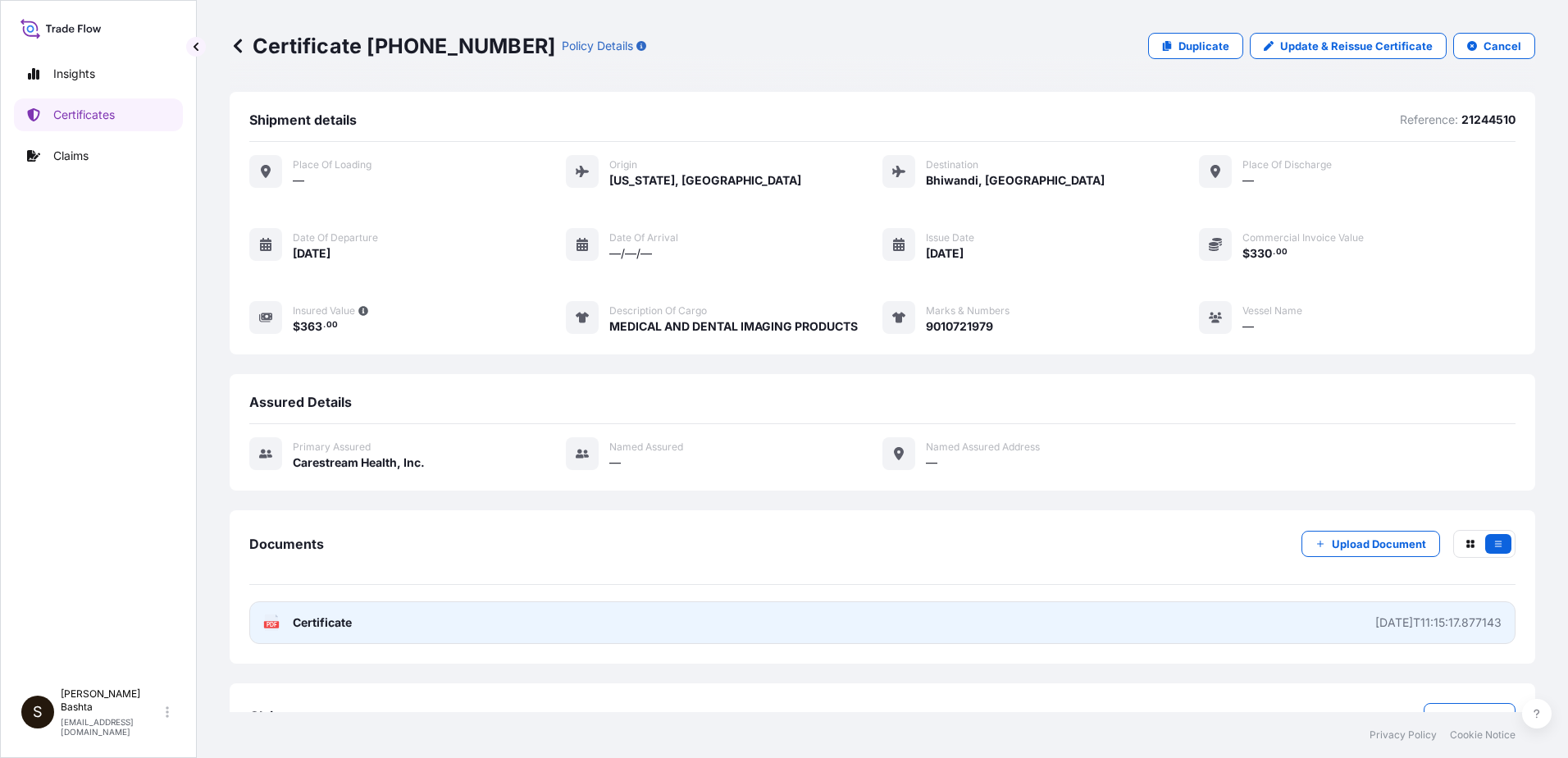
click at [270, 624] on text "PDF" at bounding box center [272, 625] width 11 height 6
